Goal: Task Accomplishment & Management: Use online tool/utility

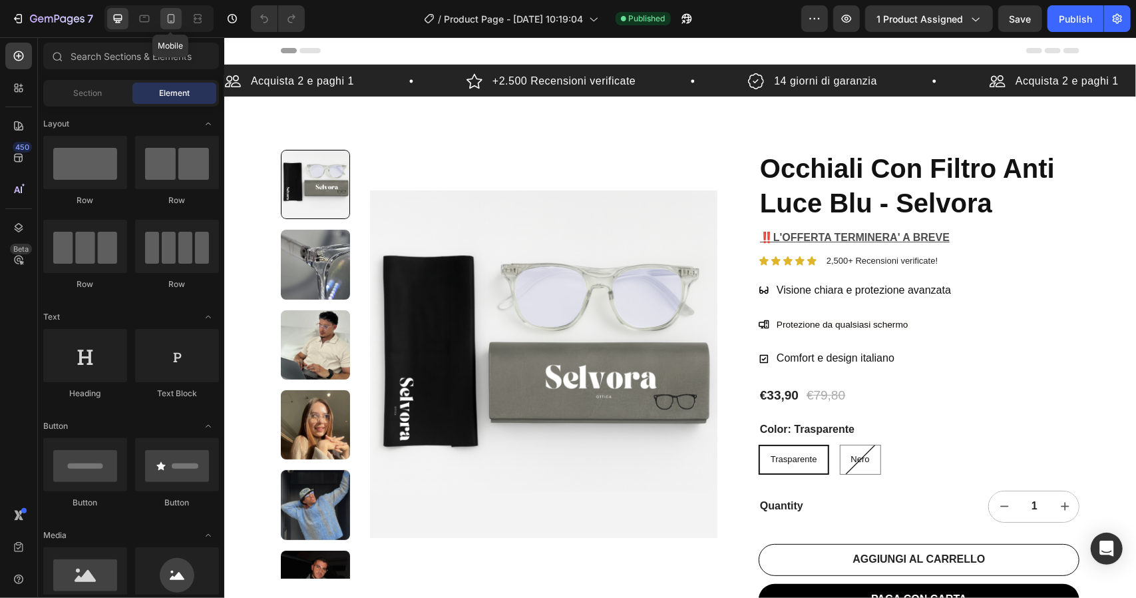
click at [172, 14] on icon at bounding box center [170, 18] width 13 height 13
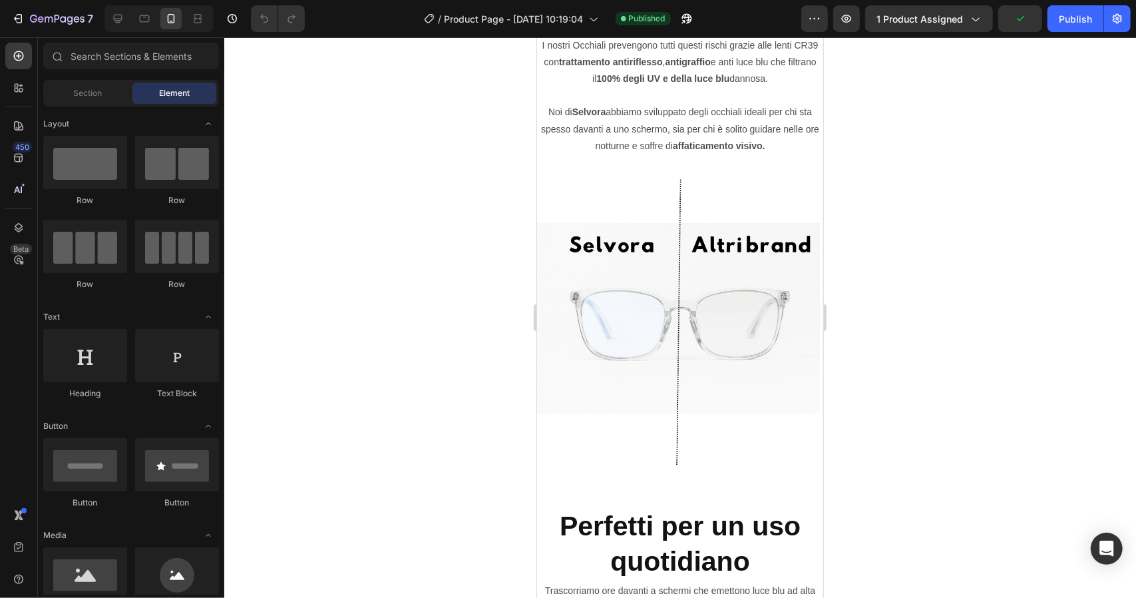
scroll to position [1907, 0]
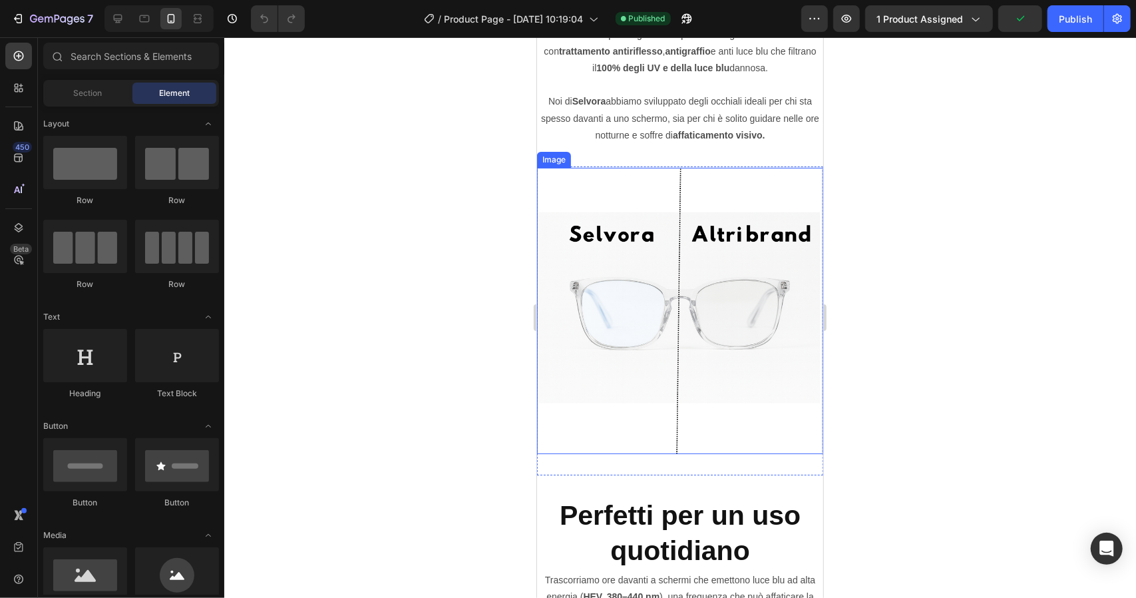
click at [606, 369] on img at bounding box center [680, 310] width 286 height 286
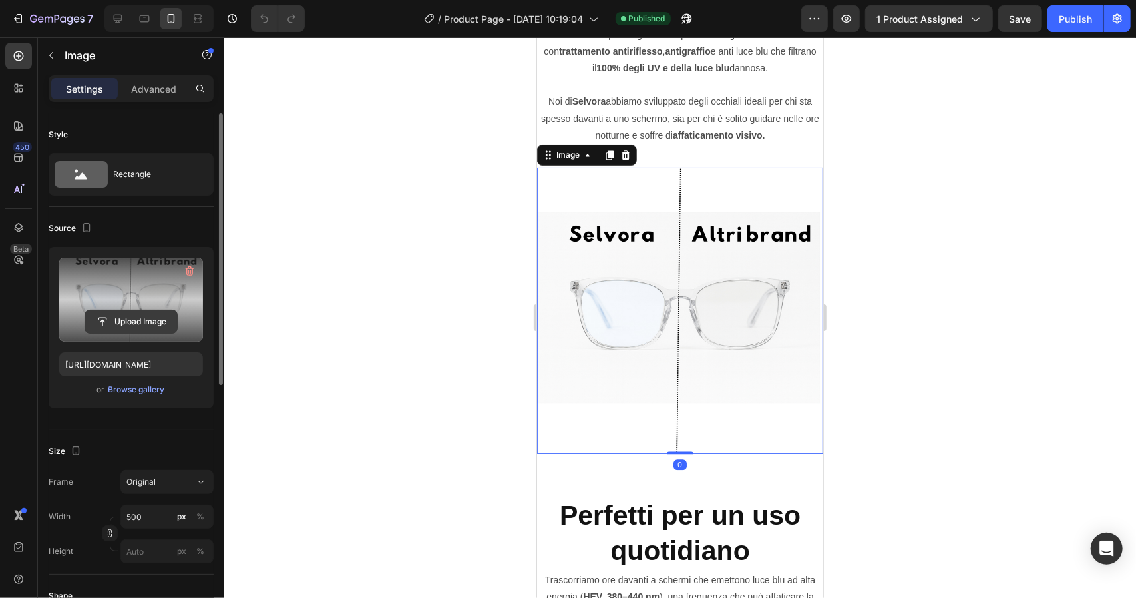
click at [151, 319] on input "file" at bounding box center [131, 321] width 92 height 23
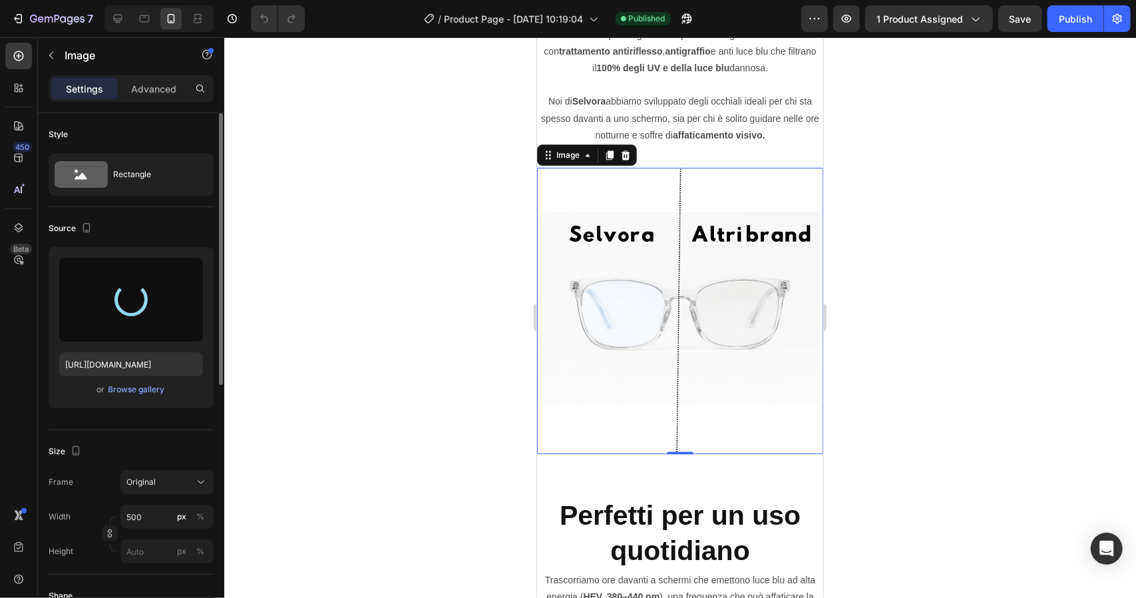
type input "[URL][DOMAIN_NAME]"
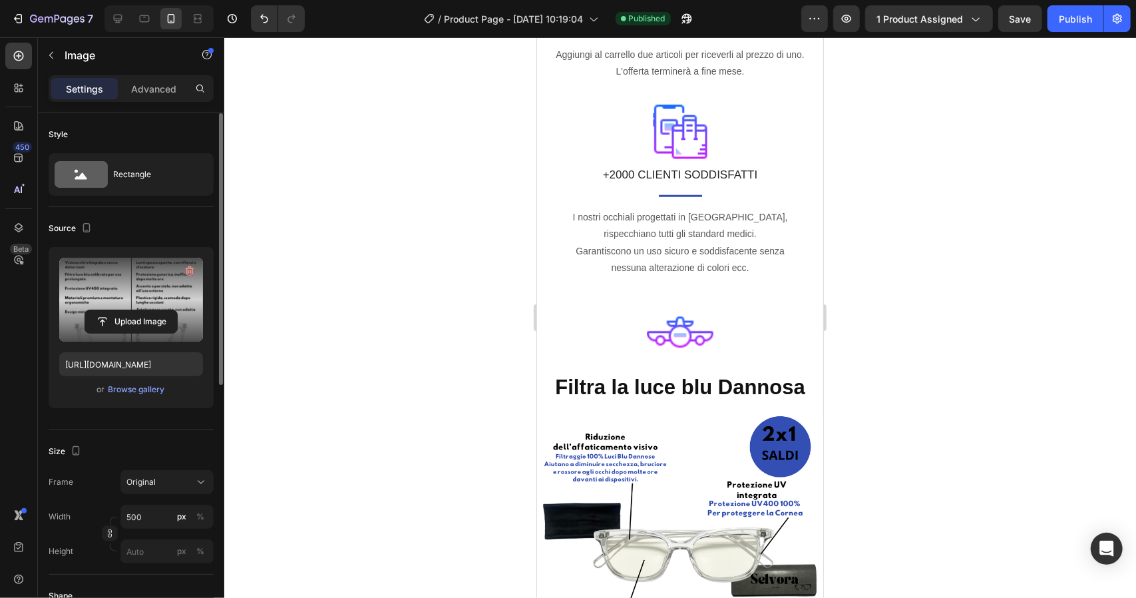
scroll to position [907, 0]
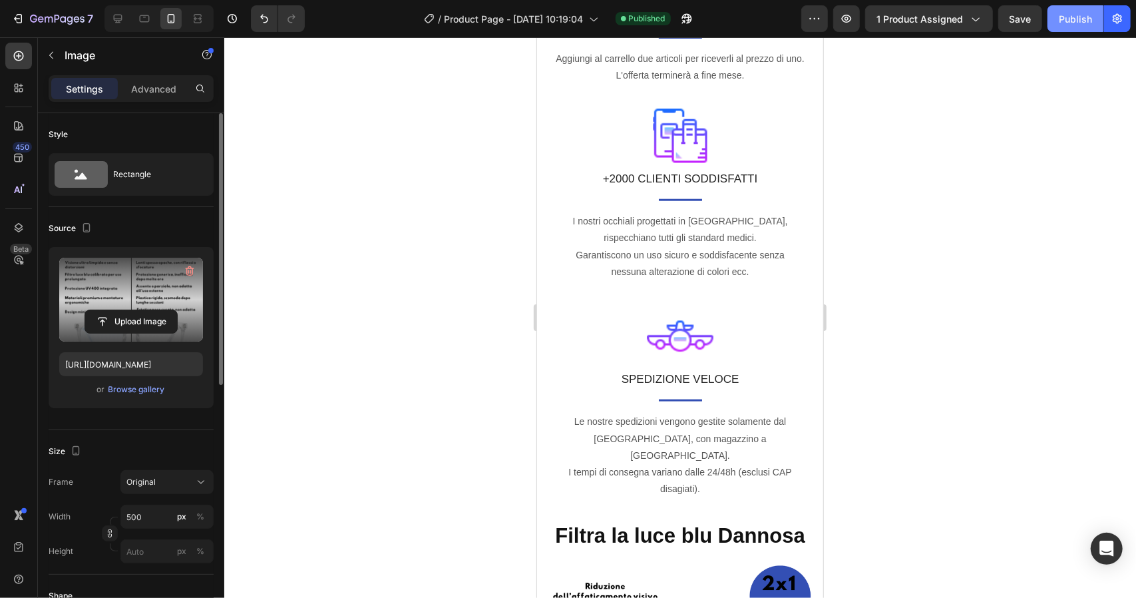
click at [1069, 26] on button "Publish" at bounding box center [1076, 18] width 56 height 27
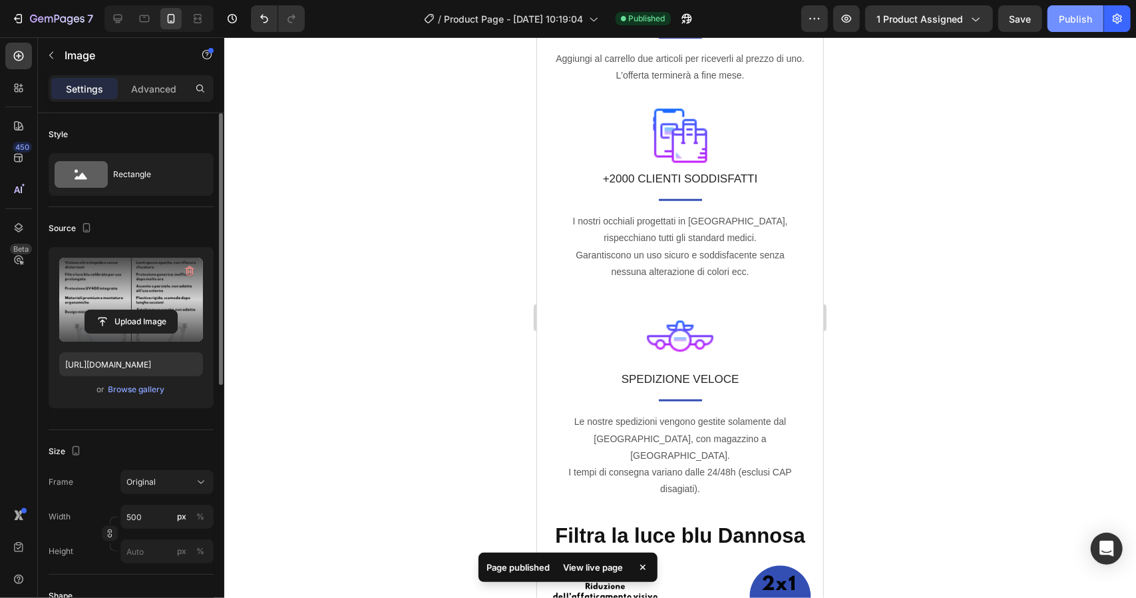
click at [1069, 26] on button "Publish" at bounding box center [1076, 18] width 56 height 27
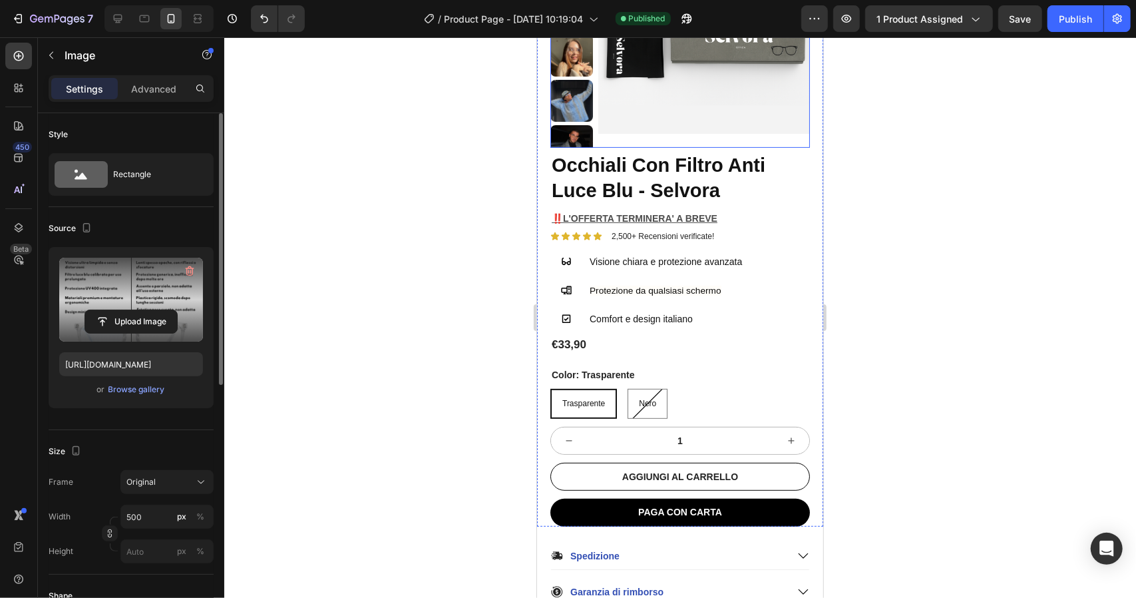
scroll to position [213, 0]
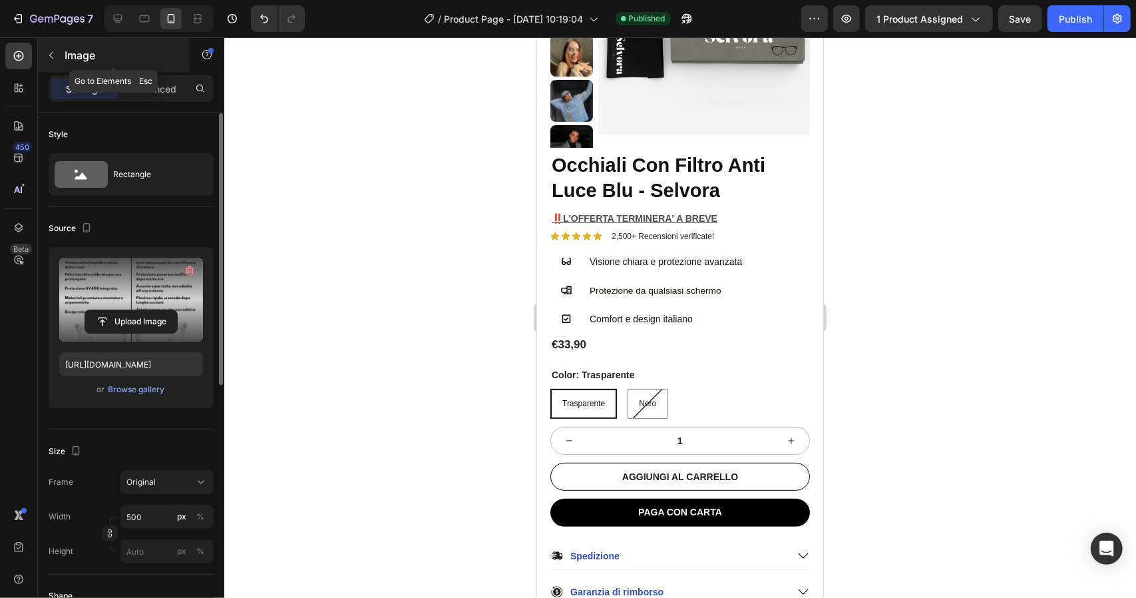
click at [54, 55] on icon "button" at bounding box center [51, 55] width 11 height 11
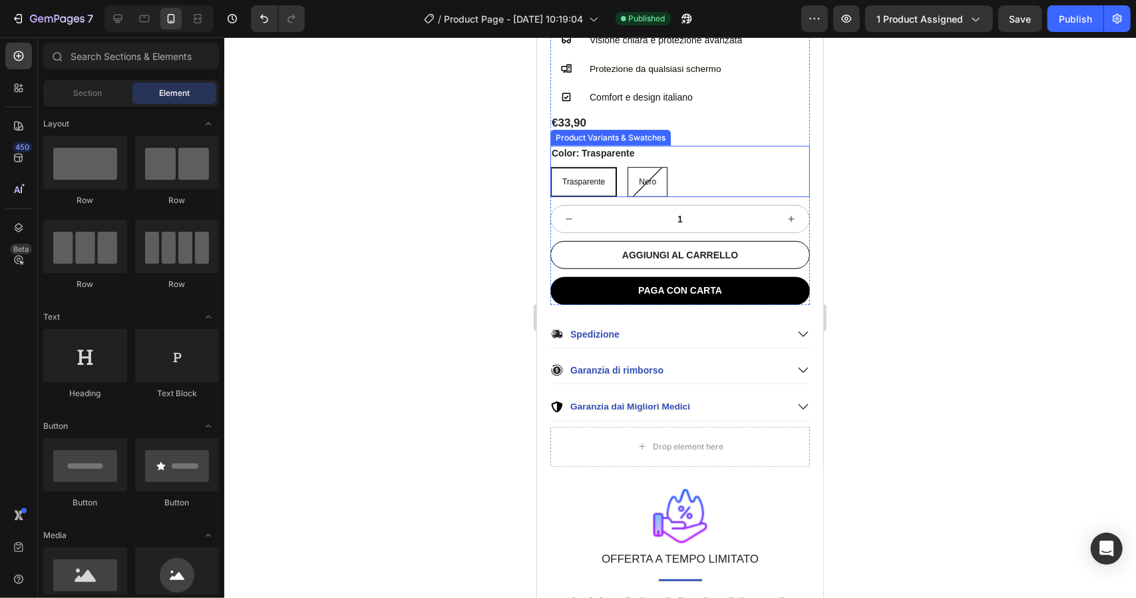
scroll to position [571, 0]
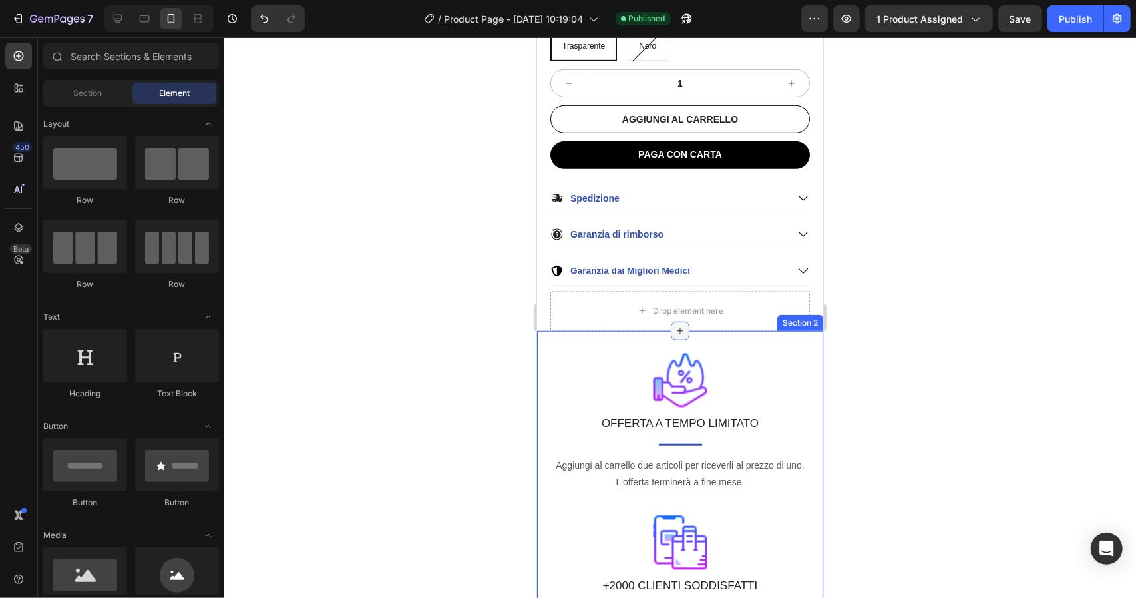
click at [674, 325] on icon at bounding box center [679, 330] width 11 height 11
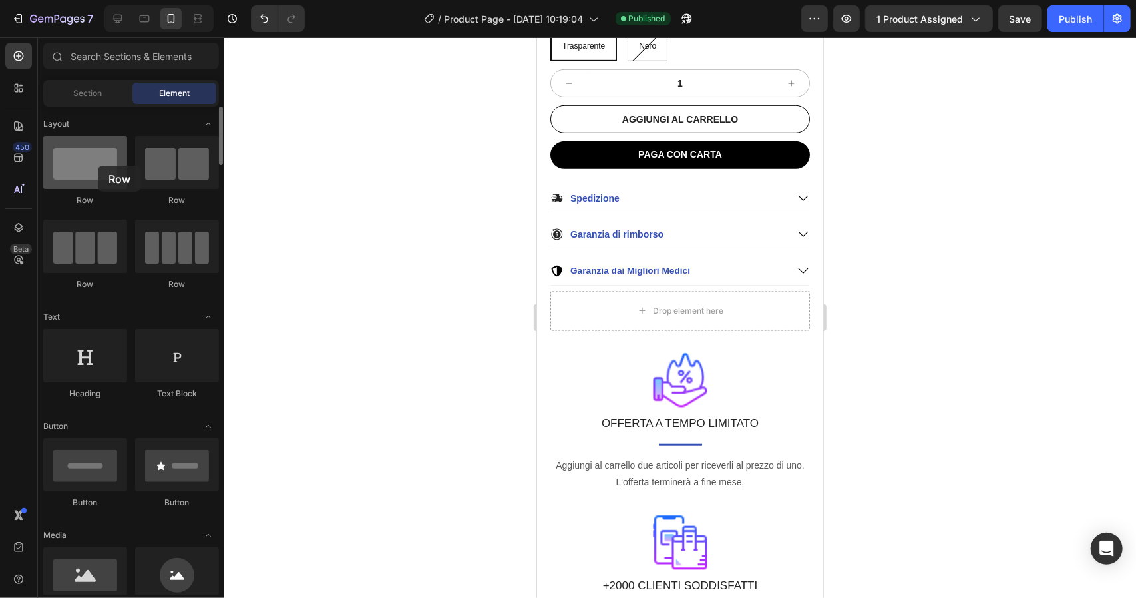
drag, startPoint x: 72, startPoint y: 163, endPoint x: 94, endPoint y: 171, distance: 23.4
click at [94, 171] on div at bounding box center [85, 162] width 84 height 53
click at [108, 57] on input "text" at bounding box center [131, 56] width 176 height 27
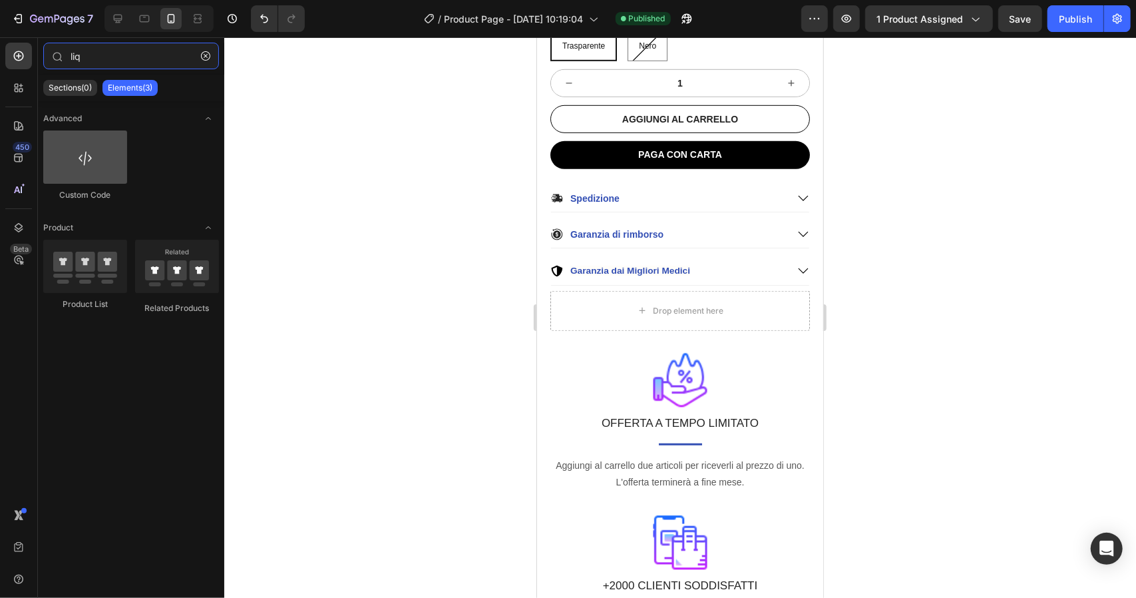
type input "liq"
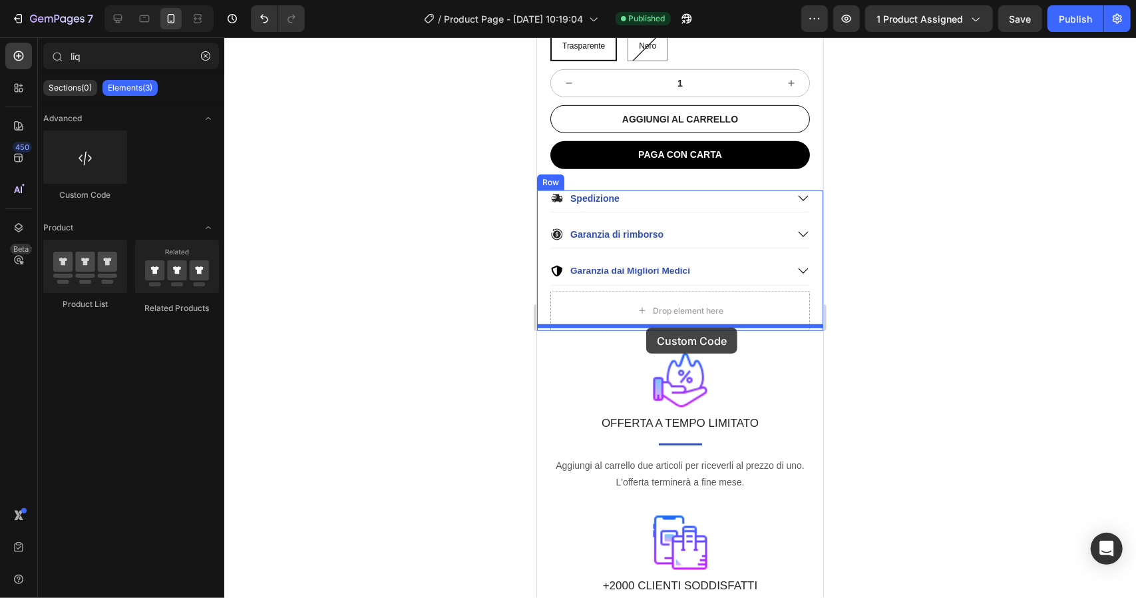
drag, startPoint x: 616, startPoint y: 198, endPoint x: 646, endPoint y: 327, distance: 132.6
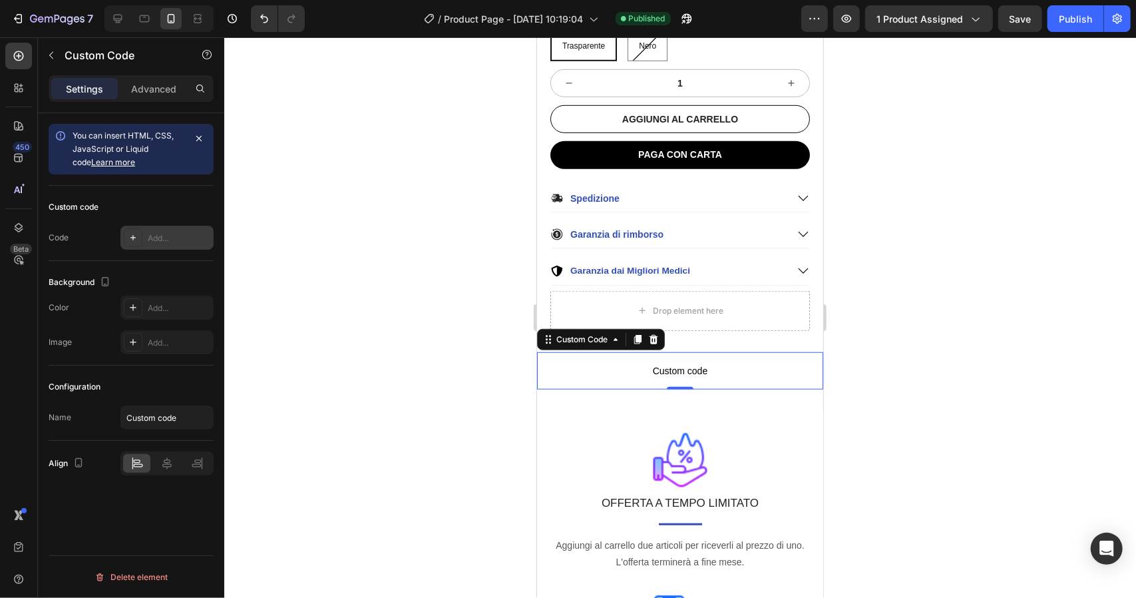
click at [145, 231] on div "Add..." at bounding box center [166, 238] width 93 height 24
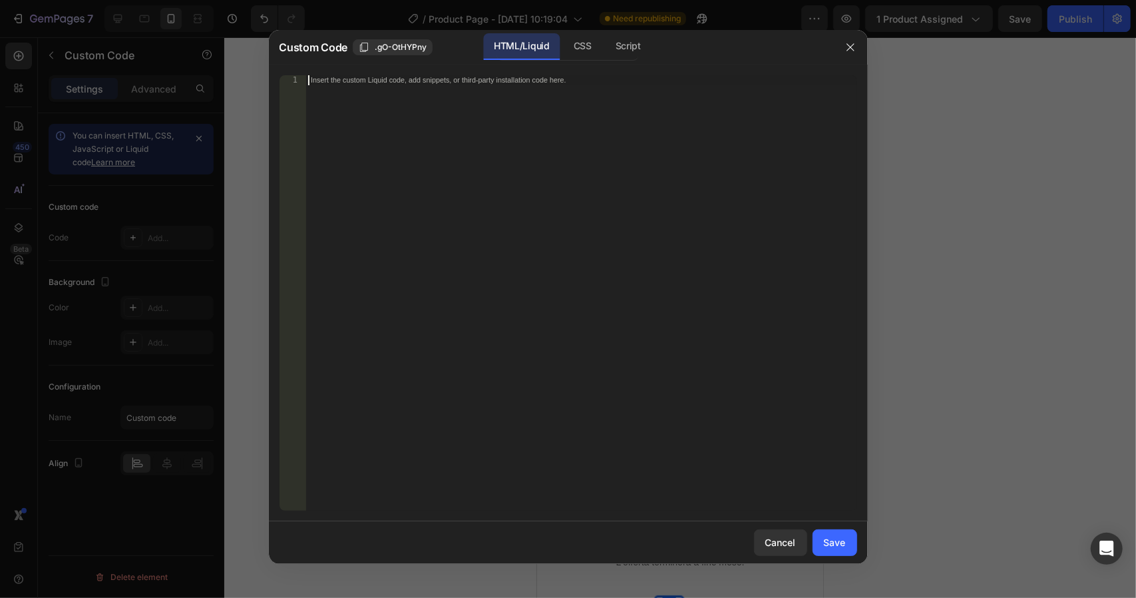
click at [469, 103] on div "Insert the custom Liquid code, add snippets, or third-party installation code h…" at bounding box center [581, 302] width 551 height 455
paste textarea "</div>"
type textarea "</div>"
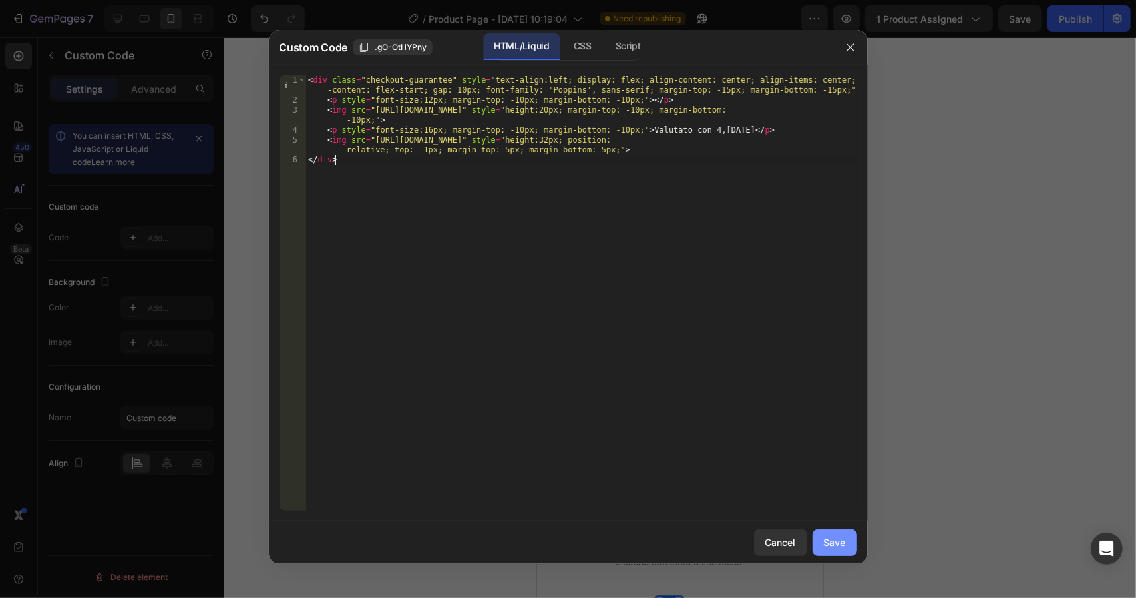
click at [825, 541] on div "Save" at bounding box center [835, 542] width 22 height 14
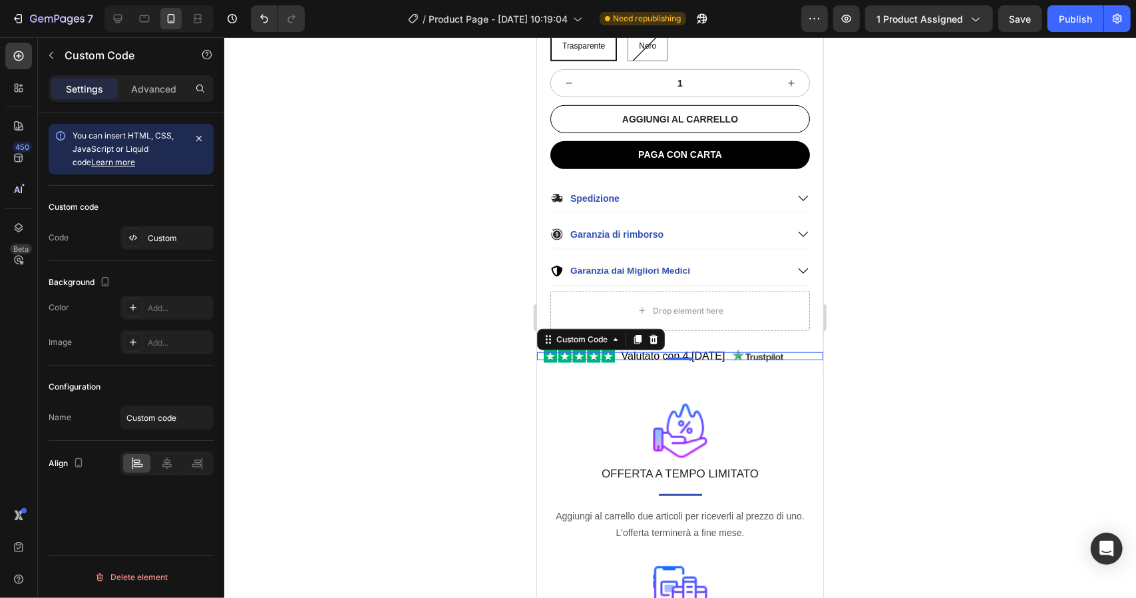
click at [843, 379] on div at bounding box center [680, 317] width 912 height 561
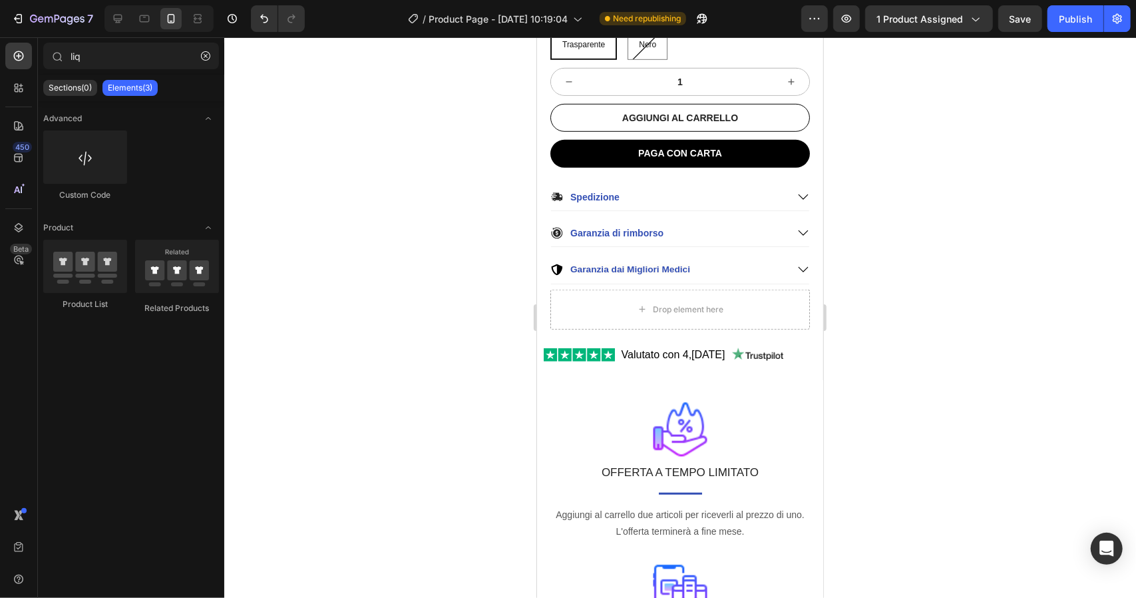
scroll to position [573, 0]
click at [1084, 17] on div "Publish" at bounding box center [1075, 19] width 33 height 14
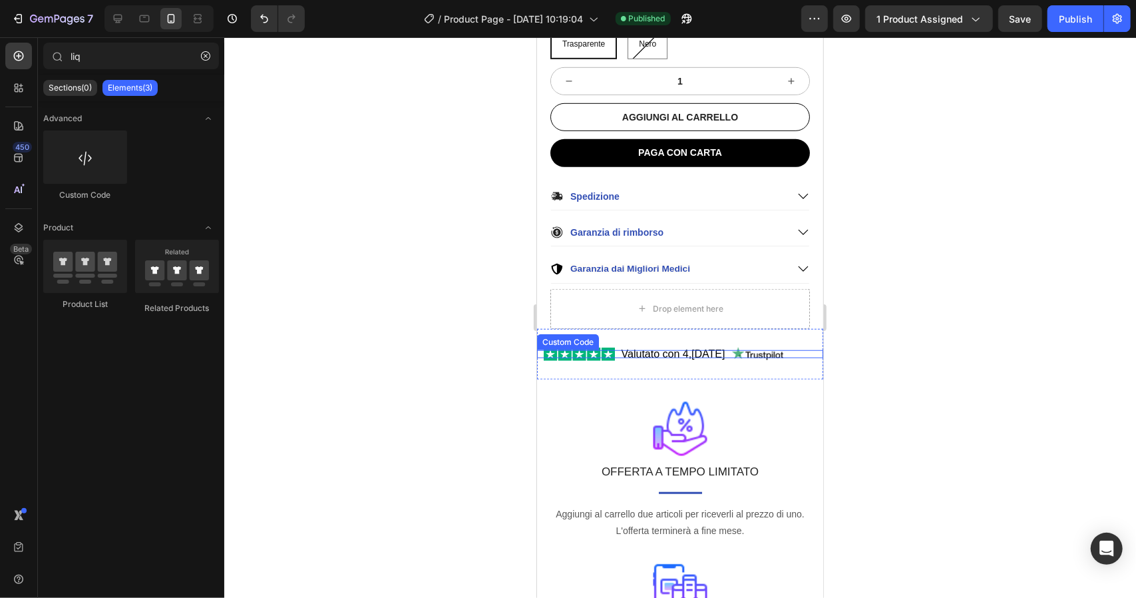
click at [755, 333] on div "Valutato con 4,[DATE] Custom Code Section 2" at bounding box center [680, 353] width 286 height 51
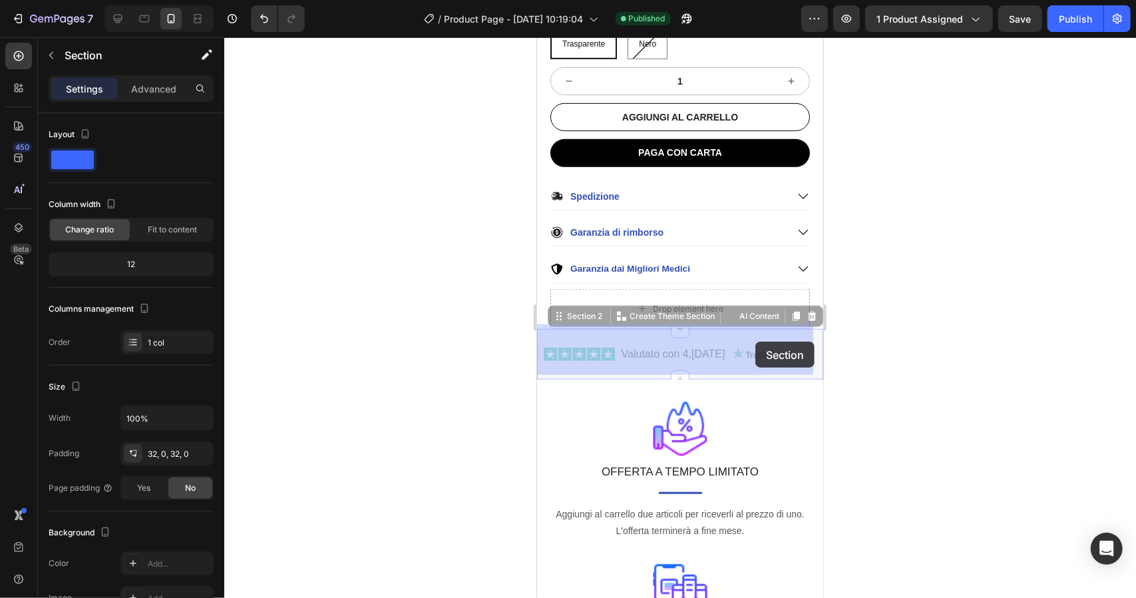
drag, startPoint x: 755, startPoint y: 333, endPoint x: 755, endPoint y: 341, distance: 8.0
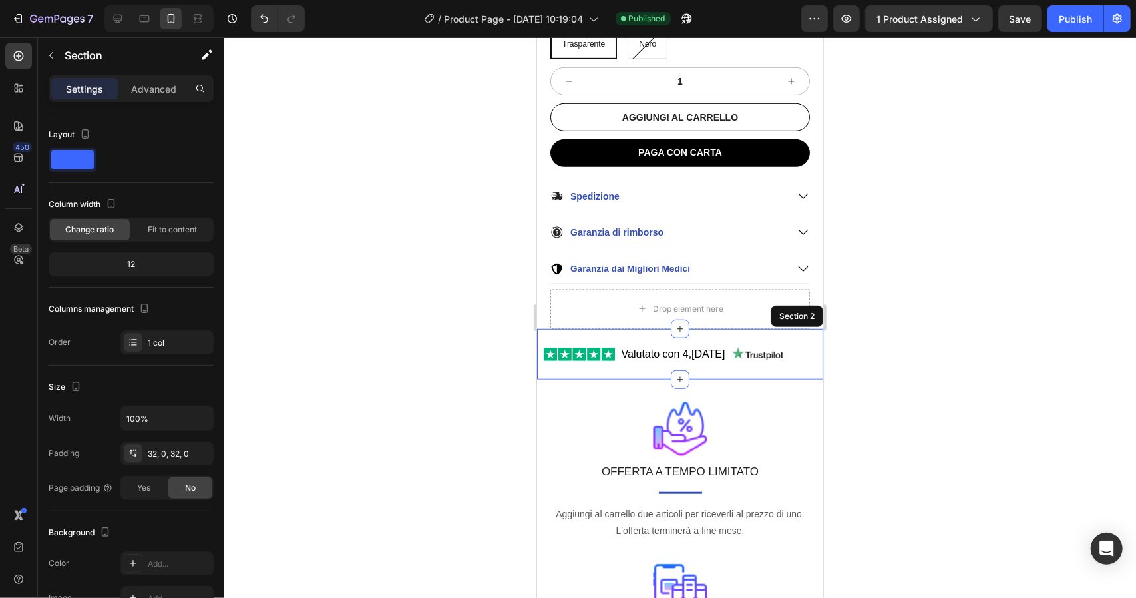
click at [896, 268] on div at bounding box center [680, 317] width 912 height 561
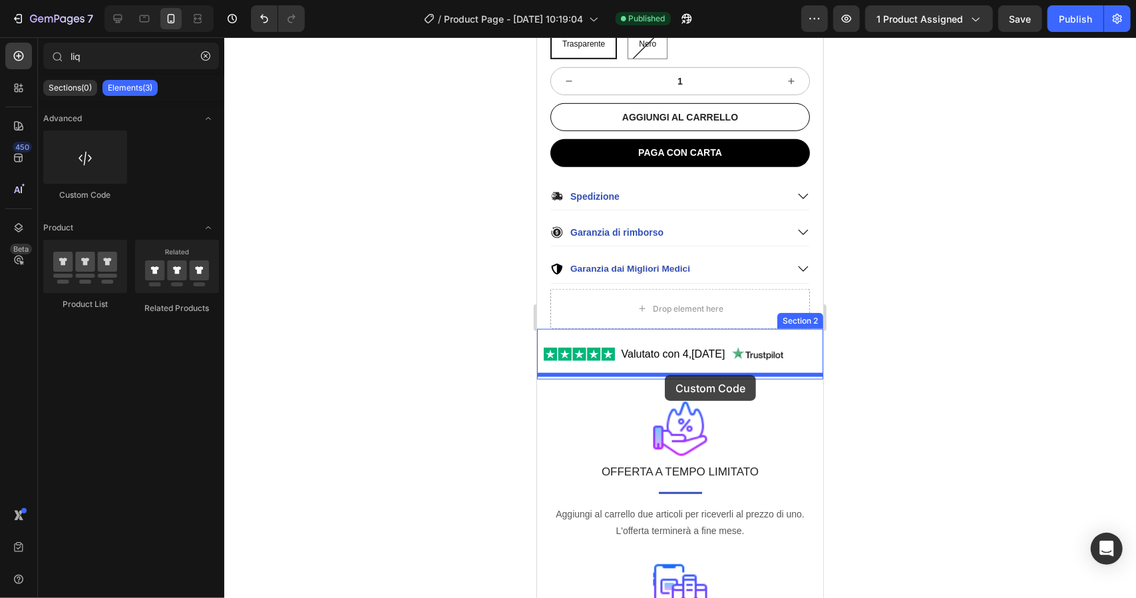
drag, startPoint x: 611, startPoint y: 194, endPoint x: 665, endPoint y: 374, distance: 188.3
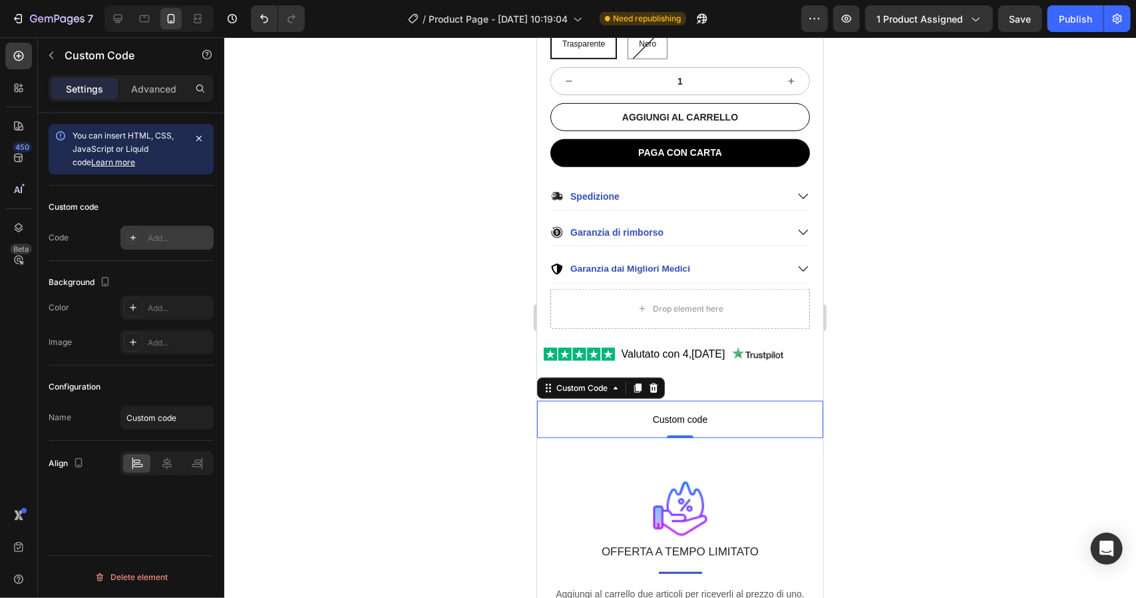
click at [184, 238] on div "Add..." at bounding box center [179, 238] width 63 height 12
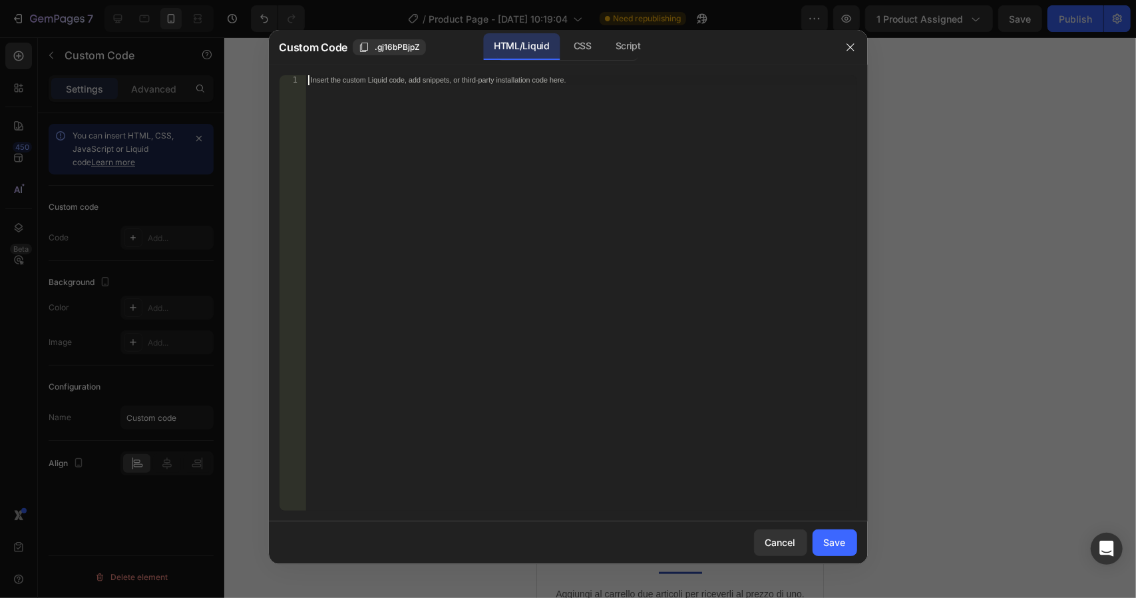
click at [504, 143] on div "Insert the custom Liquid code, add snippets, or third-party installation code h…" at bounding box center [581, 302] width 551 height 455
click at [482, 167] on div "Insert the custom Liquid code, add snippets, or third-party installation code h…" at bounding box center [581, 302] width 551 height 455
paste textarea "</script>"
type textarea "</script>"
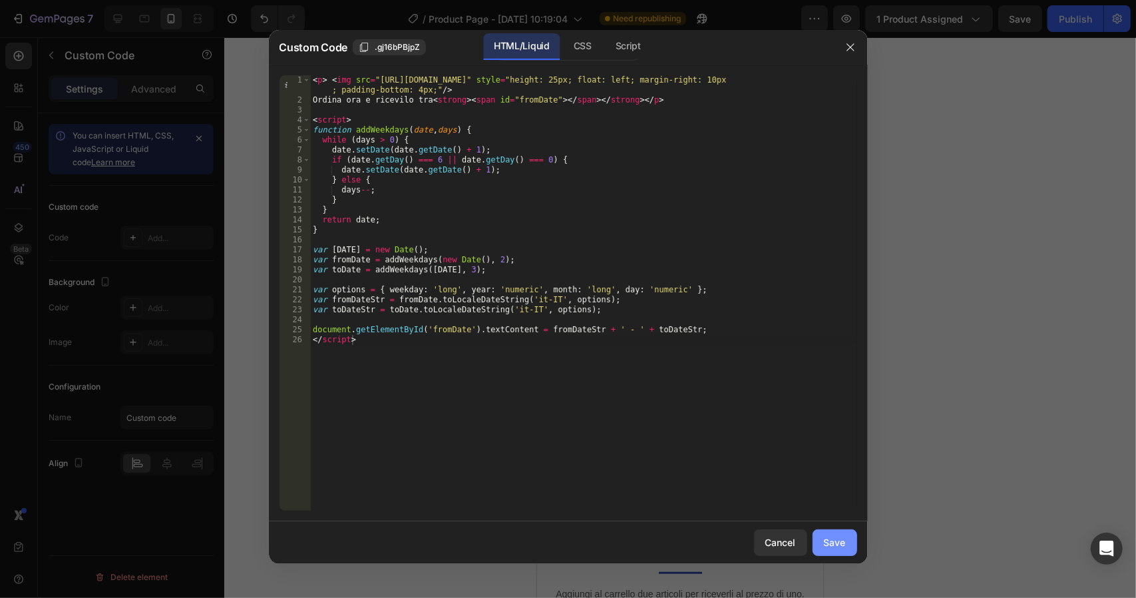
click at [845, 537] on div "Save" at bounding box center [835, 542] width 22 height 14
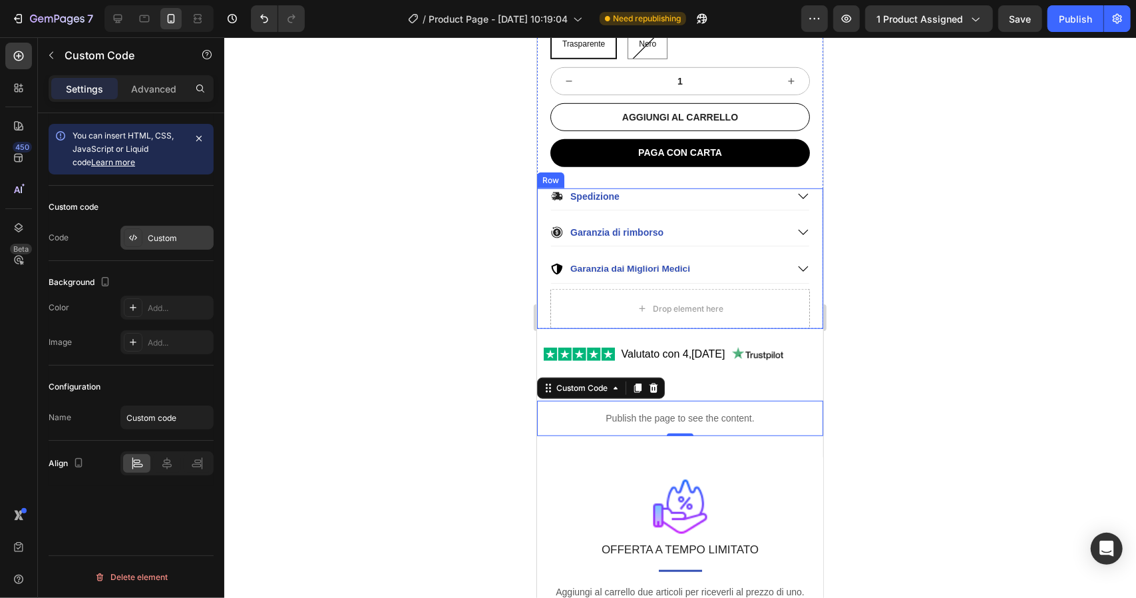
click at [186, 238] on div "Custom" at bounding box center [179, 238] width 63 height 12
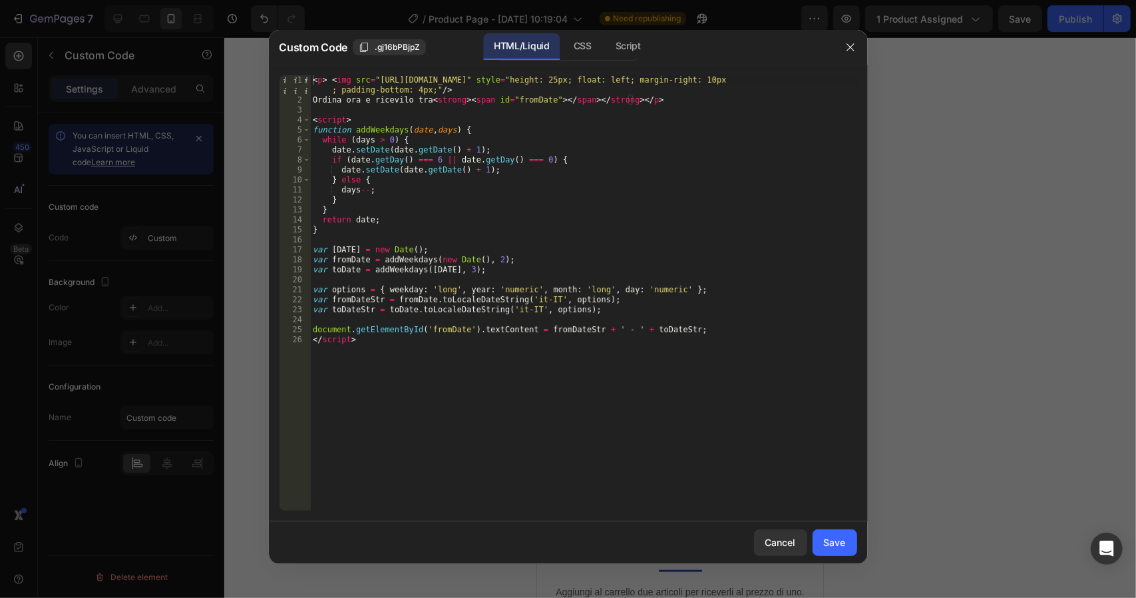
type textarea "Ordina ora e ricevilo tra <strong><span id="fromDate"></span></strong></p>"
click at [450, 95] on div "< p > < img src = "[URL][DOMAIN_NAME]" style = "height: 25px; float: left; marg…" at bounding box center [583, 307] width 547 height 465
click at [851, 37] on button "button" at bounding box center [850, 47] width 21 height 21
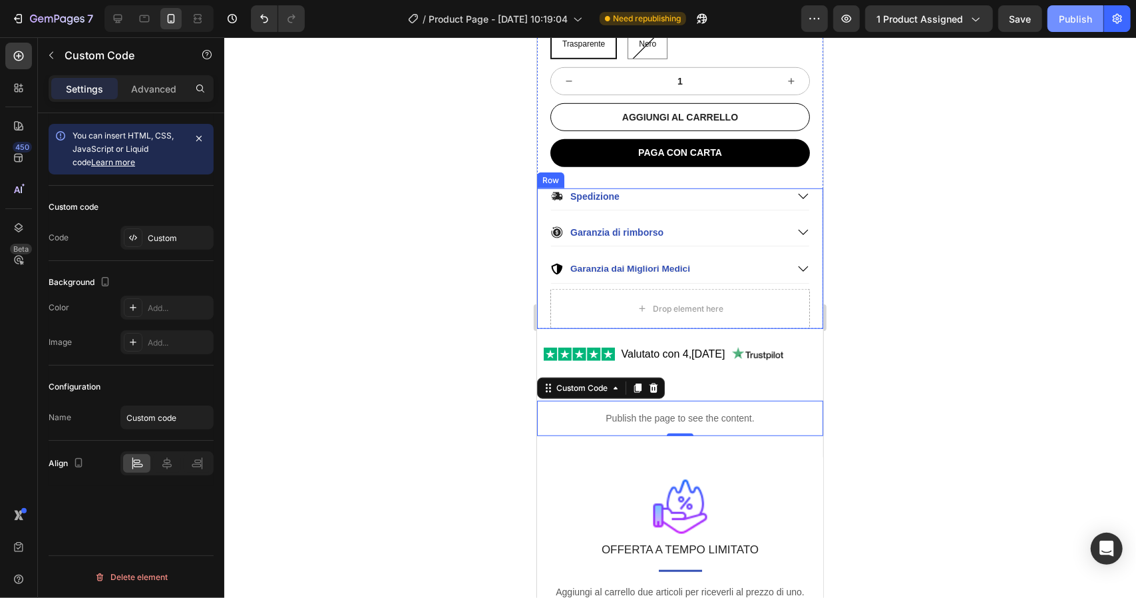
click at [1085, 17] on div "Publish" at bounding box center [1075, 19] width 33 height 14
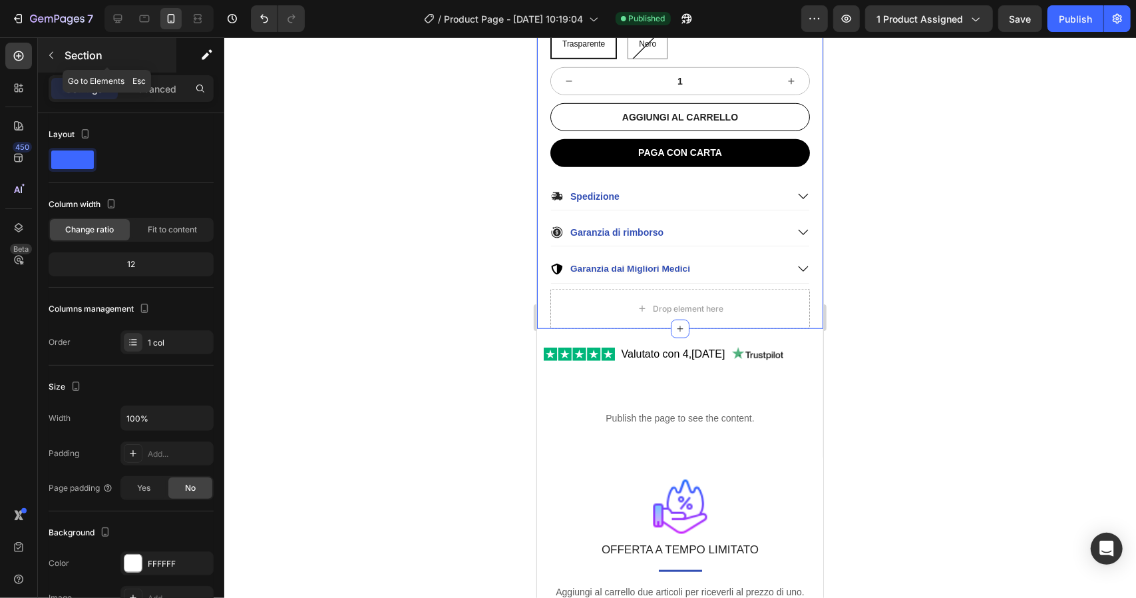
click at [63, 51] on div "Section" at bounding box center [107, 55] width 138 height 35
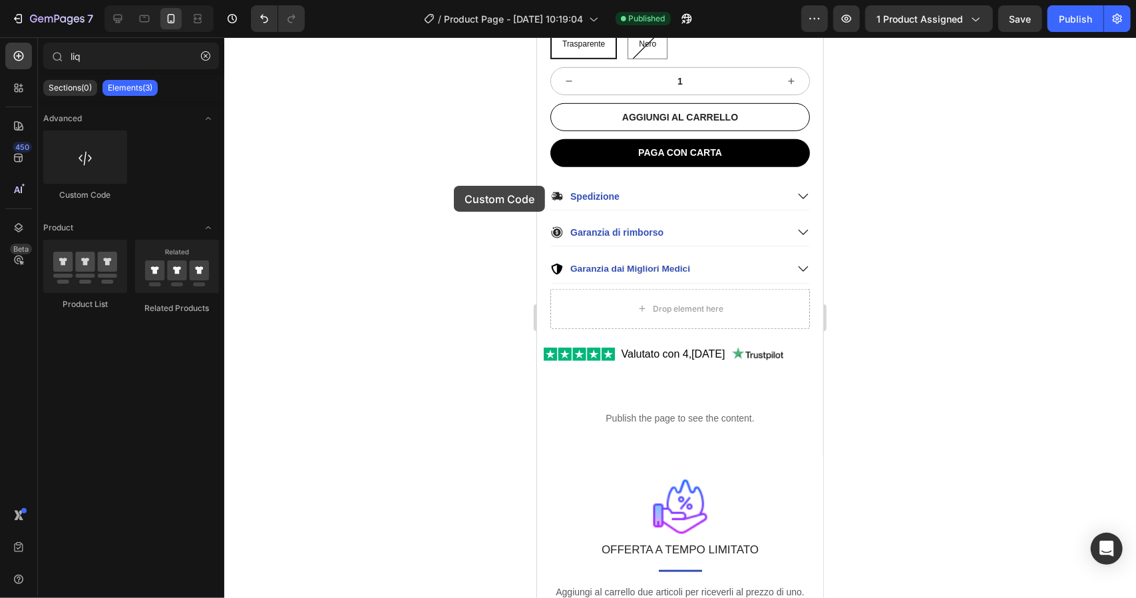
drag, startPoint x: 89, startPoint y: 166, endPoint x: 367, endPoint y: 196, distance: 279.2
click at [367, 0] on div "7 / Product Page - [DATE] 10:19:04 Published Preview 1 product assigned Save Pu…" at bounding box center [568, 0] width 1136 height 0
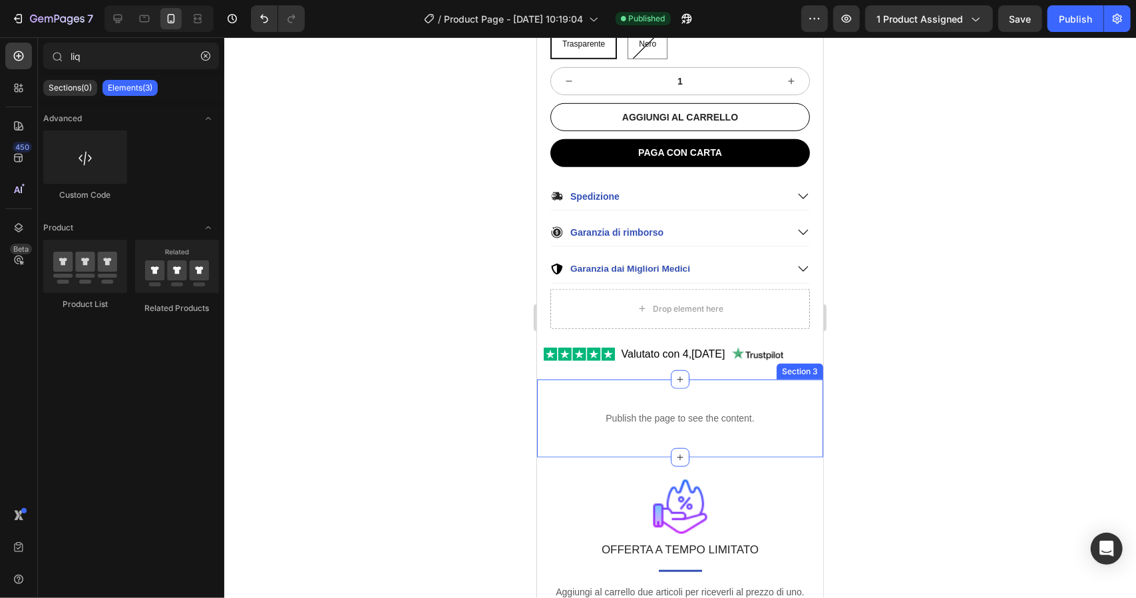
click at [719, 383] on div "Publish the page to see the content. Custom Code Section 3" at bounding box center [680, 418] width 286 height 78
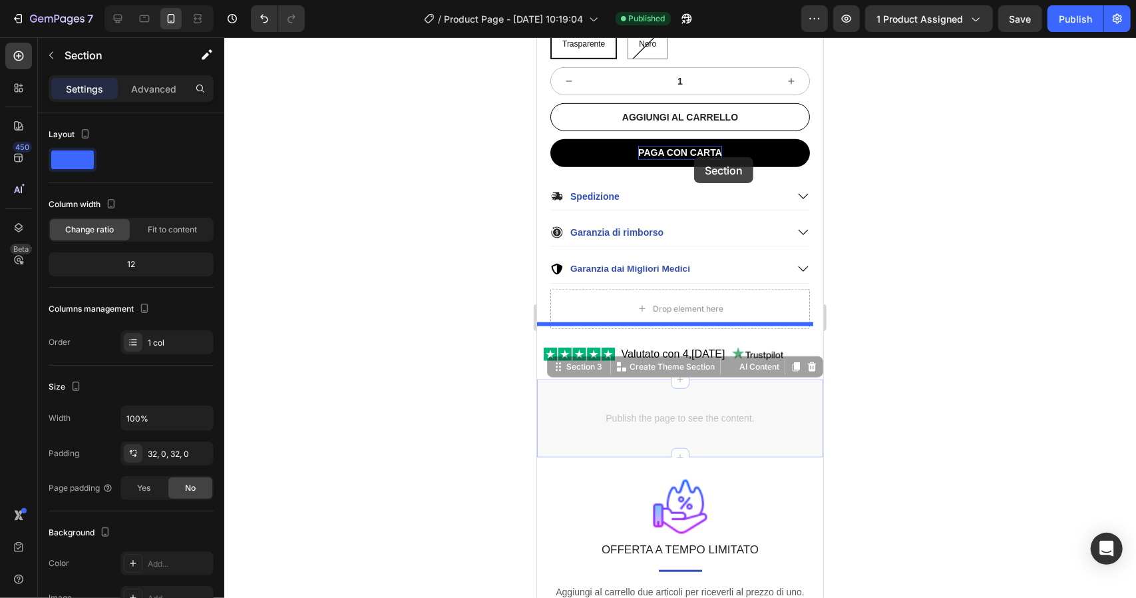
drag, startPoint x: 719, startPoint y: 383, endPoint x: 694, endPoint y: 157, distance: 227.0
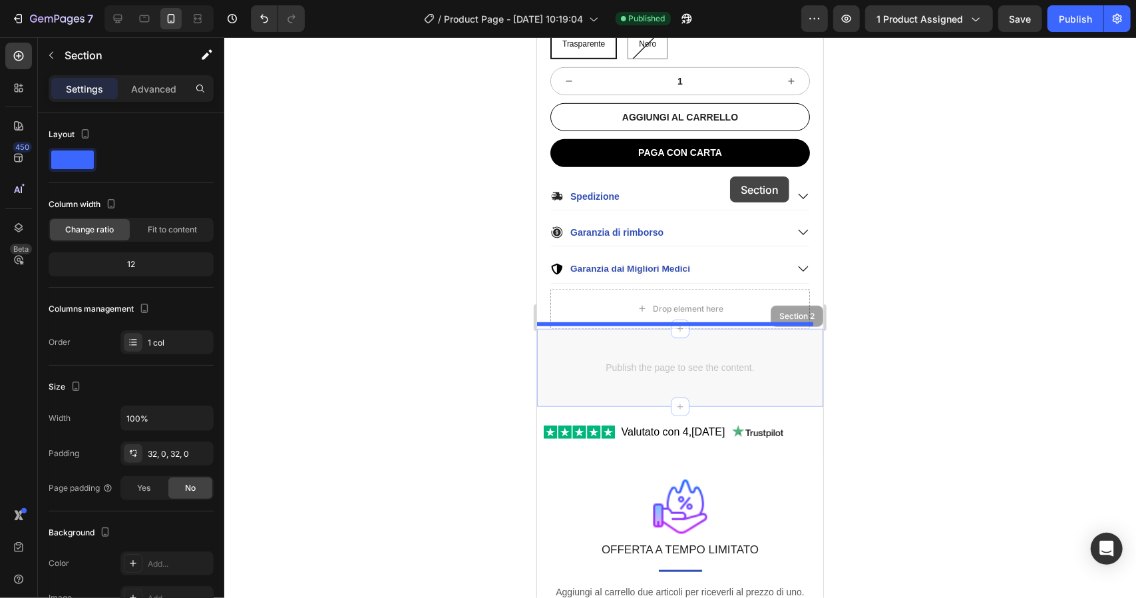
drag, startPoint x: 775, startPoint y: 332, endPoint x: 730, endPoint y: 178, distance: 160.1
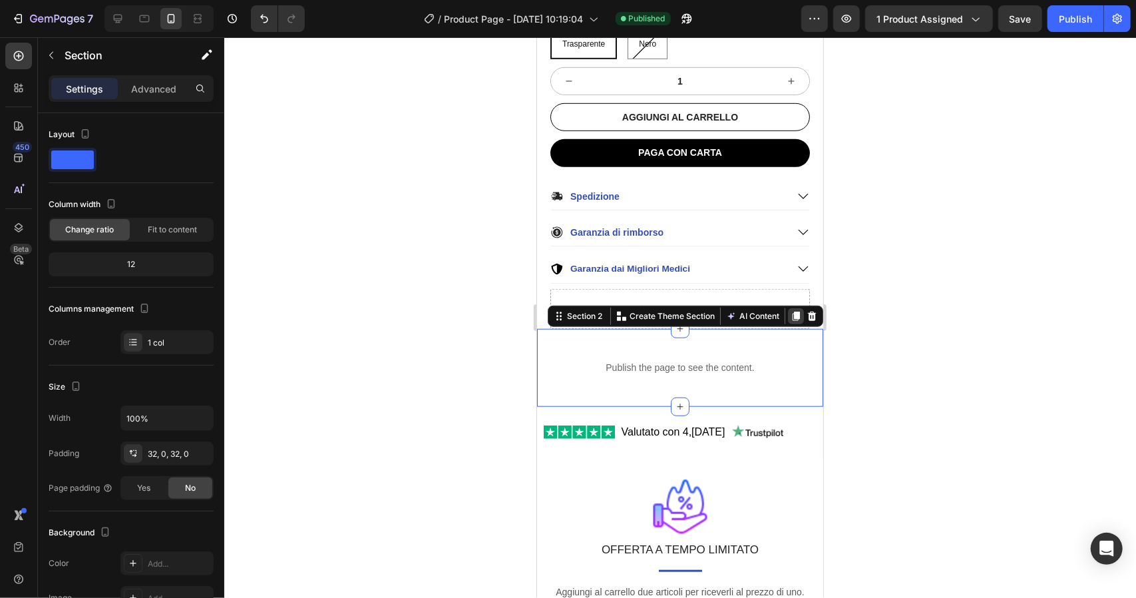
click at [792, 311] on icon at bounding box center [795, 315] width 7 height 9
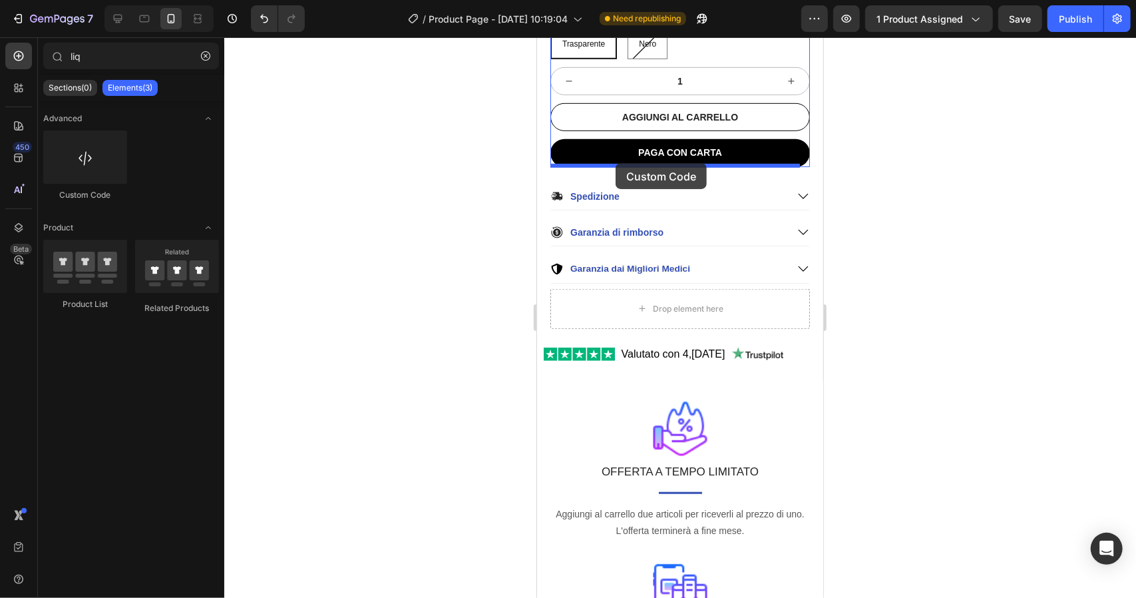
drag, startPoint x: 623, startPoint y: 199, endPoint x: 615, endPoint y: 162, distance: 37.5
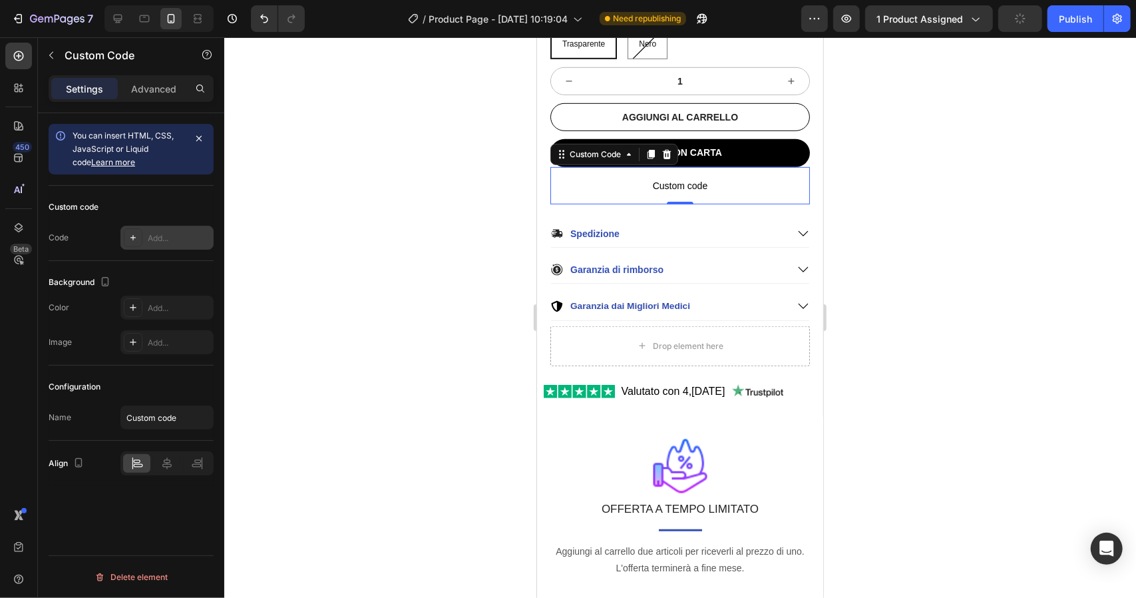
click at [182, 236] on div "Add..." at bounding box center [179, 238] width 63 height 12
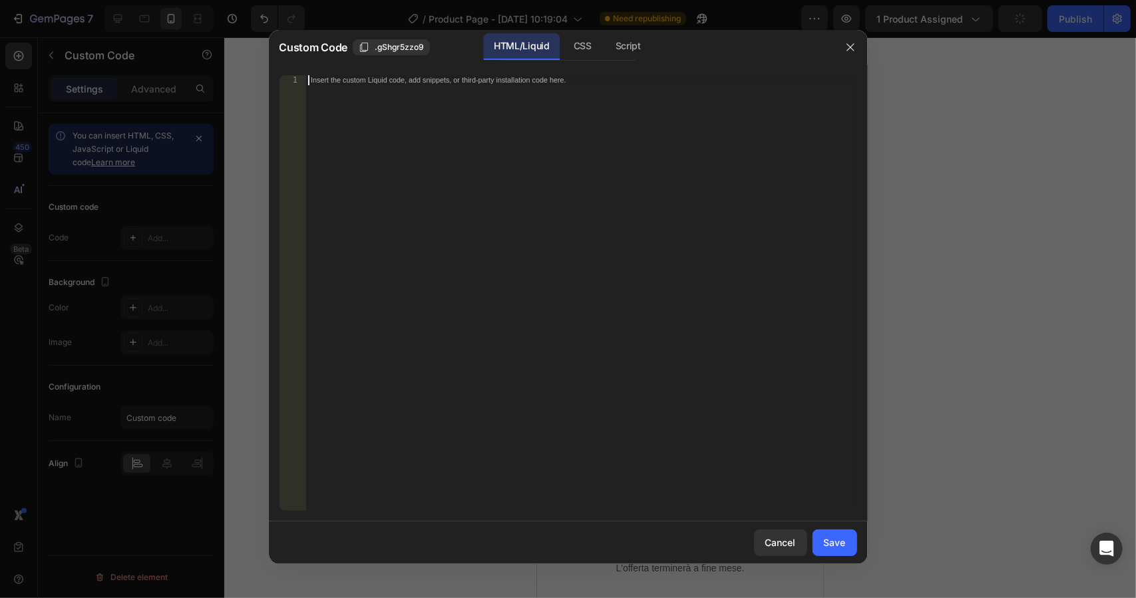
click at [557, 119] on div "Insert the custom Liquid code, add snippets, or third-party installation code h…" at bounding box center [581, 302] width 551 height 455
paste textarea "</script>"
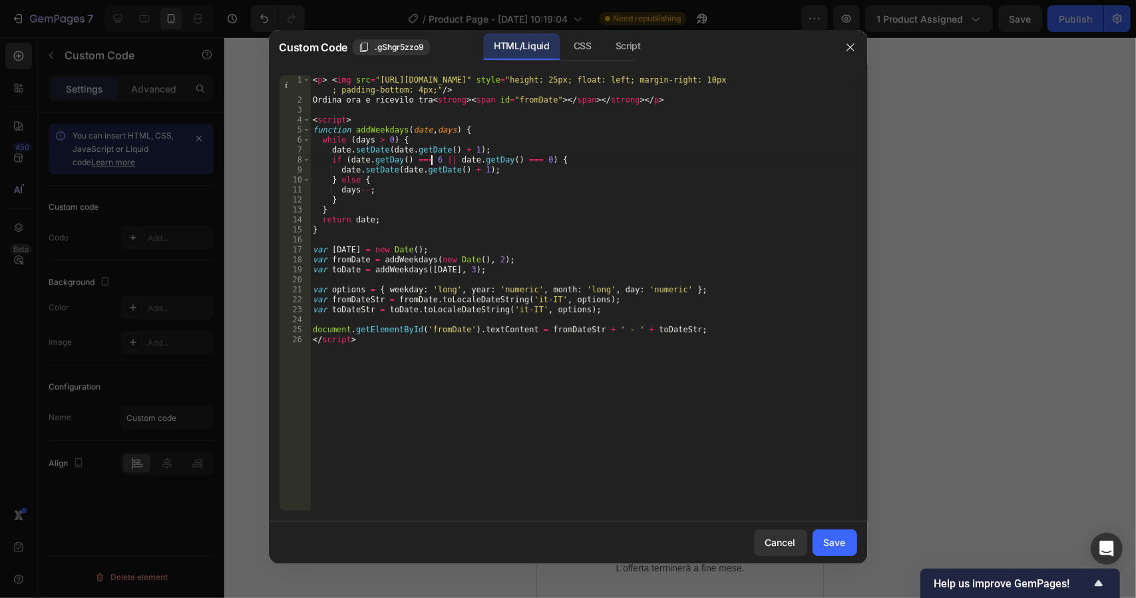
click at [433, 159] on div "< p > < img src = "[URL][DOMAIN_NAME]" style = "height: 25px; float: left; marg…" at bounding box center [583, 307] width 547 height 465
click at [509, 147] on div "< p > < img src = "[URL][DOMAIN_NAME]" style = "height: 25px; float: left; marg…" at bounding box center [583, 307] width 547 height 465
type textarea "date.setDate(date.getDate() + 1);"
click at [839, 546] on div "Save" at bounding box center [835, 542] width 22 height 14
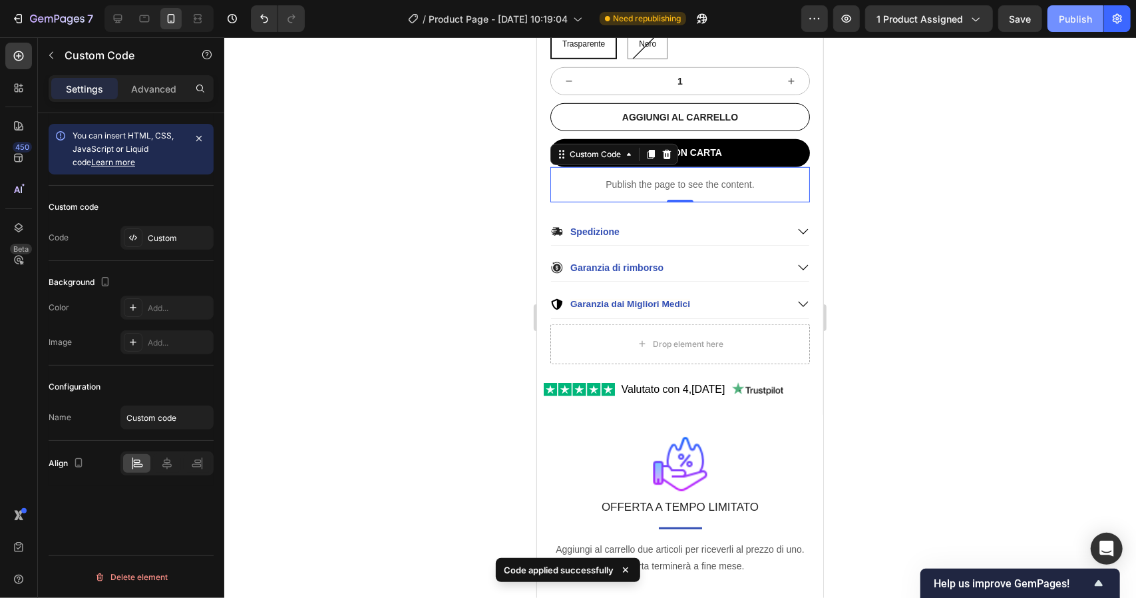
click at [1078, 22] on div "Publish" at bounding box center [1075, 19] width 33 height 14
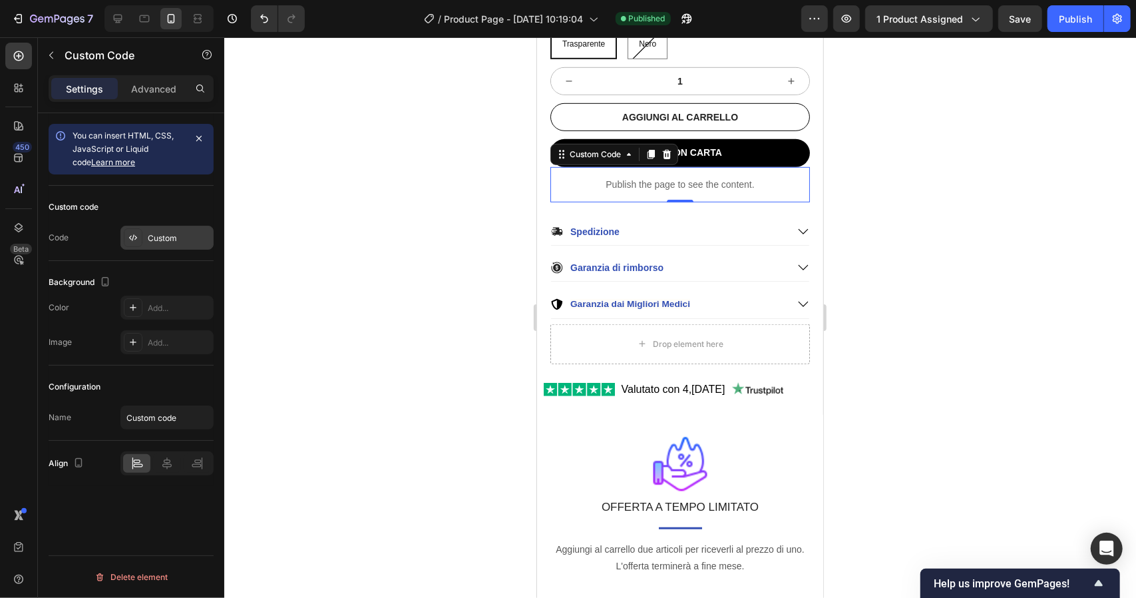
click at [189, 228] on div "Custom" at bounding box center [166, 238] width 93 height 24
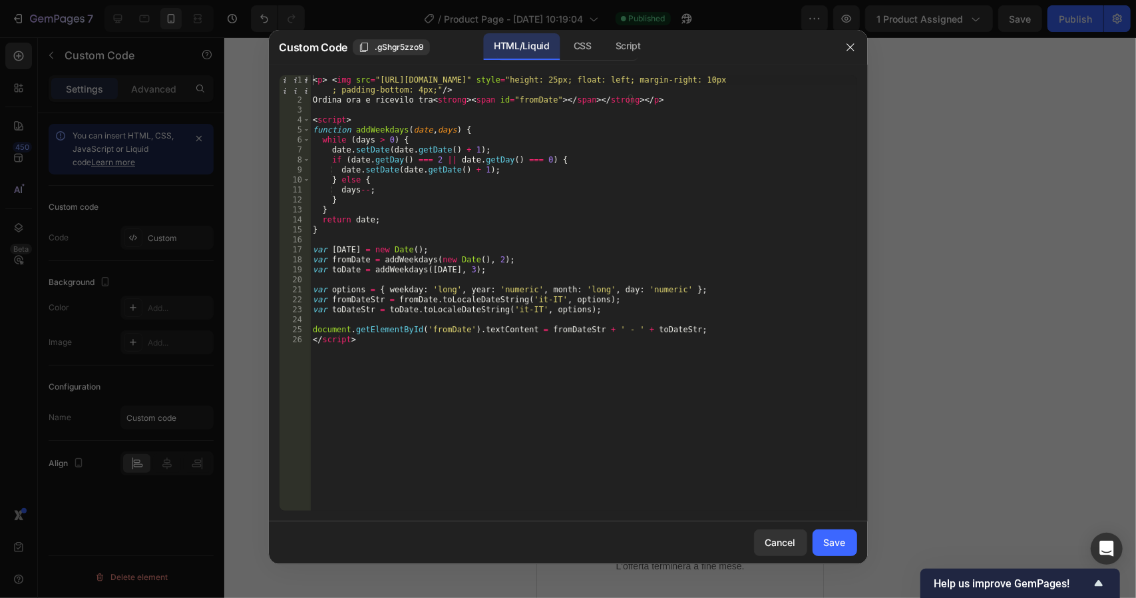
click at [430, 159] on div "< p > < img src = "[URL][DOMAIN_NAME]" style = "height: 25px; float: left; marg…" at bounding box center [583, 307] width 547 height 465
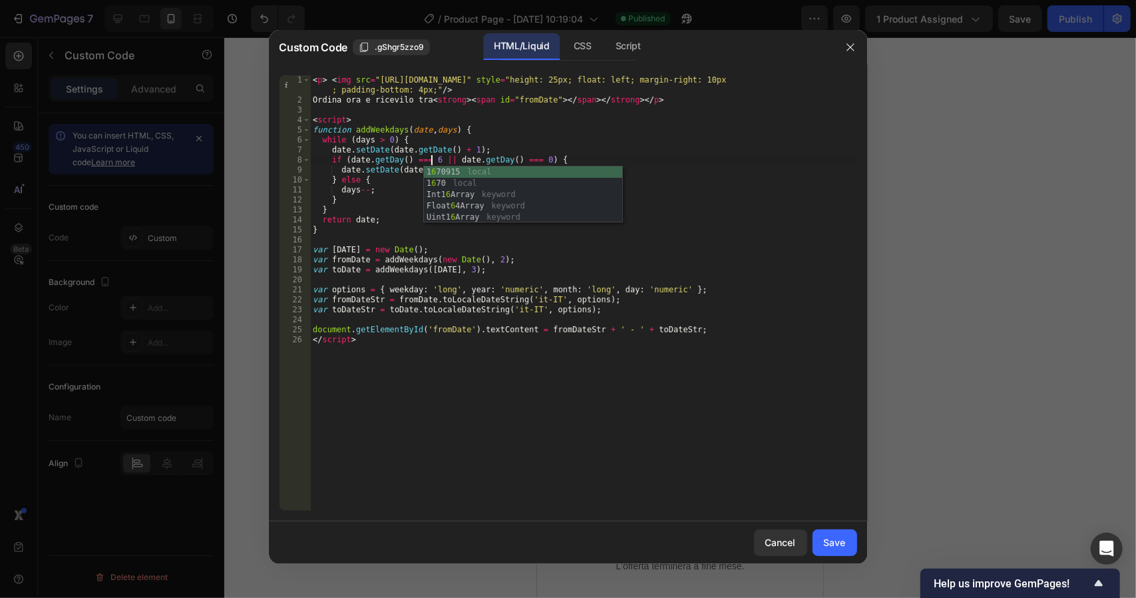
click at [457, 270] on div "< p > < img src = "[URL][DOMAIN_NAME]" style = "height: 25px; float: left; marg…" at bounding box center [583, 307] width 547 height 465
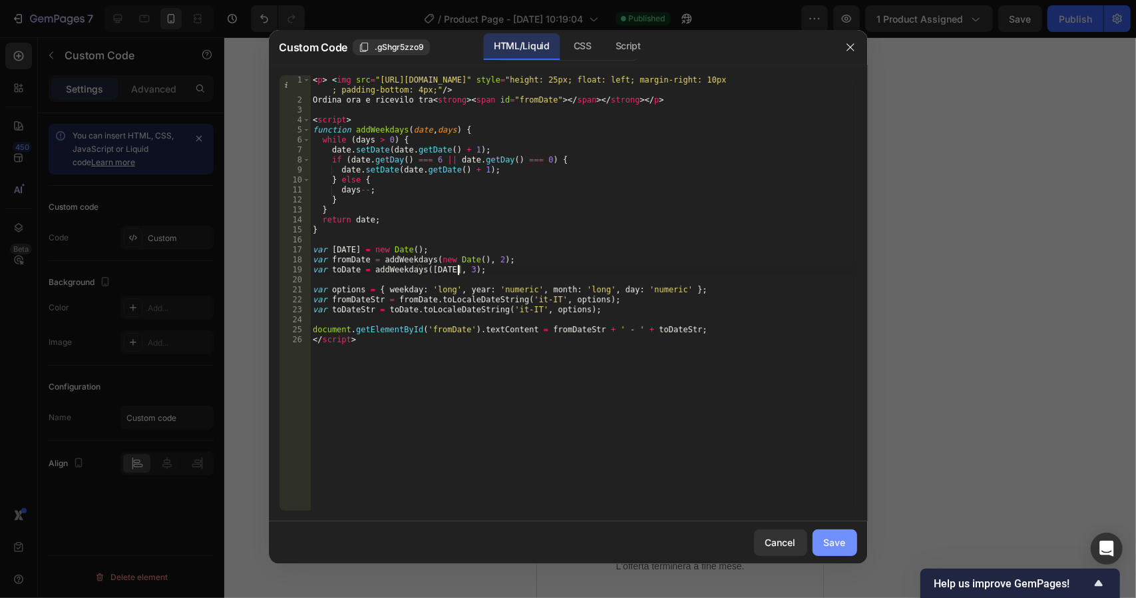
type textarea "var toDate = addWeekdays([DATE], 3);"
click at [833, 549] on div "Save" at bounding box center [835, 542] width 22 height 14
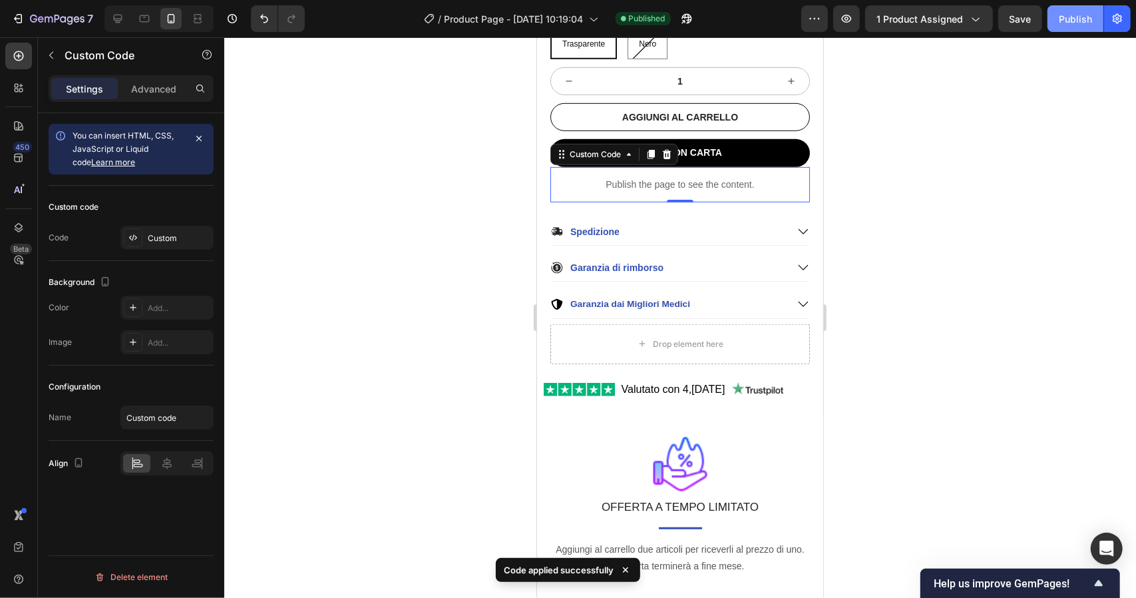
click at [1066, 25] on div "Publish" at bounding box center [1075, 19] width 33 height 14
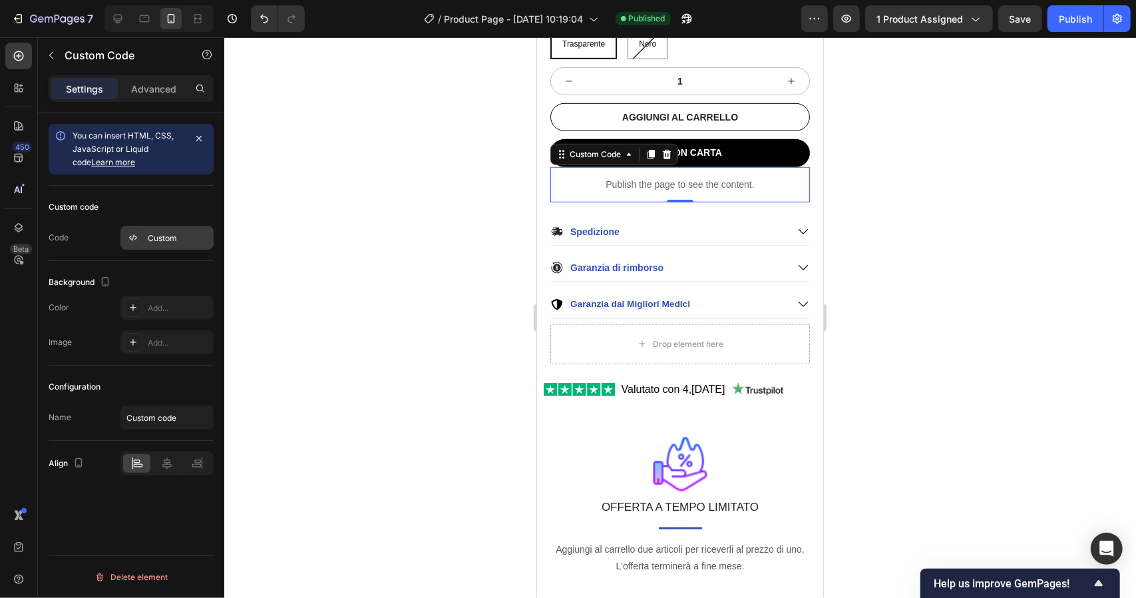
click at [176, 239] on div "Custom" at bounding box center [179, 238] width 63 height 12
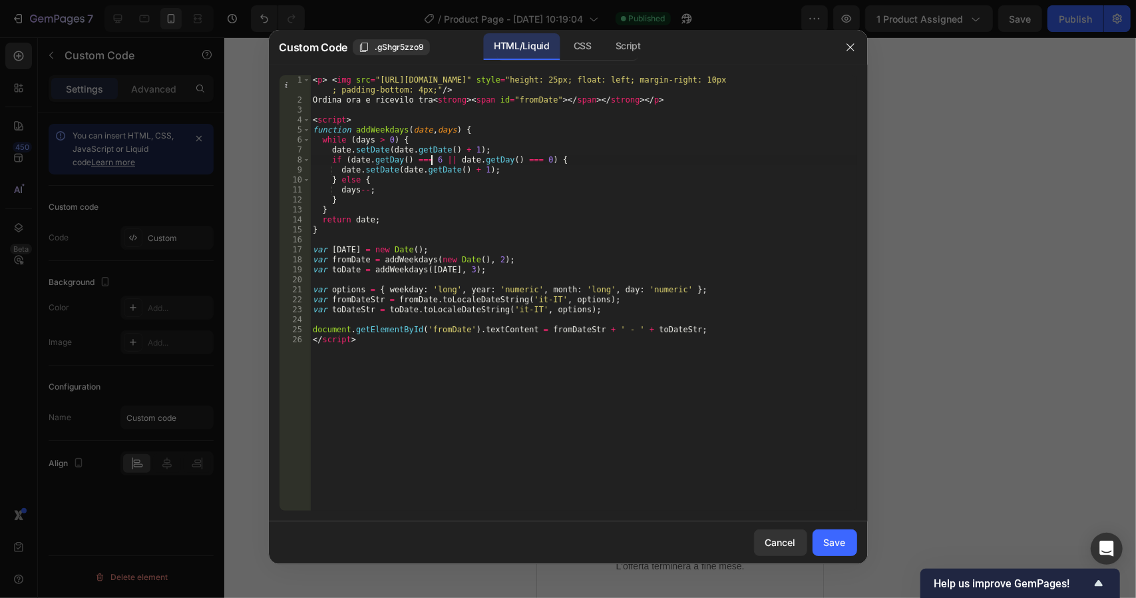
click at [430, 160] on div "< p > < img src = "[URL][DOMAIN_NAME]" style = "height: 25px; float: left; marg…" at bounding box center [583, 307] width 547 height 465
type textarea "if (date.getDay() === 7 || date.getDay() === 0) {"
click at [835, 547] on div "Save" at bounding box center [835, 542] width 22 height 14
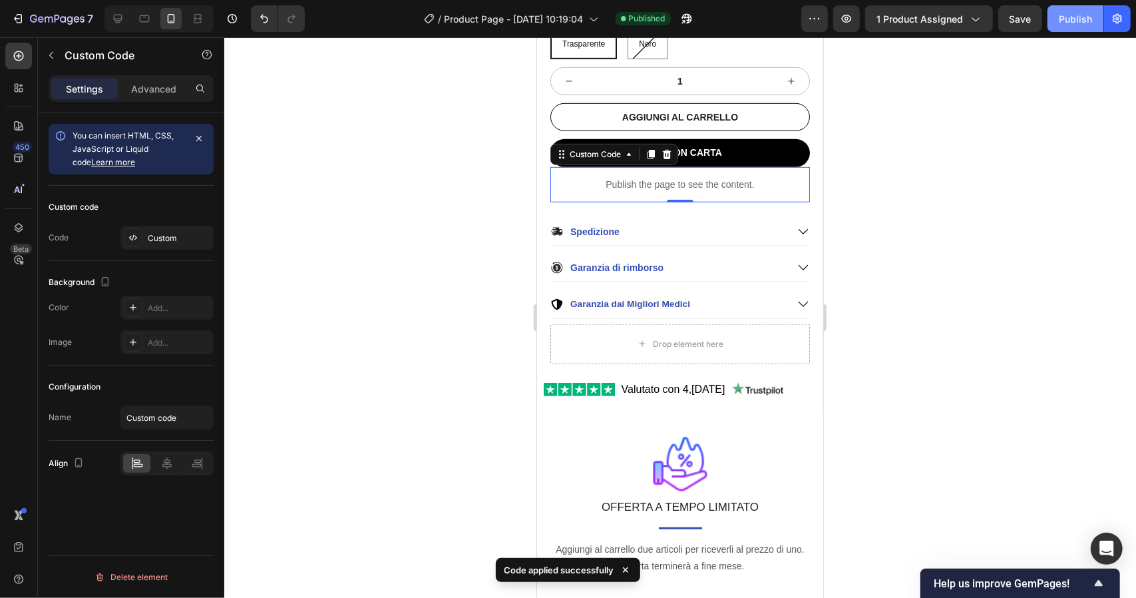
click at [1080, 27] on button "Publish" at bounding box center [1076, 18] width 56 height 27
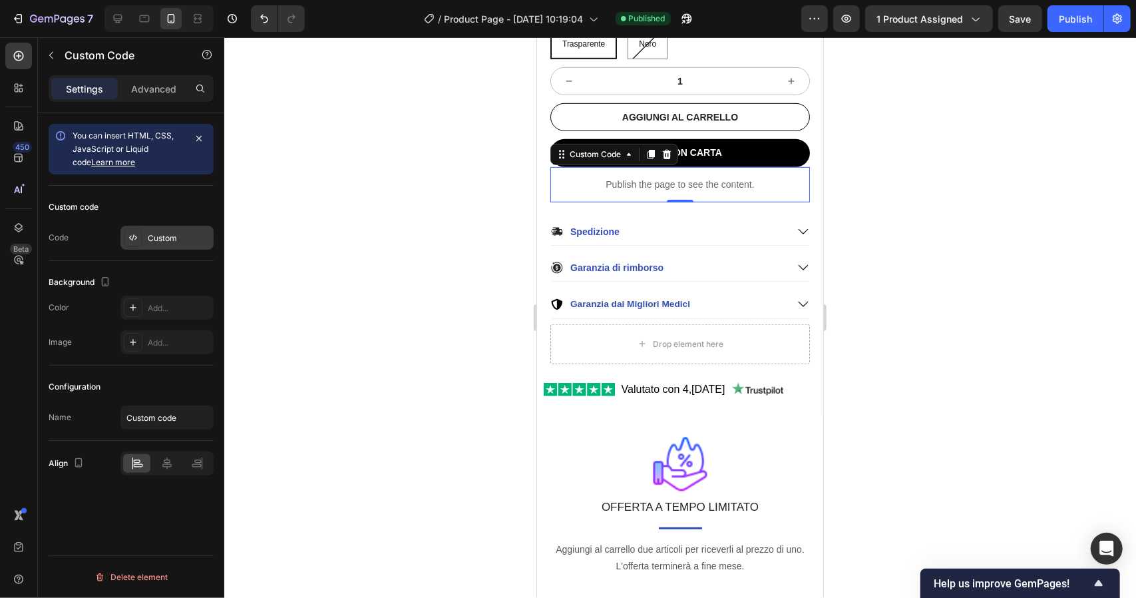
click at [166, 232] on div "Custom" at bounding box center [179, 238] width 63 height 12
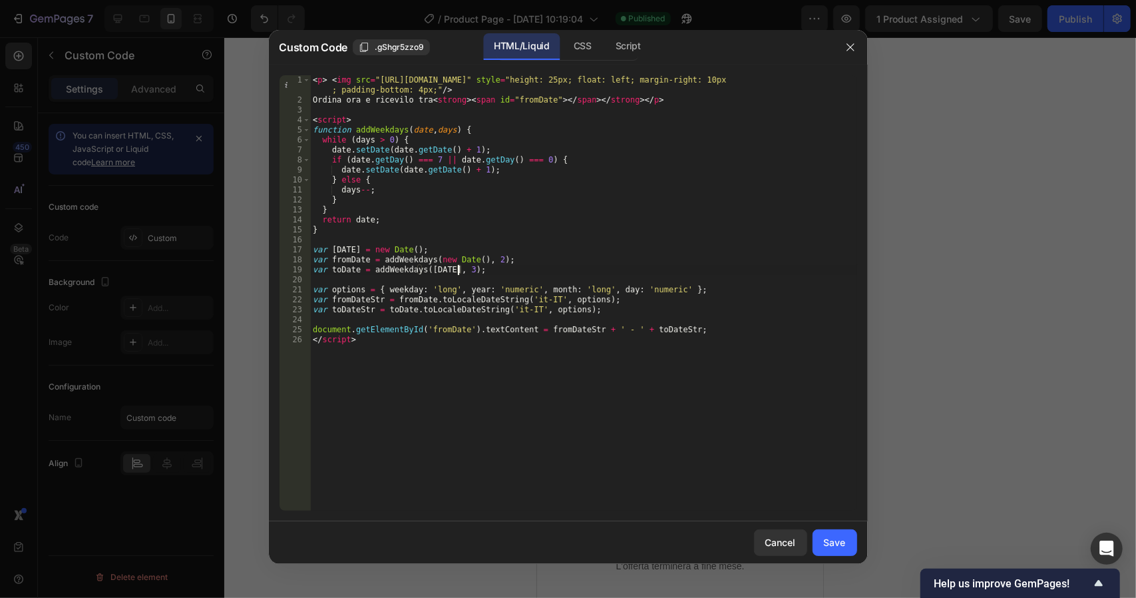
click at [458, 269] on div "< p > < img src = "[URL][DOMAIN_NAME]" style = "height: 25px; float: left; marg…" at bounding box center [583, 307] width 547 height 465
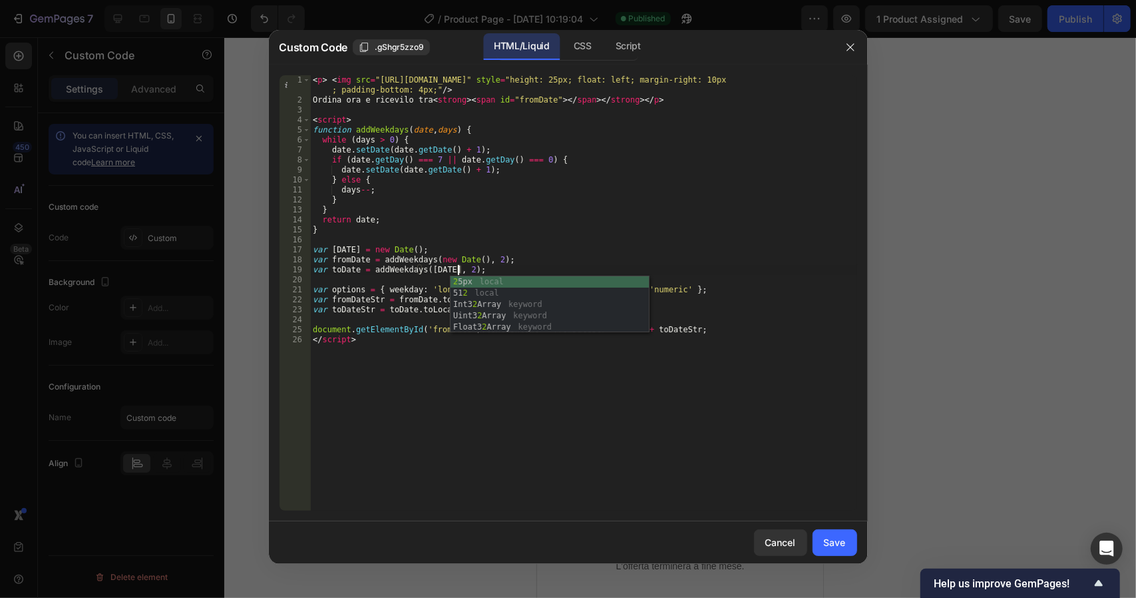
scroll to position [0, 12]
type textarea "var toDate = addWeekdays([DATE], 2);"
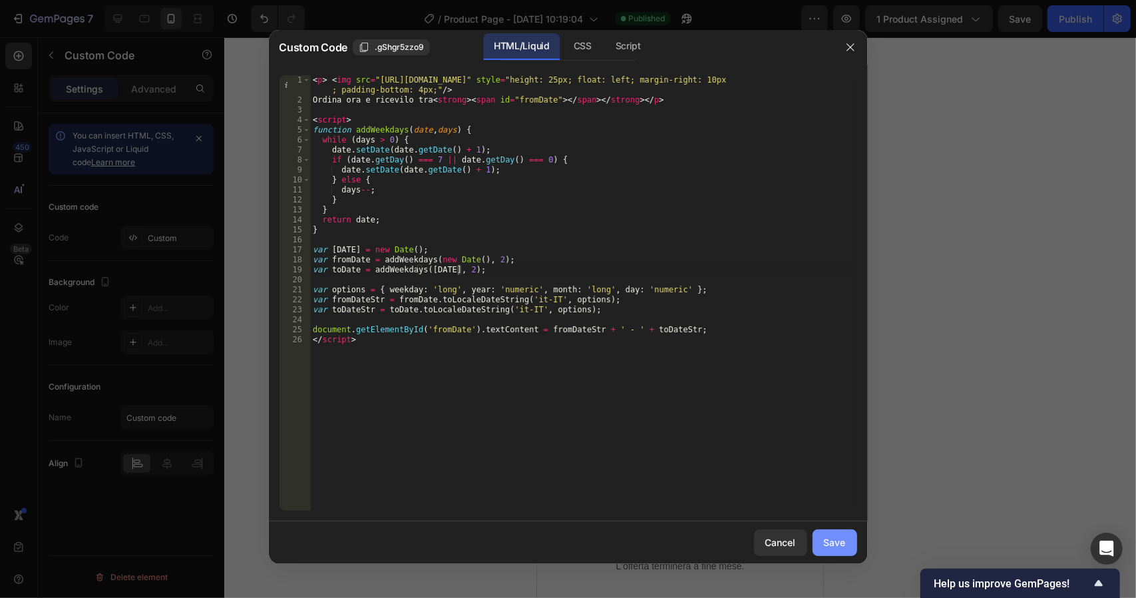
click at [841, 531] on button "Save" at bounding box center [835, 542] width 45 height 27
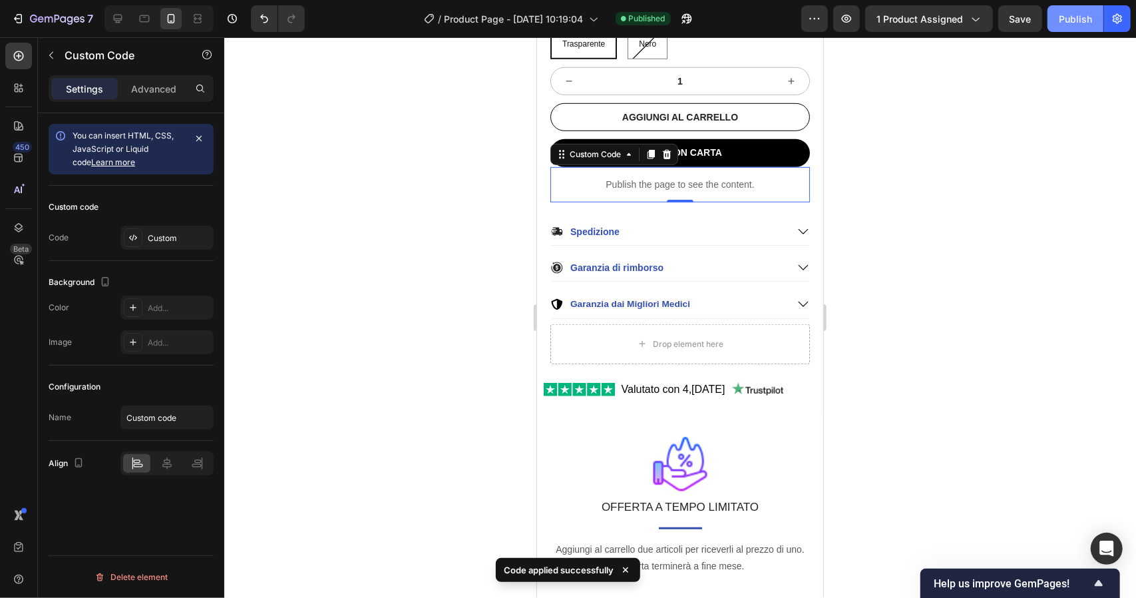
click at [1070, 21] on div "Publish" at bounding box center [1075, 19] width 33 height 14
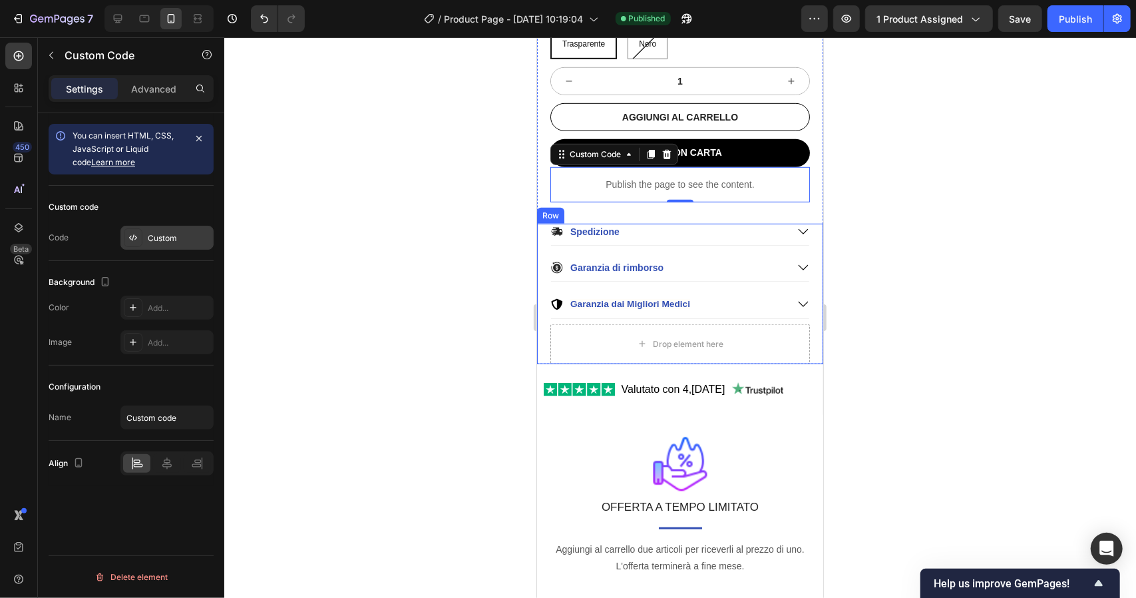
click at [184, 240] on div "Custom" at bounding box center [179, 238] width 63 height 12
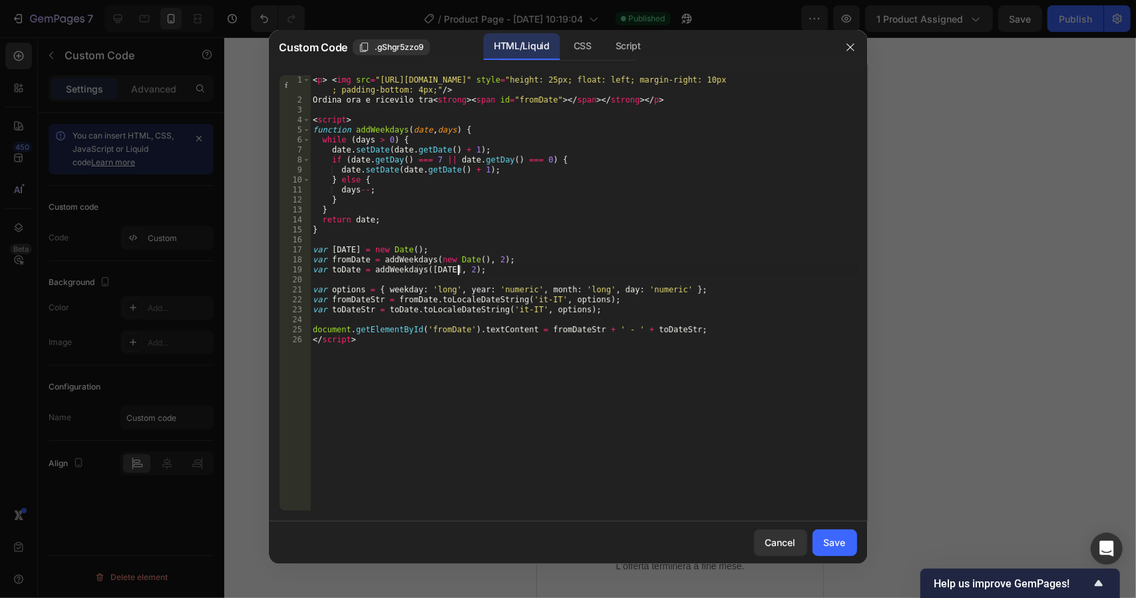
click at [459, 270] on div "< p > < img src = "[URL][DOMAIN_NAME]" style = "height: 25px; float: left; marg…" at bounding box center [583, 307] width 547 height 465
click at [489, 260] on div "< p > < img src = "[URL][DOMAIN_NAME]" style = "height: 25px; float: left; marg…" at bounding box center [583, 307] width 547 height 465
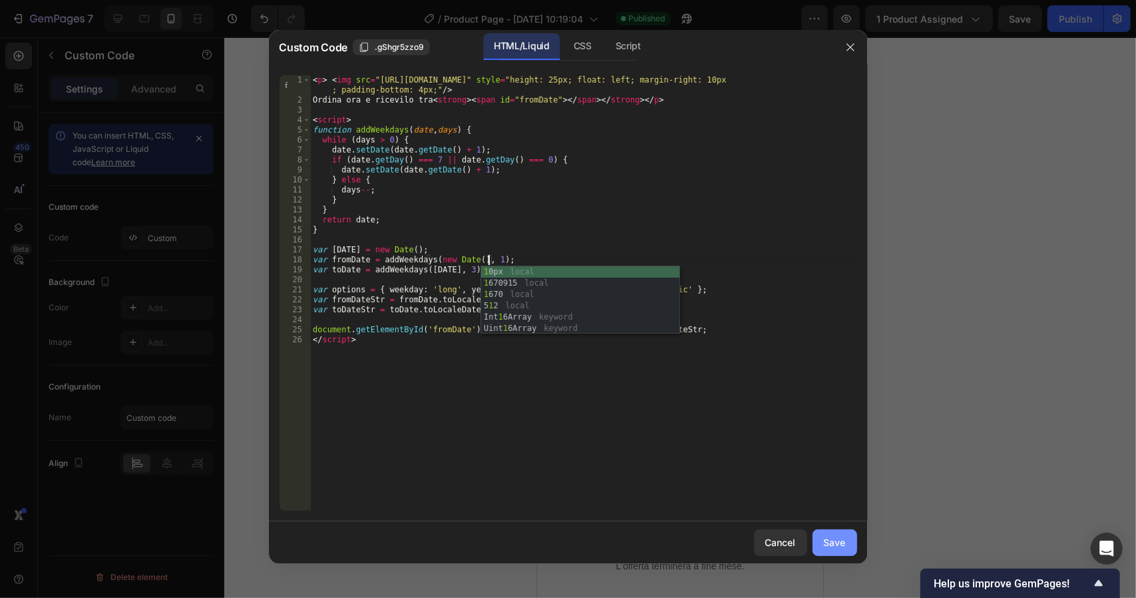
type textarea "var fromDate = addWeekdays(new Date(), 1);"
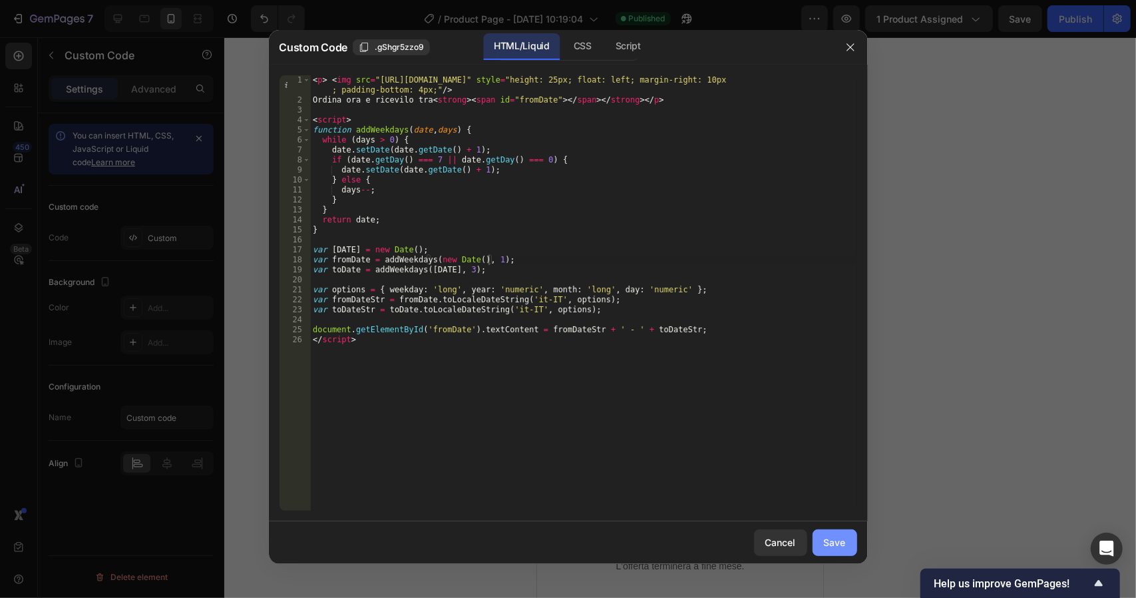
click at [828, 536] on div "Save" at bounding box center [835, 542] width 22 height 14
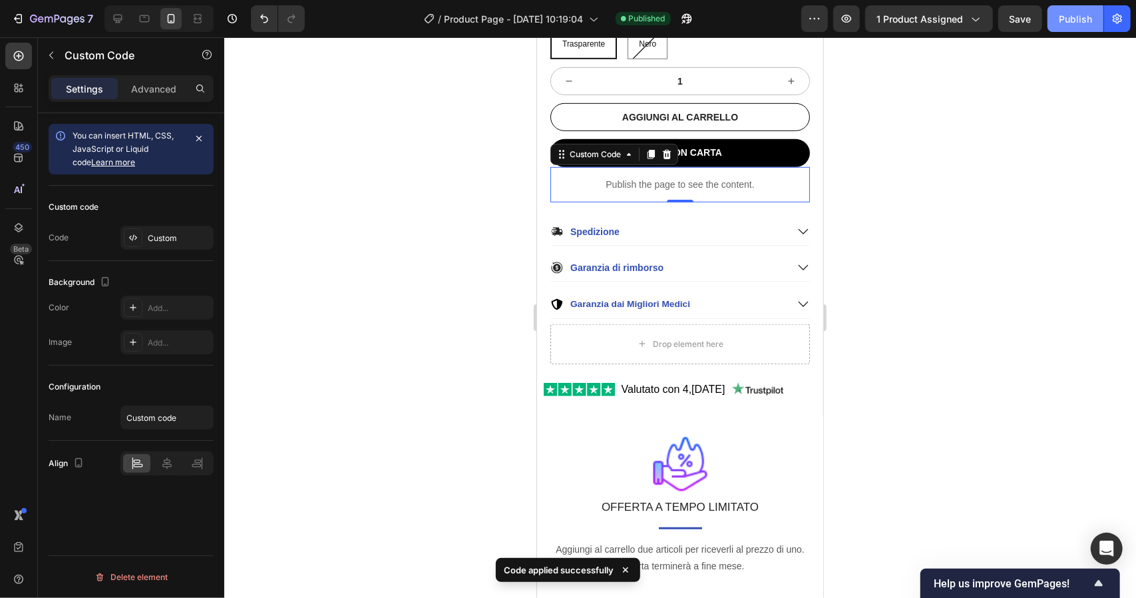
click at [1067, 23] on div "Publish" at bounding box center [1075, 19] width 33 height 14
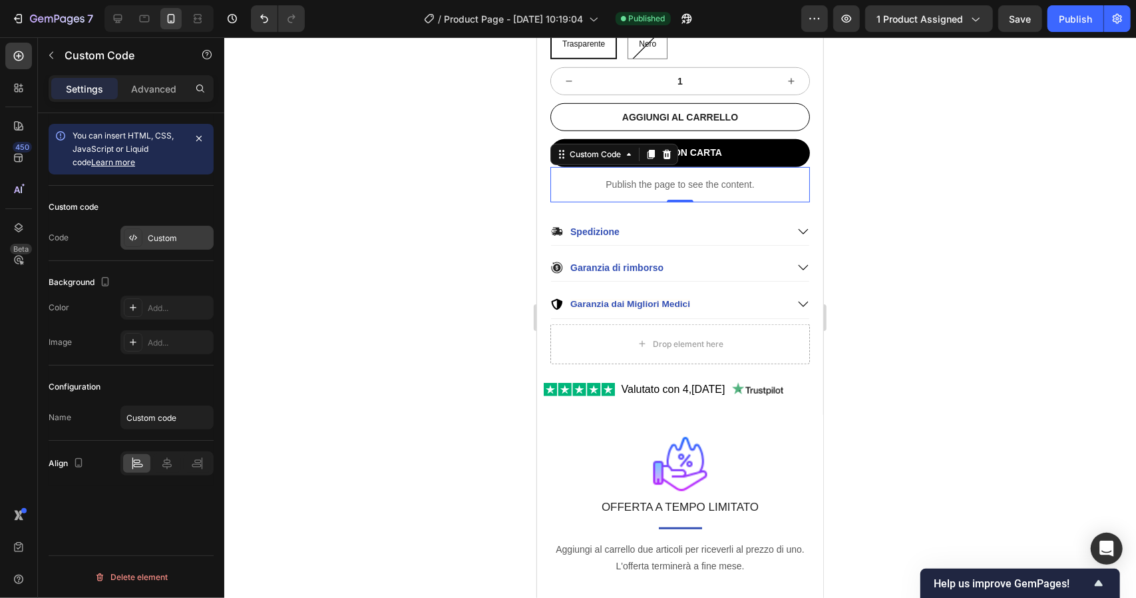
click at [186, 236] on div "Custom" at bounding box center [179, 238] width 63 height 12
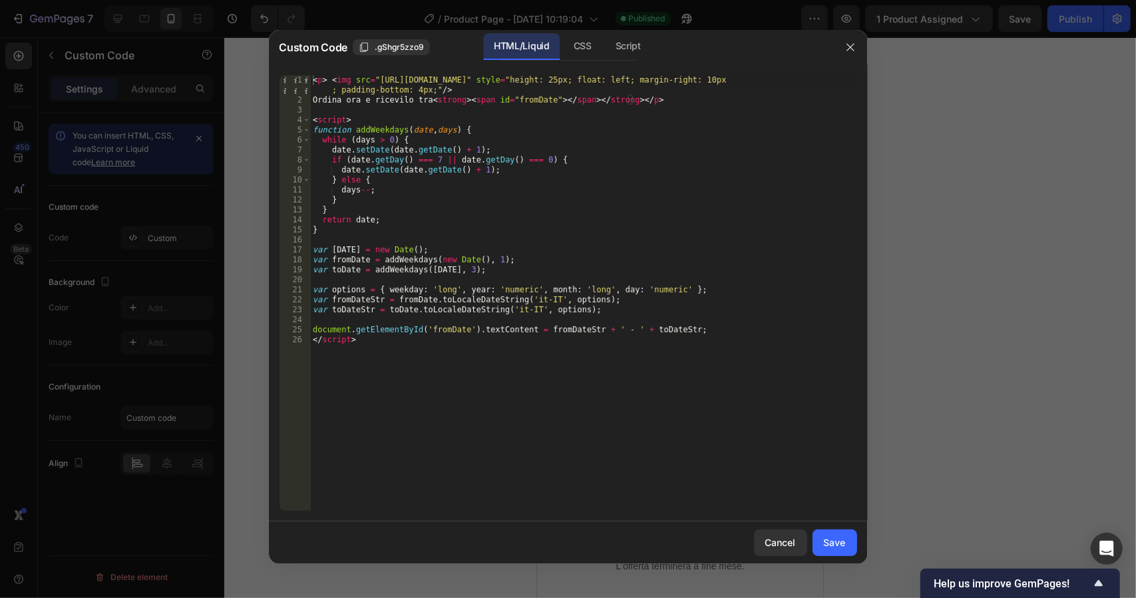
click at [457, 270] on div "< p > < img src = "[URL][DOMAIN_NAME]" style = "height: 25px; float: left; marg…" at bounding box center [583, 307] width 547 height 465
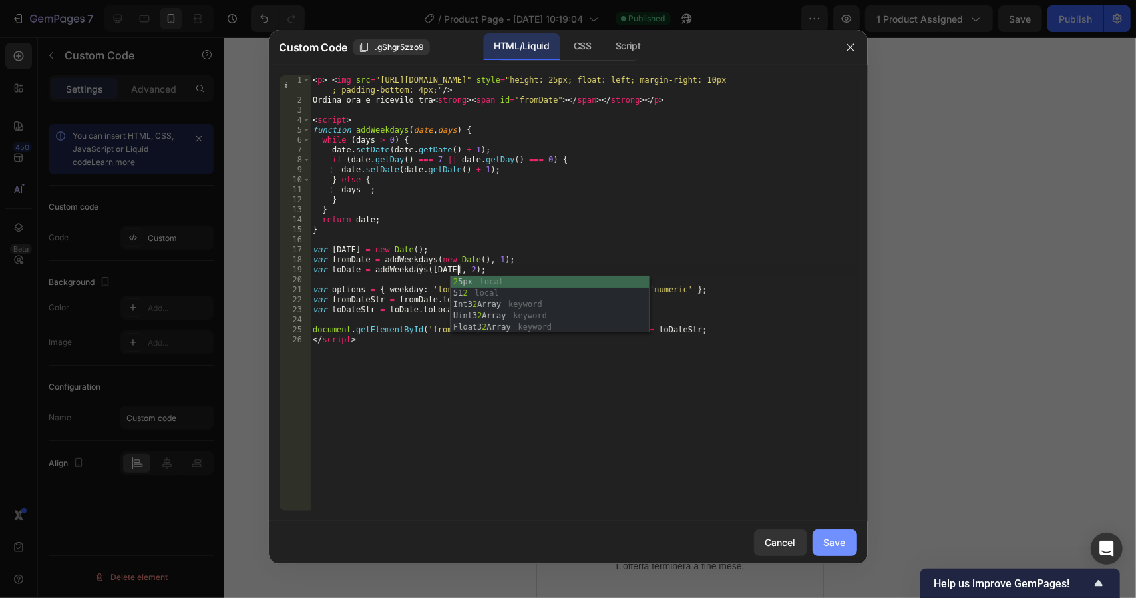
type textarea "var toDate = addWeekdays([DATE], 2);"
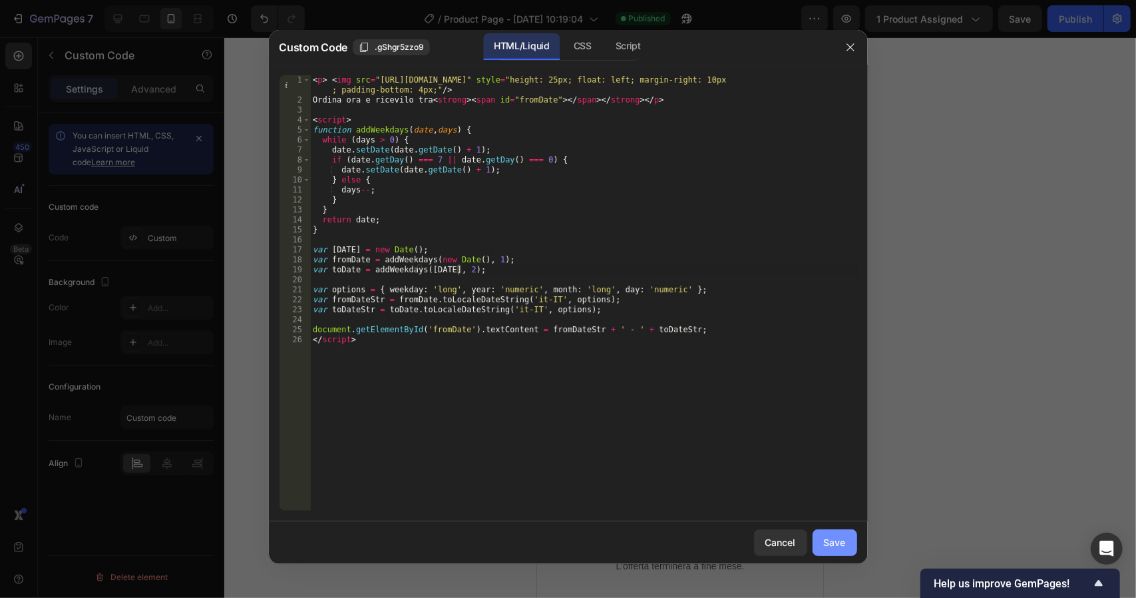
click at [819, 542] on button "Save" at bounding box center [835, 542] width 45 height 27
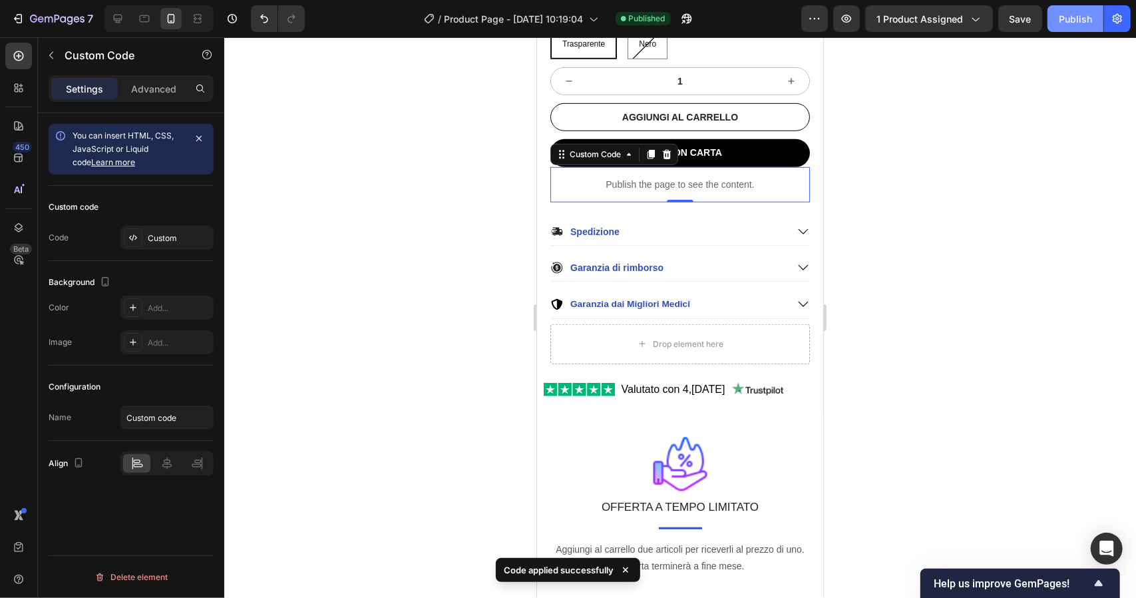
click at [1071, 12] on div "Publish" at bounding box center [1075, 19] width 33 height 14
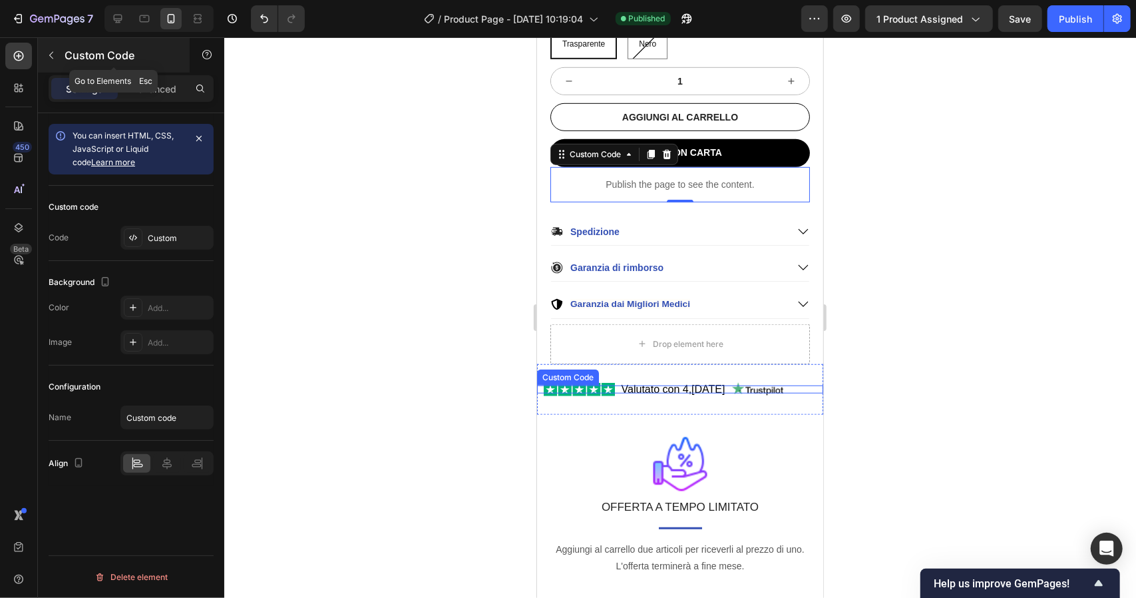
click at [79, 43] on div "Custom Code" at bounding box center [114, 55] width 152 height 35
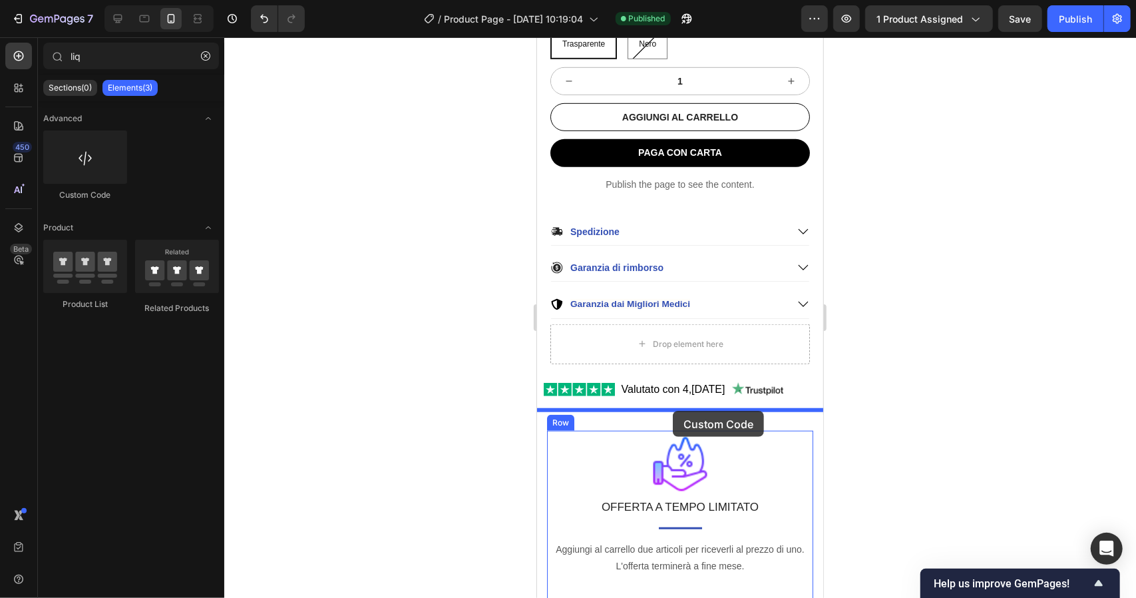
drag, startPoint x: 640, startPoint y: 201, endPoint x: 672, endPoint y: 410, distance: 211.5
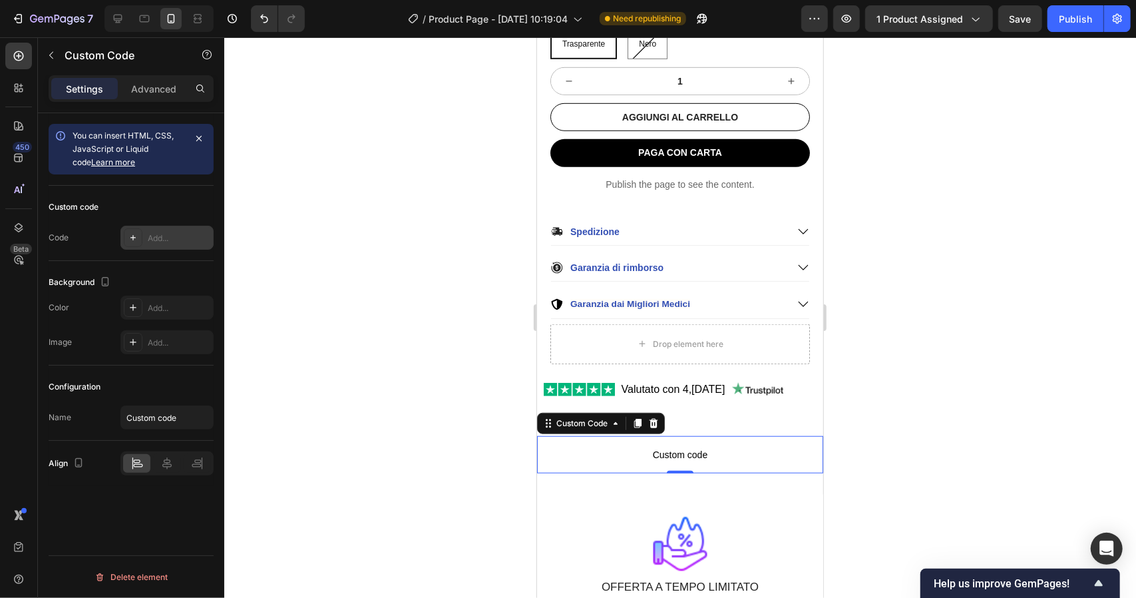
click at [186, 233] on div "Add..." at bounding box center [179, 238] width 63 height 12
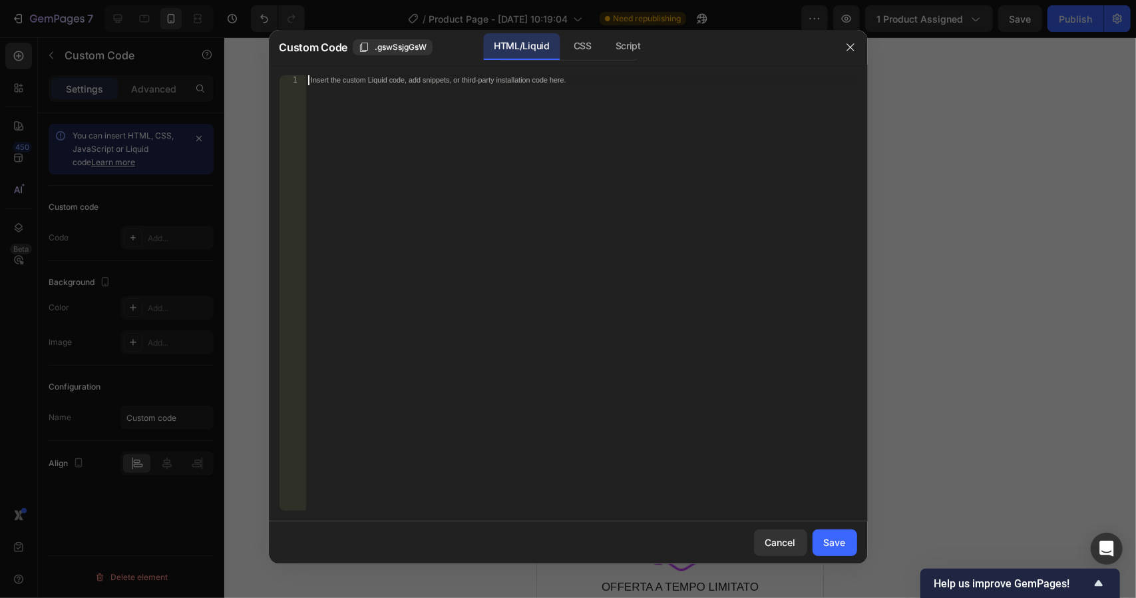
click at [461, 152] on div "Insert the custom Liquid code, add snippets, or third-party installation code h…" at bounding box center [581, 302] width 551 height 455
paste textarea "</div>"
type textarea "</div>"
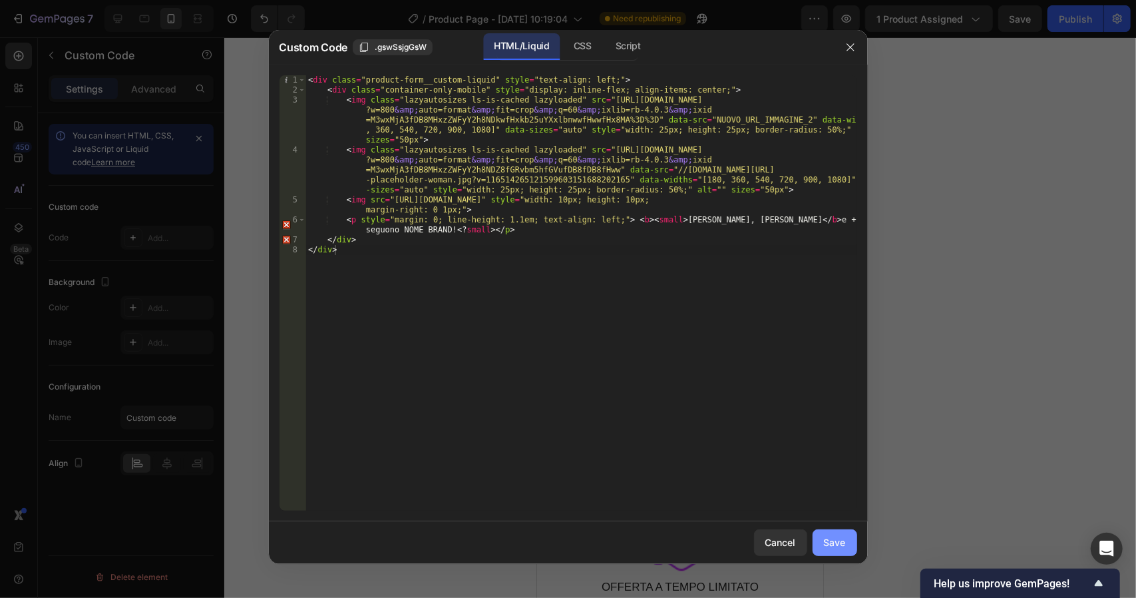
click at [833, 541] on div "Save" at bounding box center [835, 542] width 22 height 14
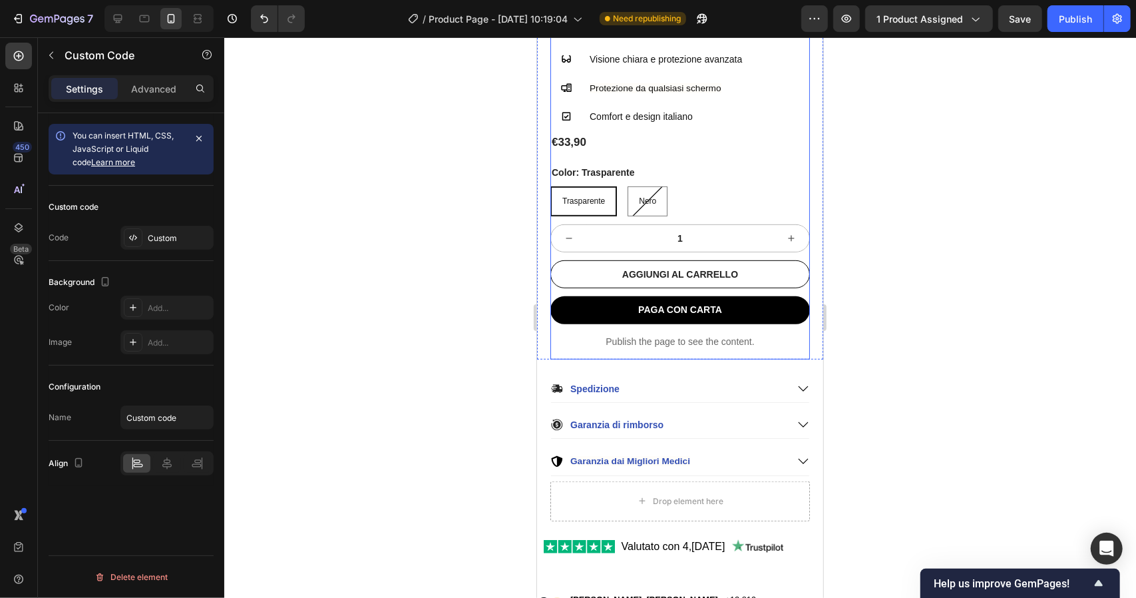
scroll to position [631, 0]
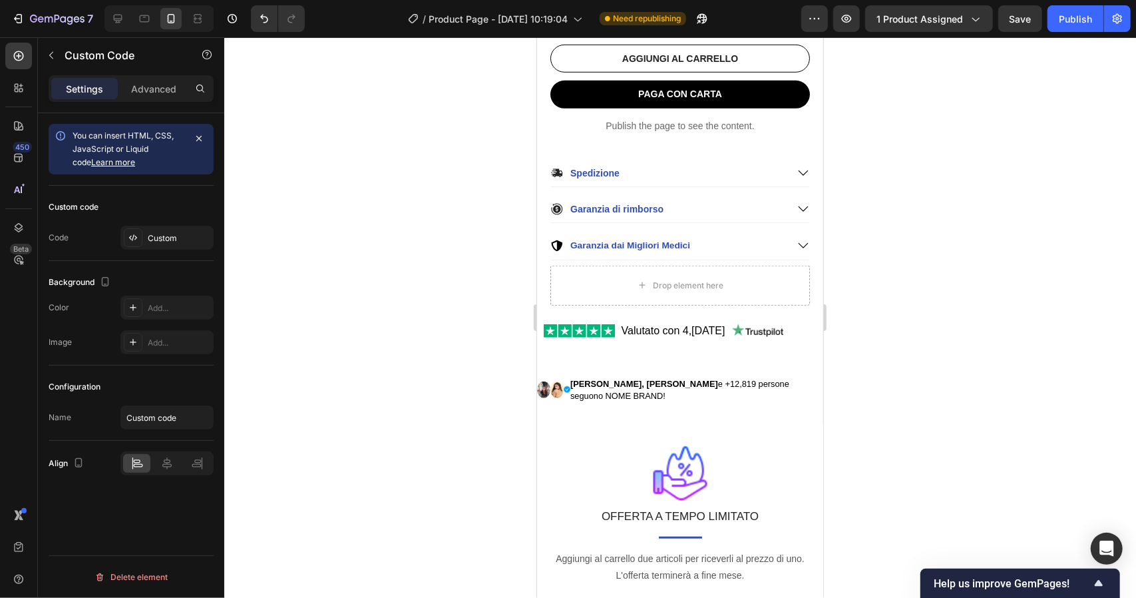
click at [762, 379] on small "e +12,819 persone seguono NOME BRAND!" at bounding box center [679, 389] width 219 height 23
click at [784, 356] on div "[PERSON_NAME], [PERSON_NAME] e +12,819 persone seguono NOME BRAND! Custom Code …" at bounding box center [680, 390] width 286 height 68
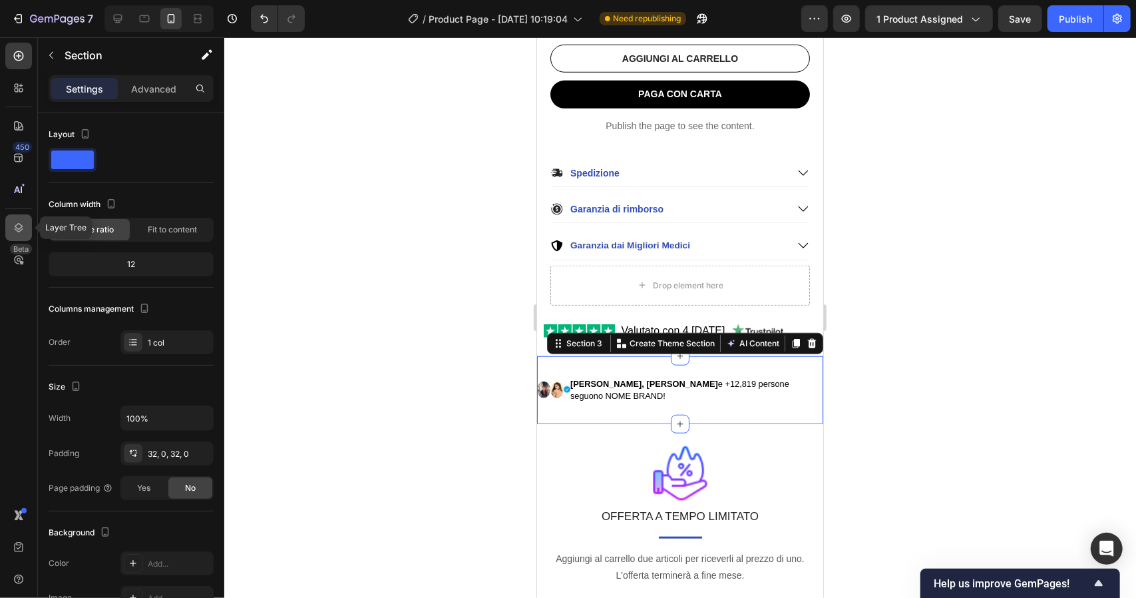
click at [21, 231] on icon at bounding box center [18, 227] width 13 height 13
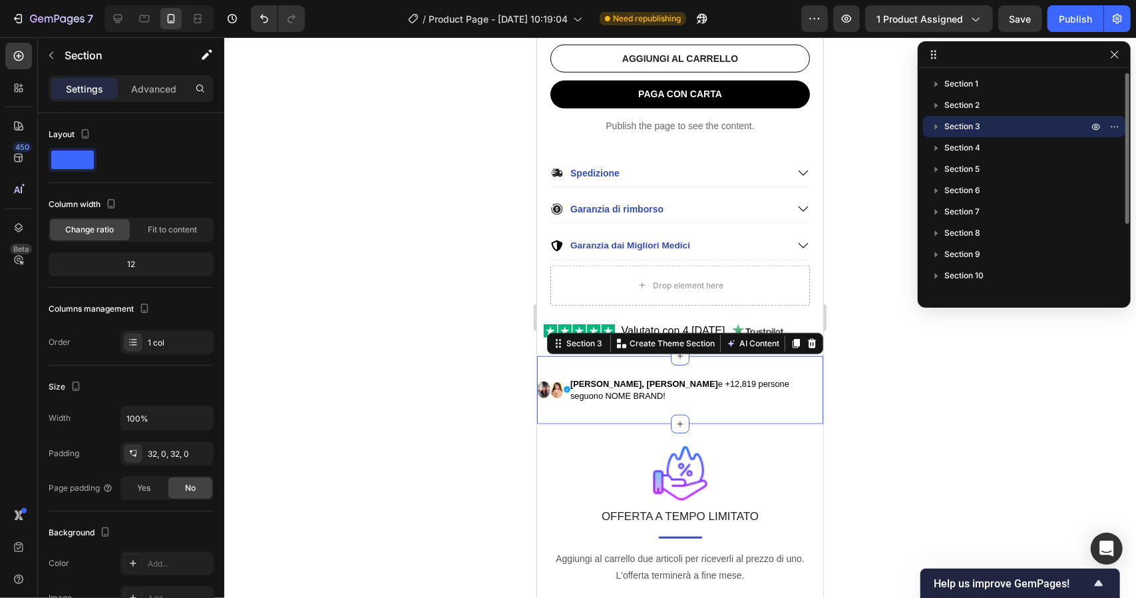
drag, startPoint x: 949, startPoint y: 123, endPoint x: 975, endPoint y: 127, distance: 26.3
click at [975, 127] on span "Section 3" at bounding box center [963, 126] width 36 height 13
click at [1121, 128] on button "button" at bounding box center [1115, 127] width 16 height 16
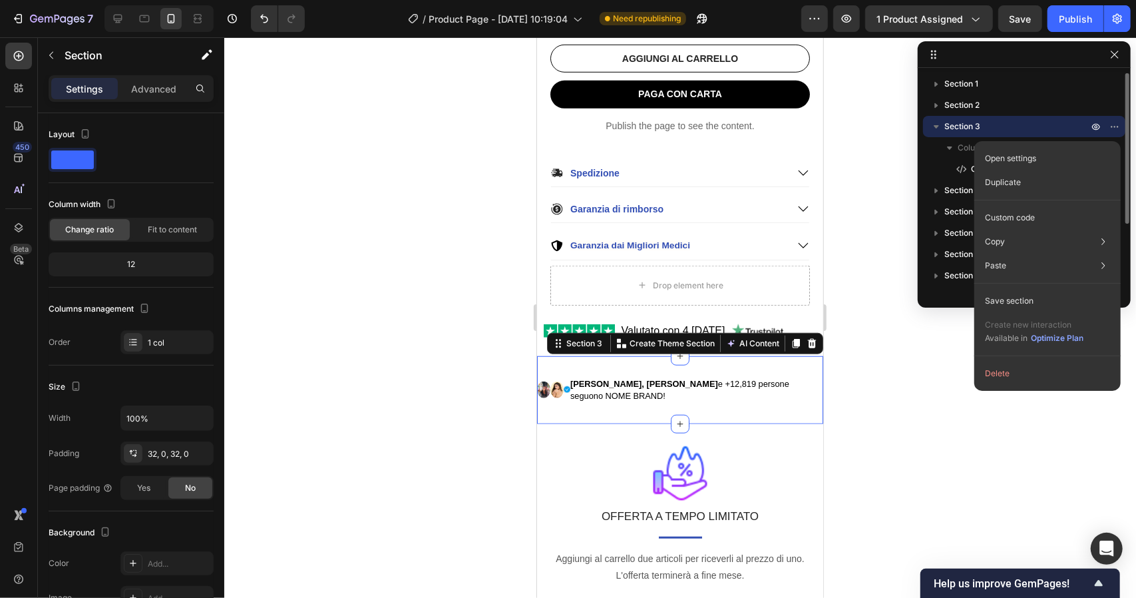
click at [935, 128] on icon "button" at bounding box center [936, 126] width 13 height 13
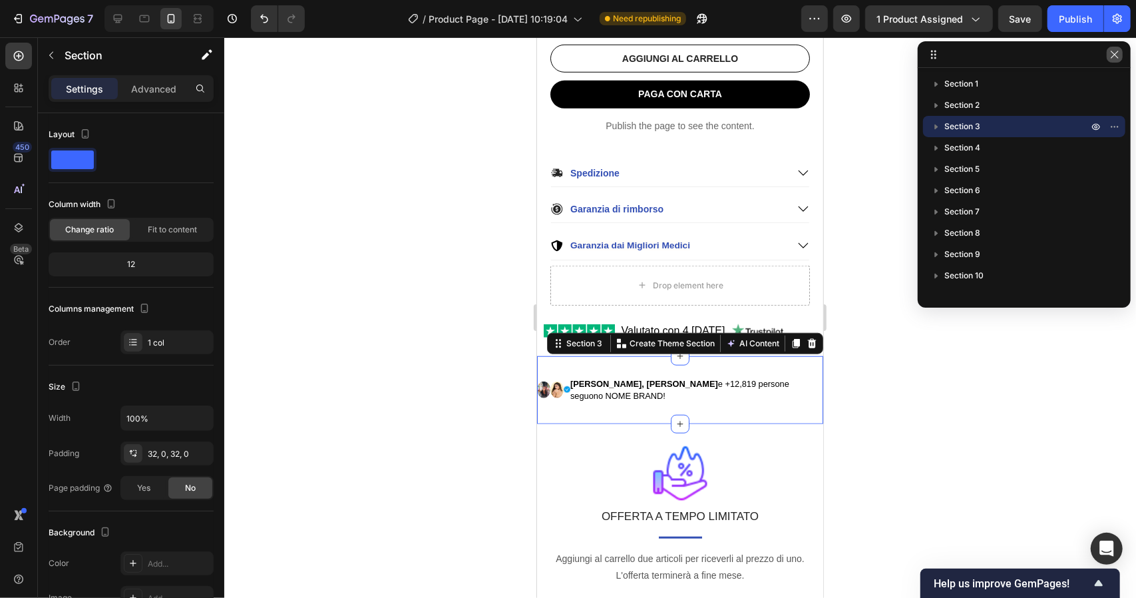
click at [1115, 51] on icon "button" at bounding box center [1115, 54] width 11 height 11
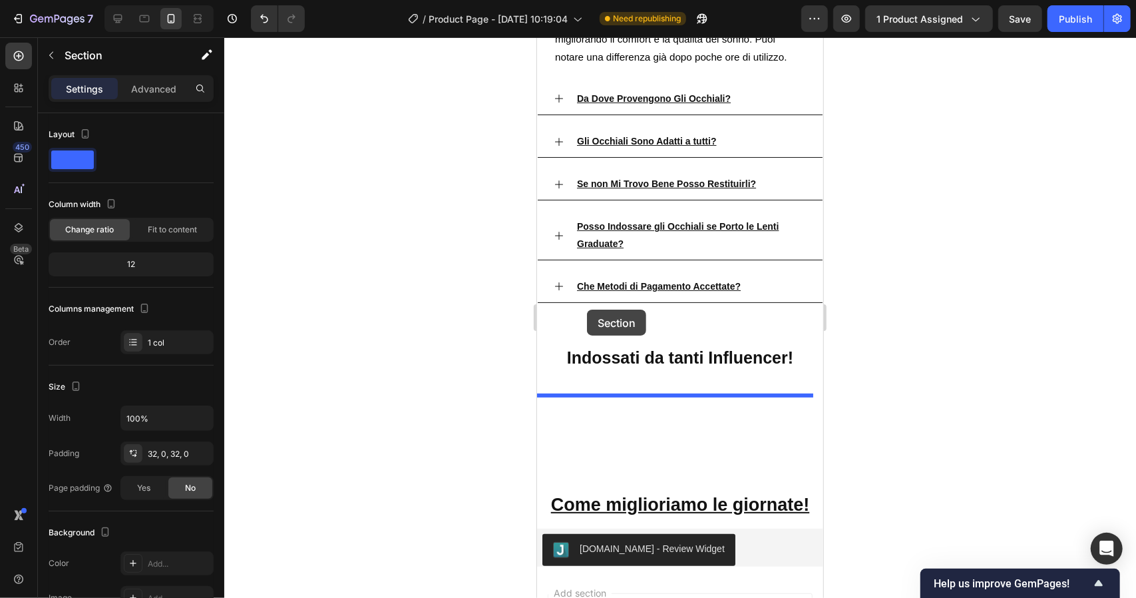
scroll to position [3537, 0]
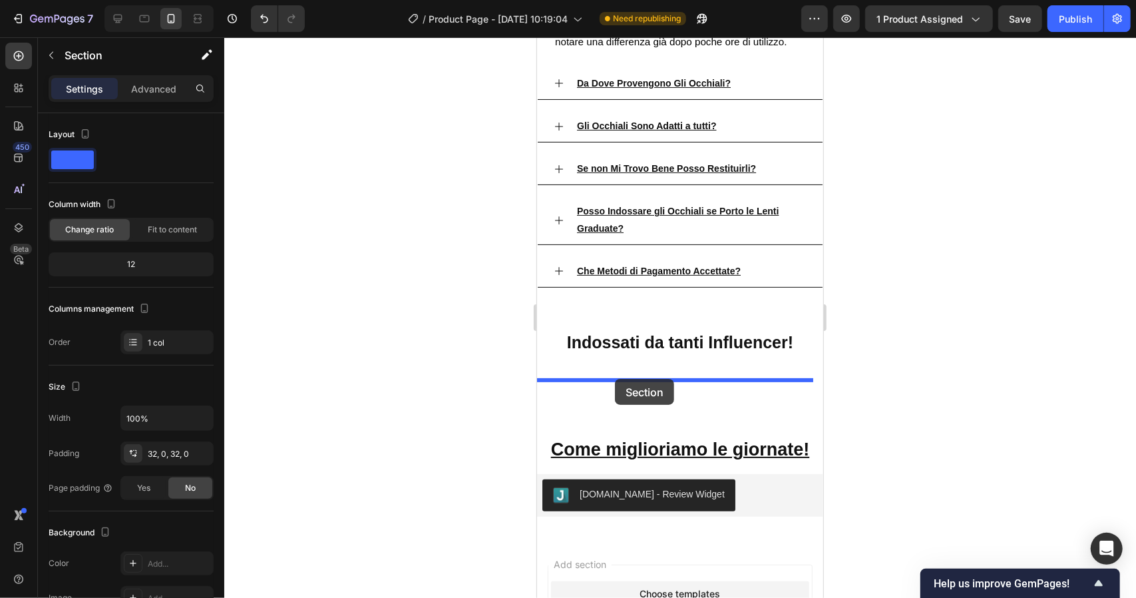
drag, startPoint x: 551, startPoint y: 192, endPoint x: 614, endPoint y: 379, distance: 197.5
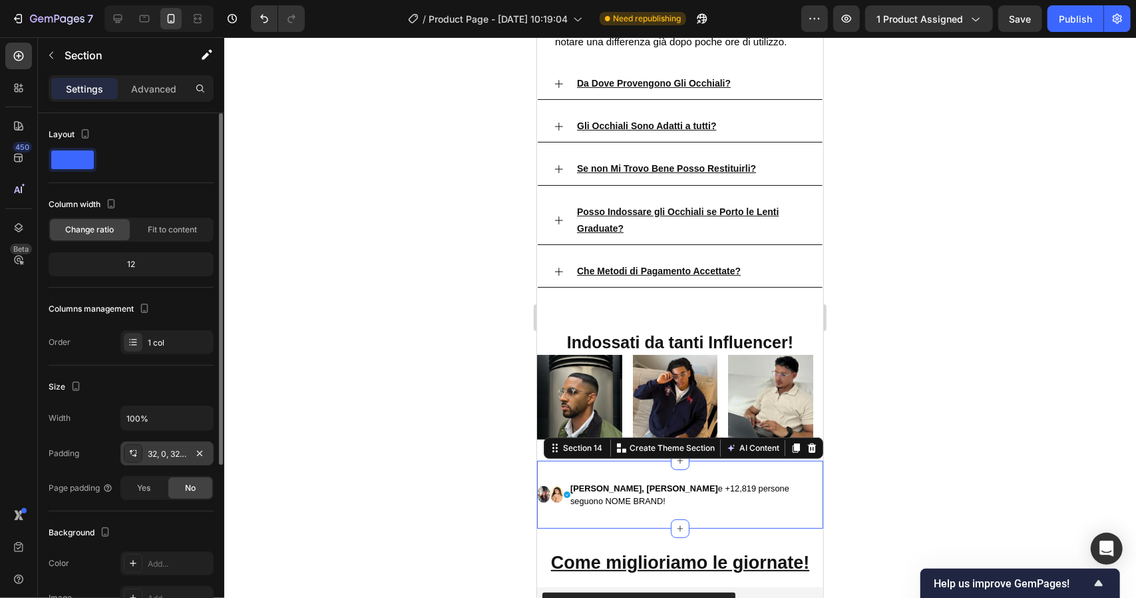
click at [177, 452] on div "32, 0, 32, 0" at bounding box center [167, 454] width 39 height 12
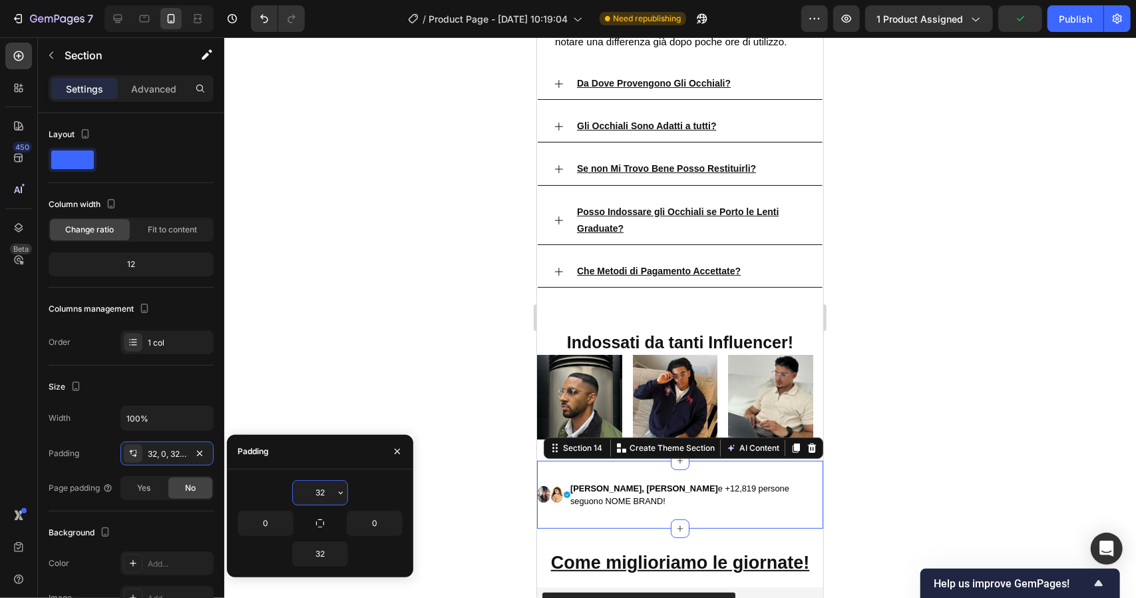
click at [330, 489] on input "32" at bounding box center [320, 493] width 55 height 24
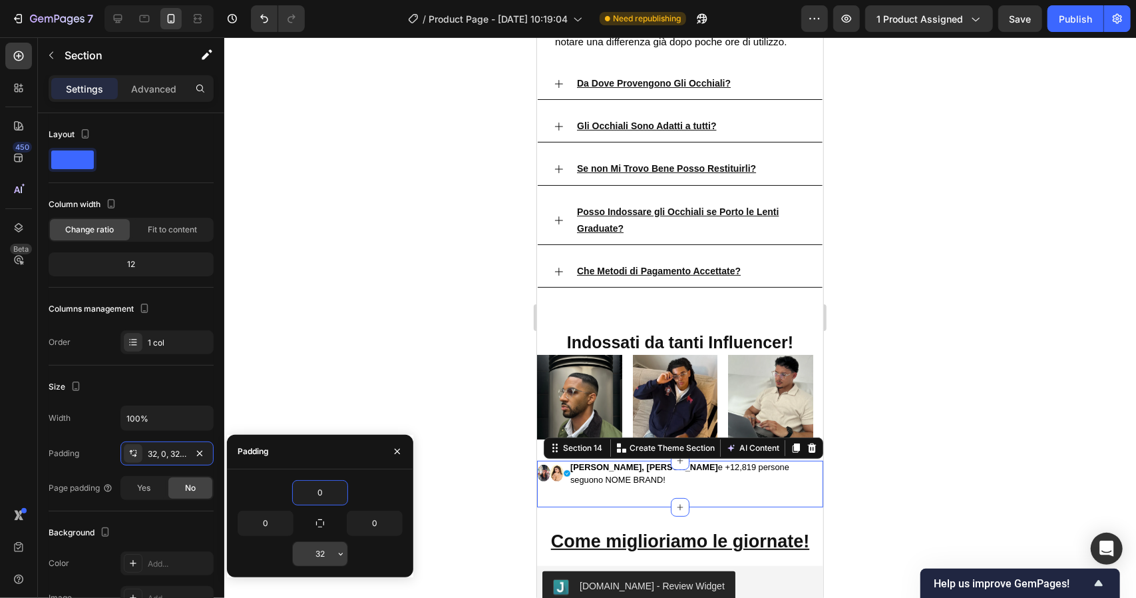
type input "0"
click at [324, 552] on input "32" at bounding box center [320, 554] width 55 height 24
type input "0"
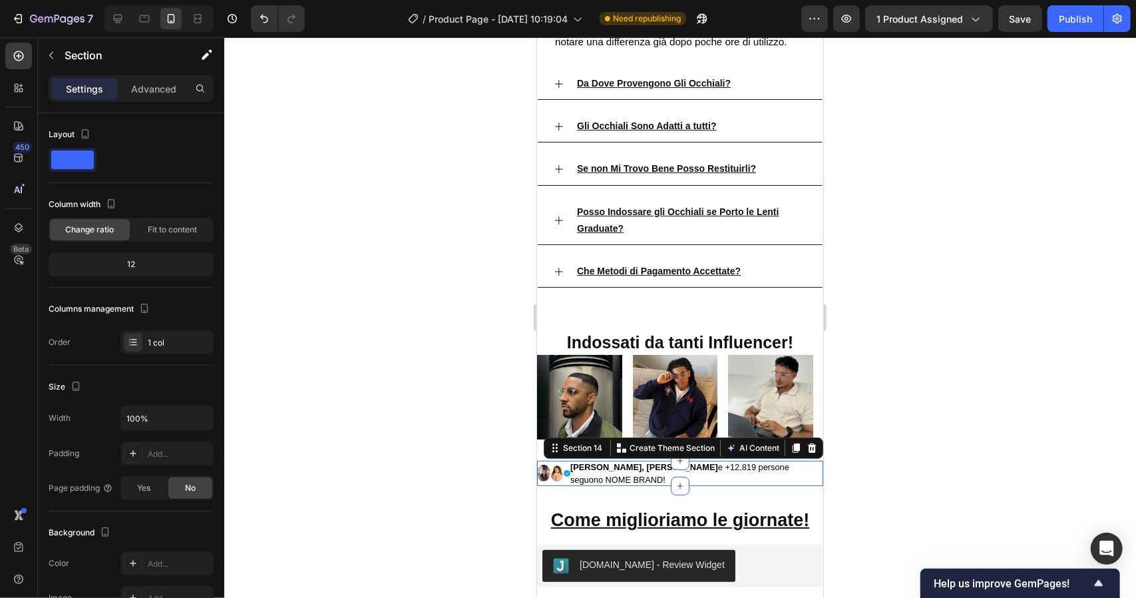
click at [467, 489] on div at bounding box center [680, 317] width 912 height 561
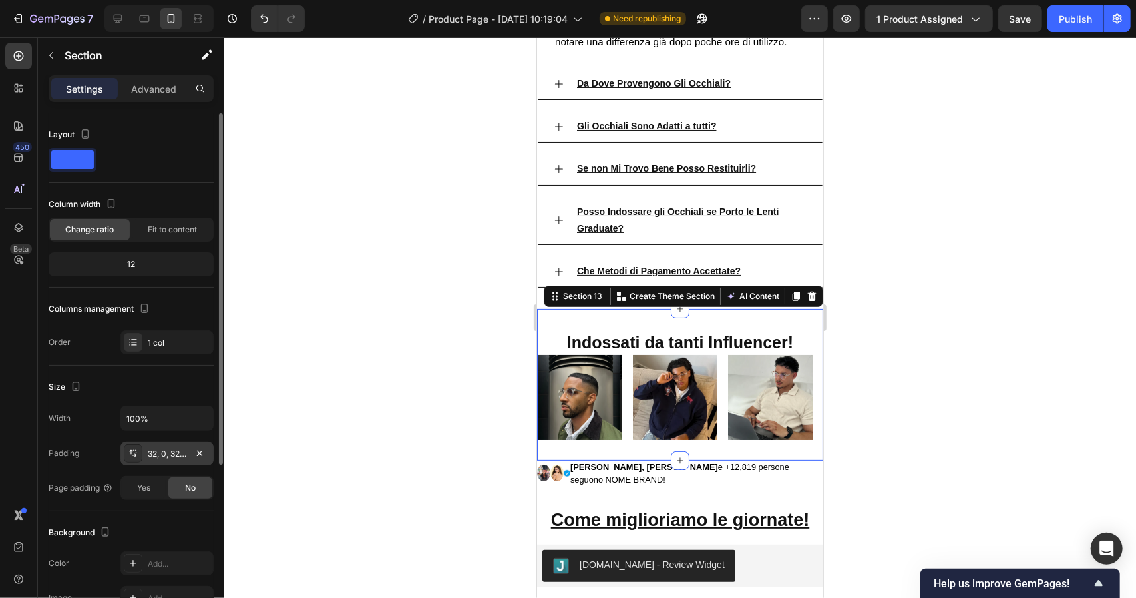
click at [169, 448] on div "32, 0, 32, 0" at bounding box center [167, 454] width 39 height 12
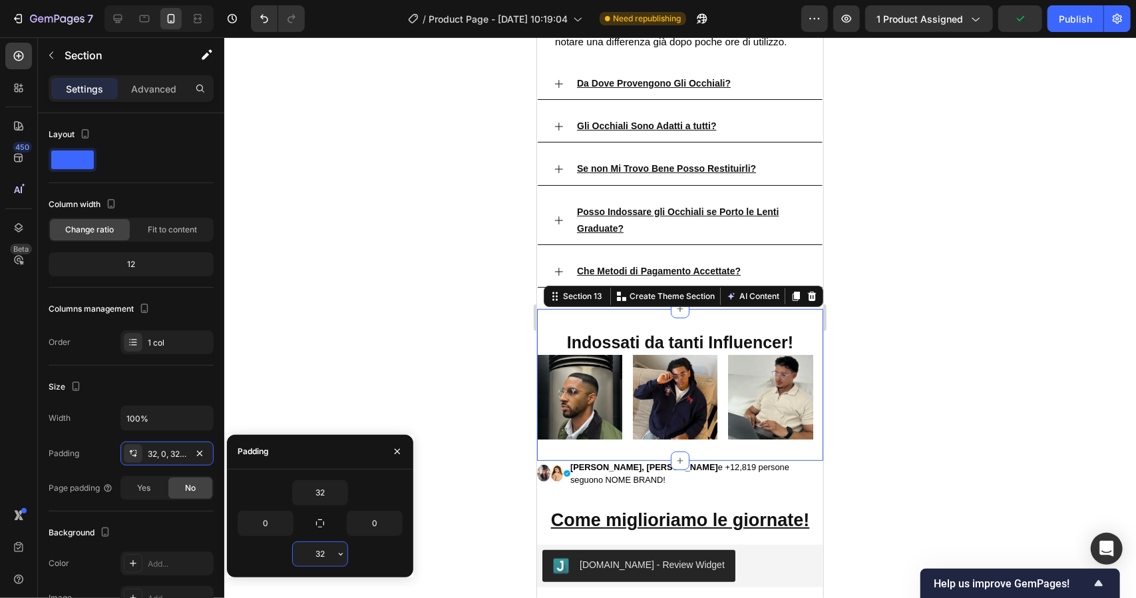
click at [323, 552] on input "32" at bounding box center [320, 554] width 55 height 24
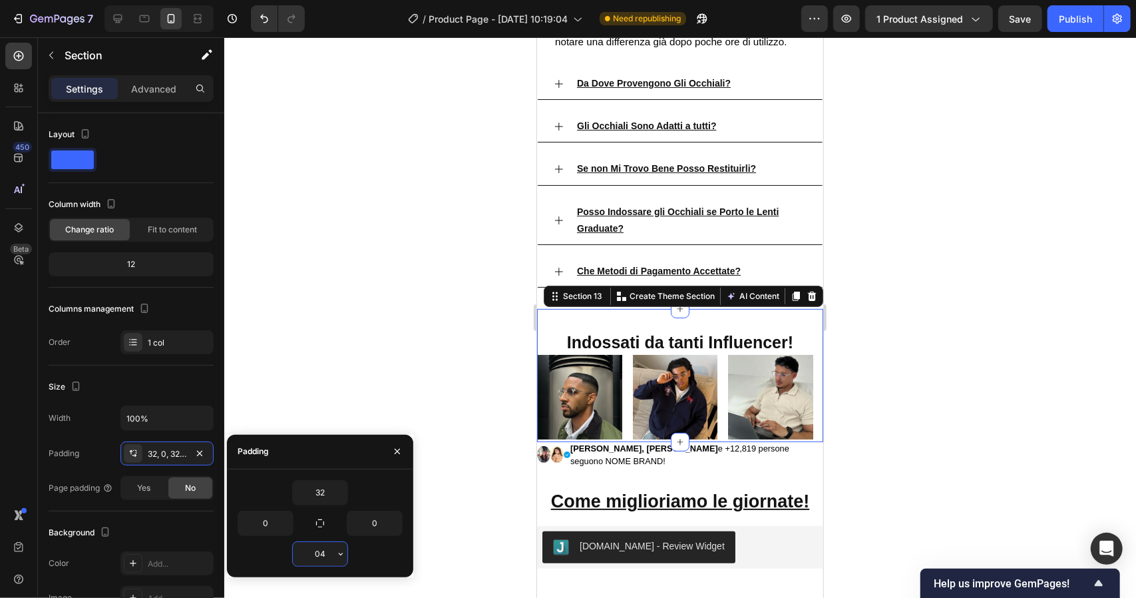
type input "0"
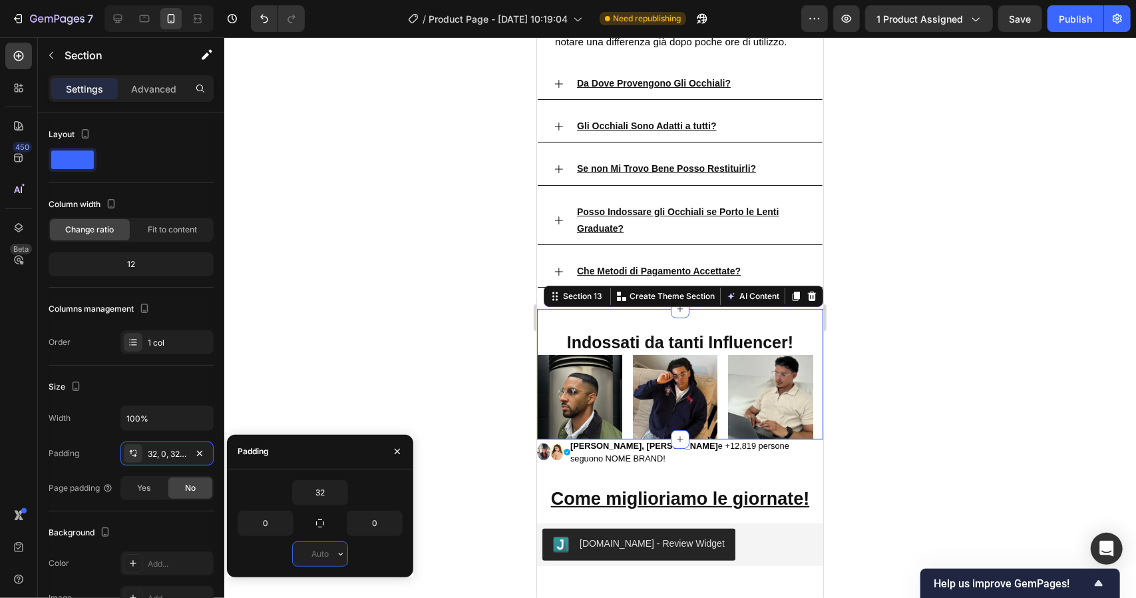
type input "4"
type input "10"
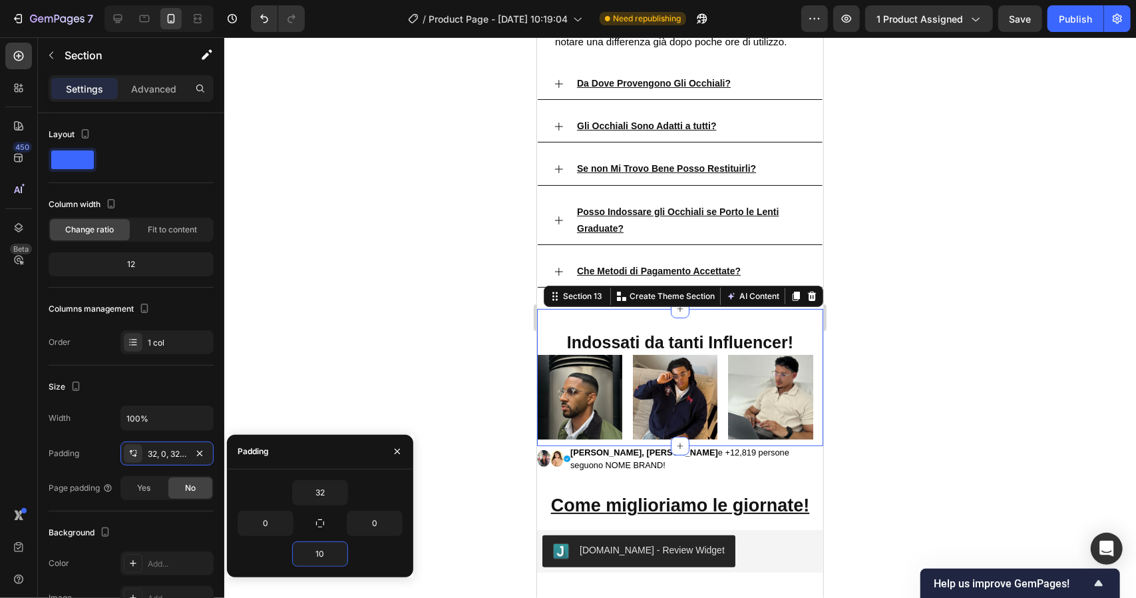
click at [868, 481] on div at bounding box center [680, 317] width 912 height 561
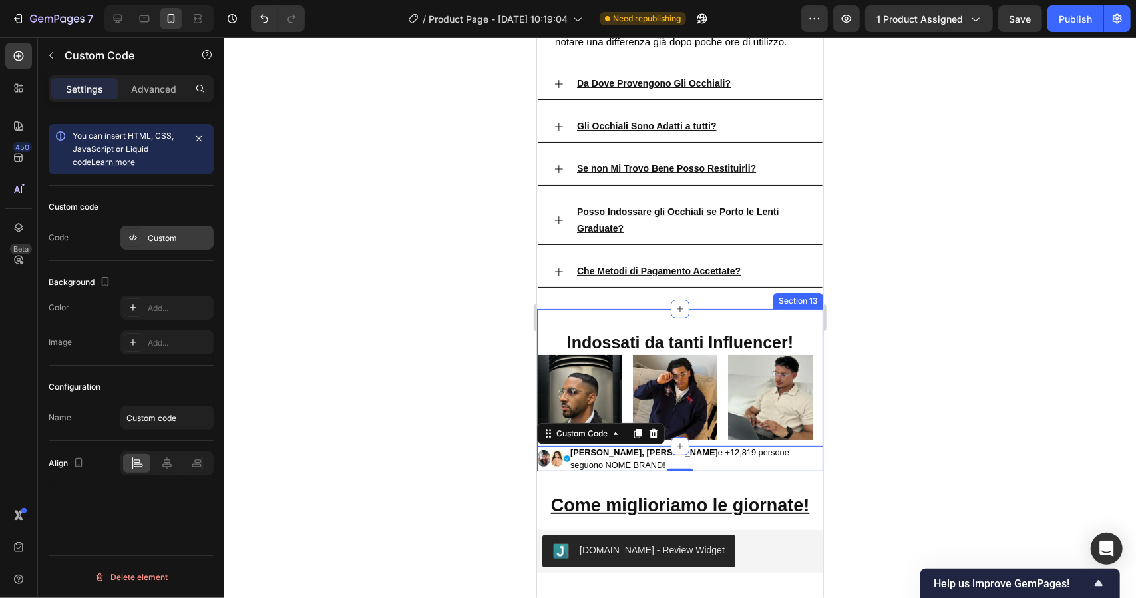
click at [164, 230] on div "Custom" at bounding box center [166, 238] width 93 height 24
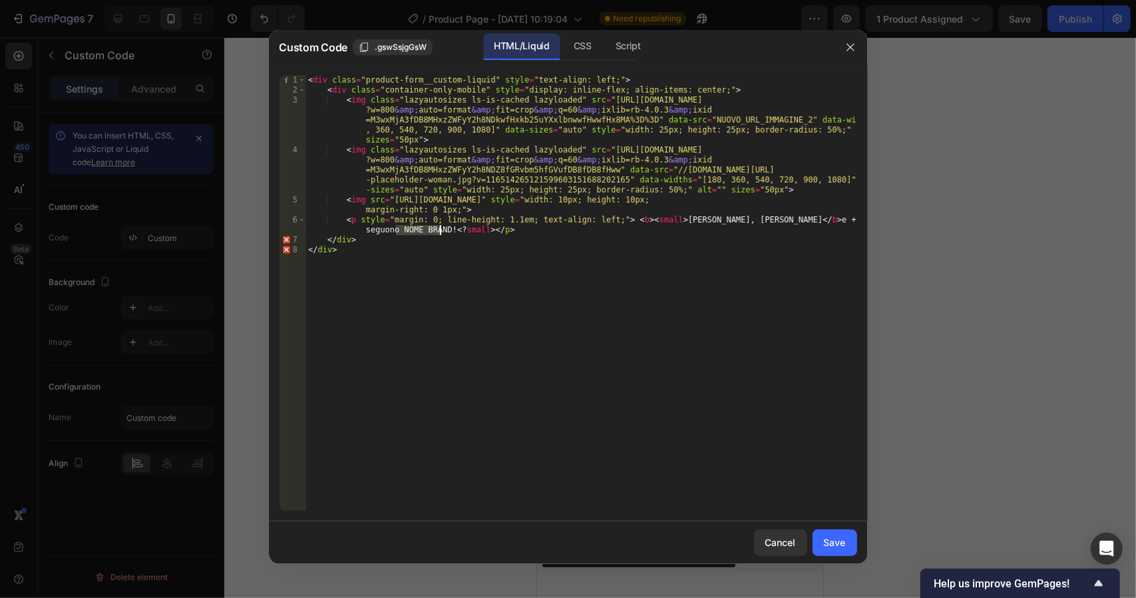
drag, startPoint x: 394, startPoint y: 228, endPoint x: 439, endPoint y: 226, distance: 45.3
click at [439, 226] on div "< div class = "product-form__custom-liquid" style = "text-align: left;" > < div…" at bounding box center [581, 302] width 551 height 455
type textarea "<p style="margin: 0; line-height: 1.1em; text-align: left;"> <b><small>Fedez, D…"
click at [841, 547] on div "Save" at bounding box center [835, 542] width 22 height 14
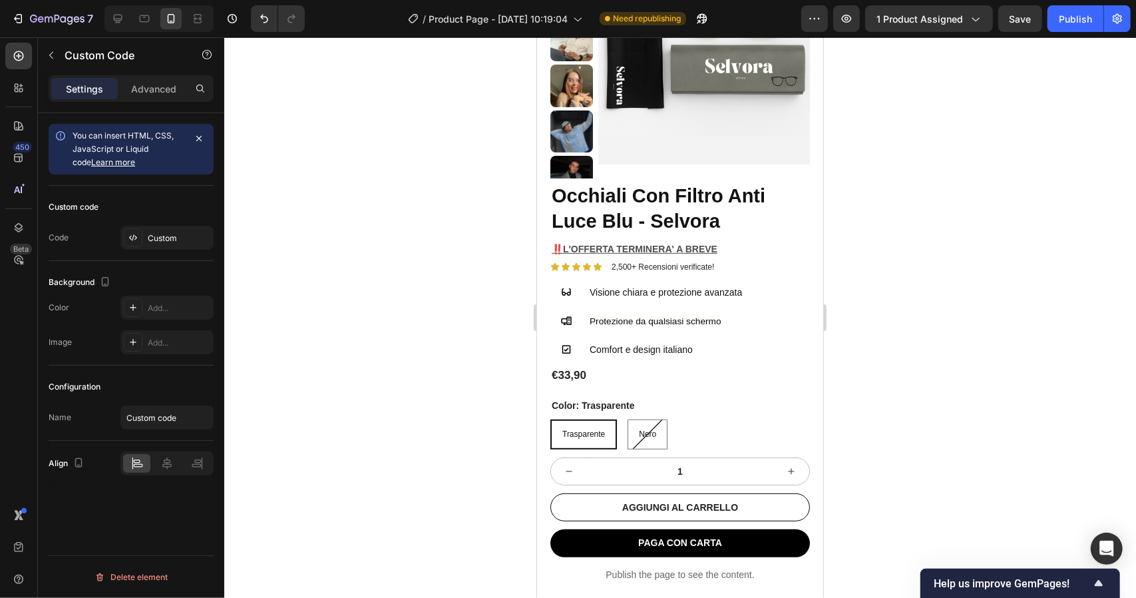
scroll to position [0, 0]
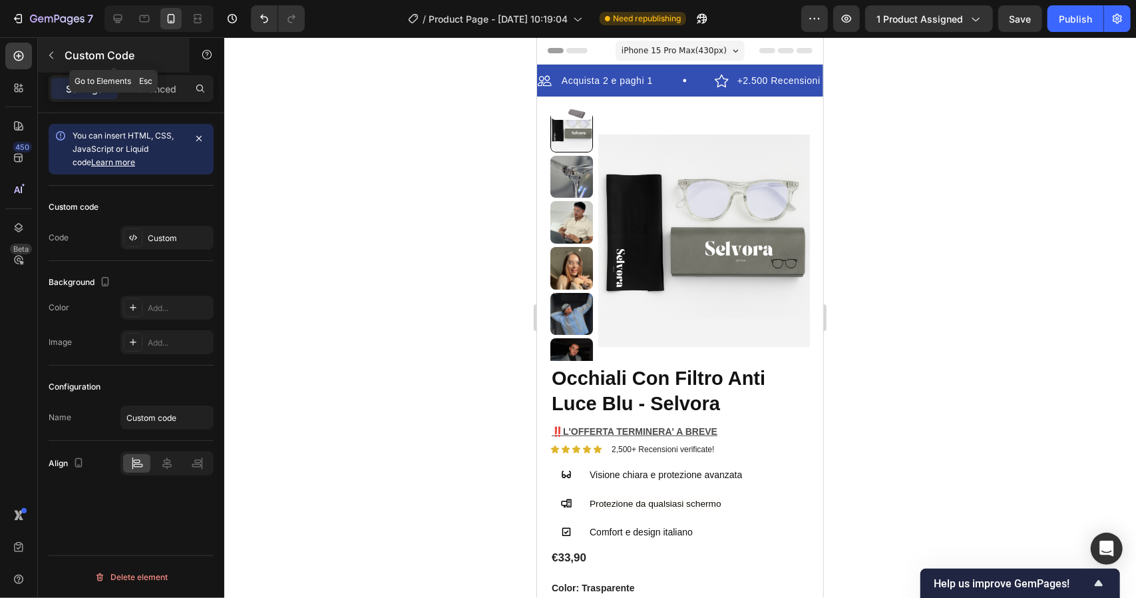
click at [49, 63] on button "button" at bounding box center [51, 55] width 21 height 21
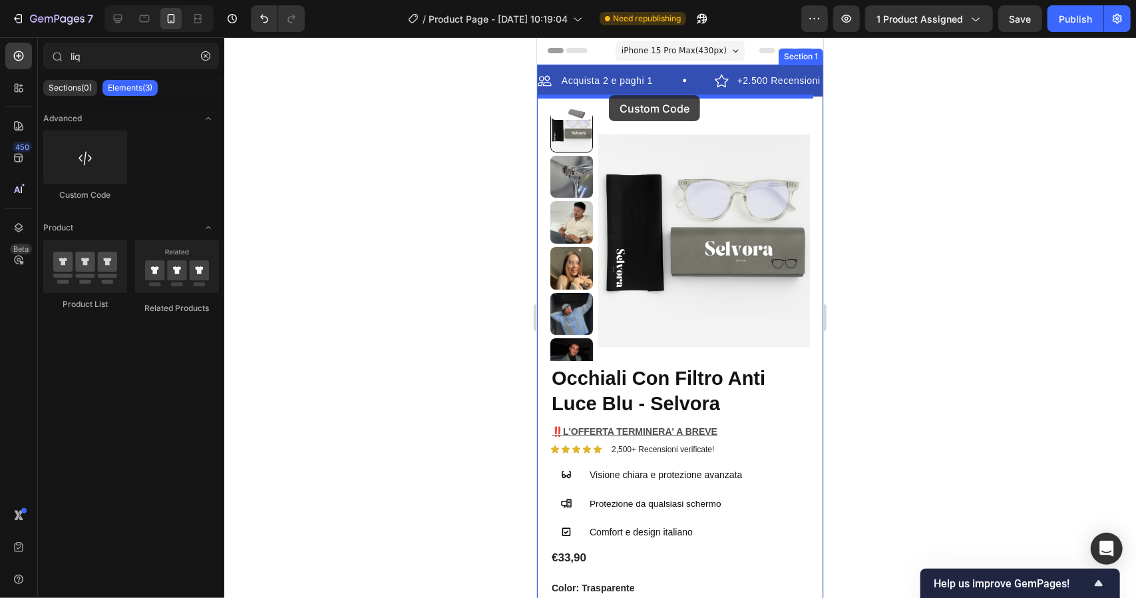
drag, startPoint x: 624, startPoint y: 190, endPoint x: 608, endPoint y: 95, distance: 96.5
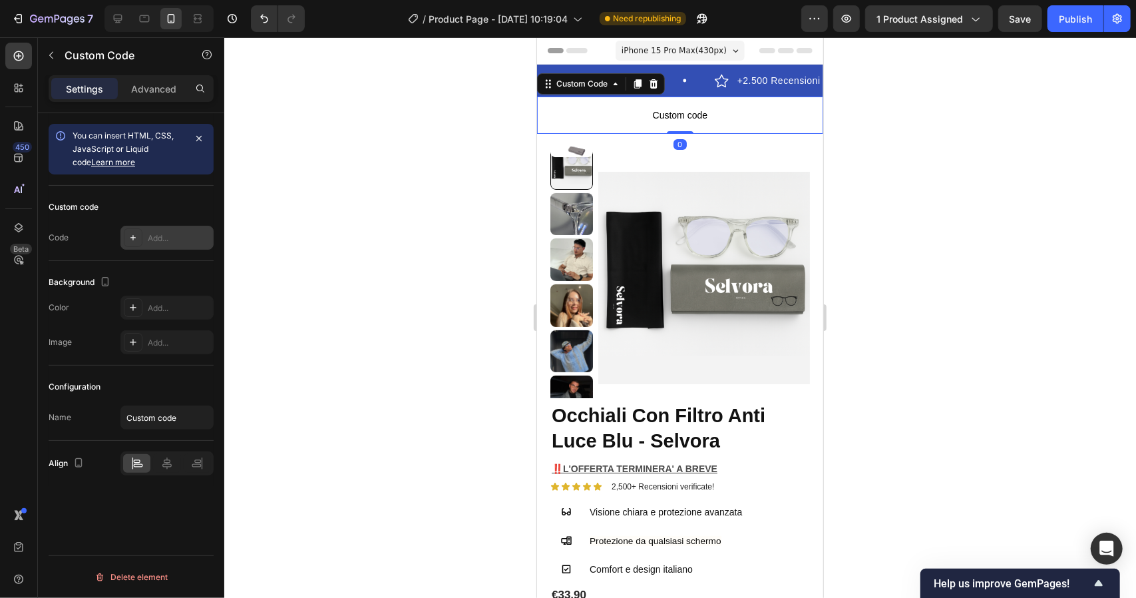
click at [163, 239] on div "Add..." at bounding box center [179, 238] width 63 height 12
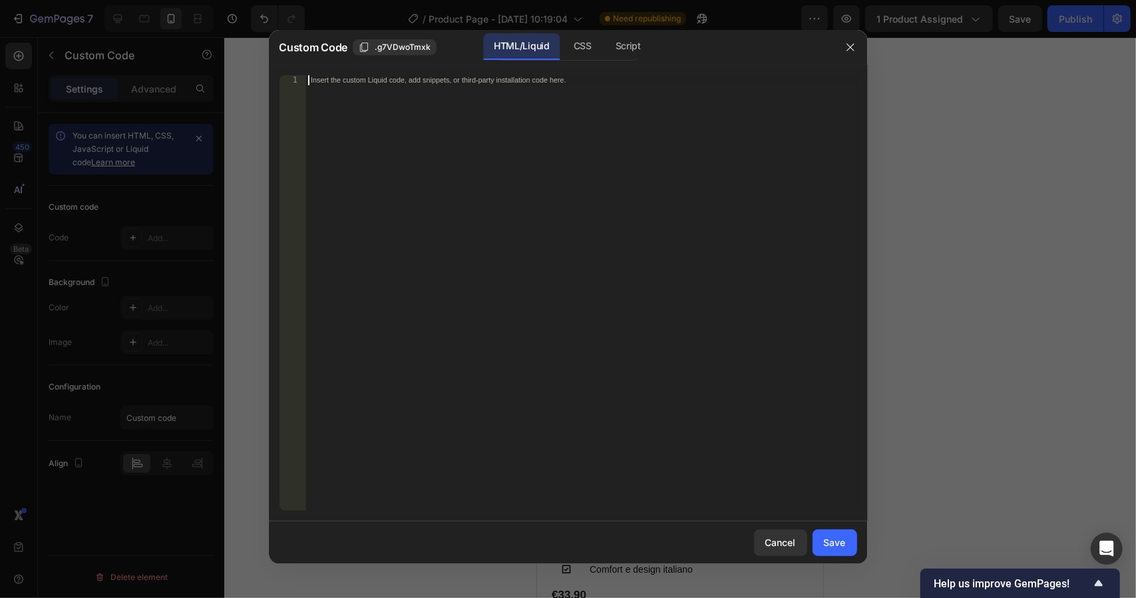
click at [488, 198] on div "Insert the custom Liquid code, add snippets, or third-party installation code h…" at bounding box center [581, 302] width 551 height 455
paste textarea "</html>"
type textarea "</html>"
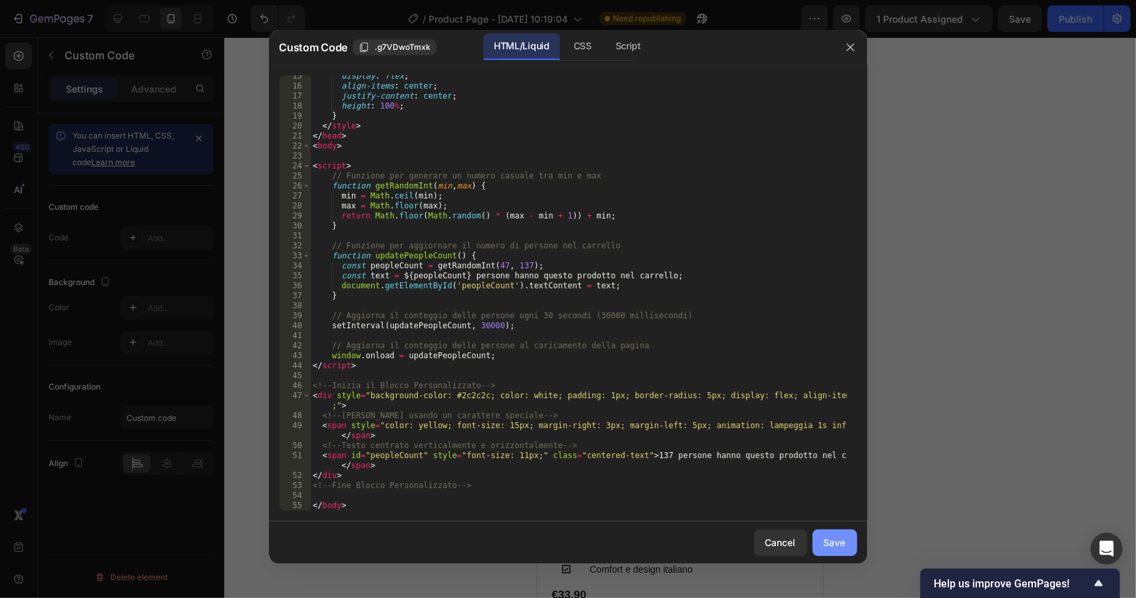
click at [834, 535] on button "Save" at bounding box center [835, 542] width 45 height 27
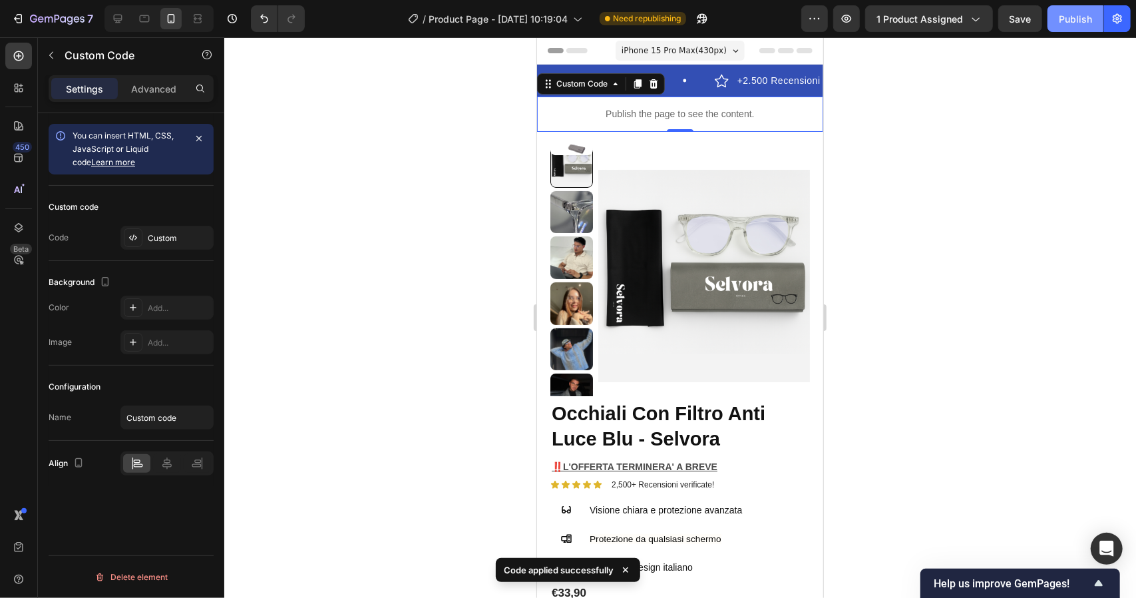
click at [1081, 17] on div "Publish" at bounding box center [1075, 19] width 33 height 14
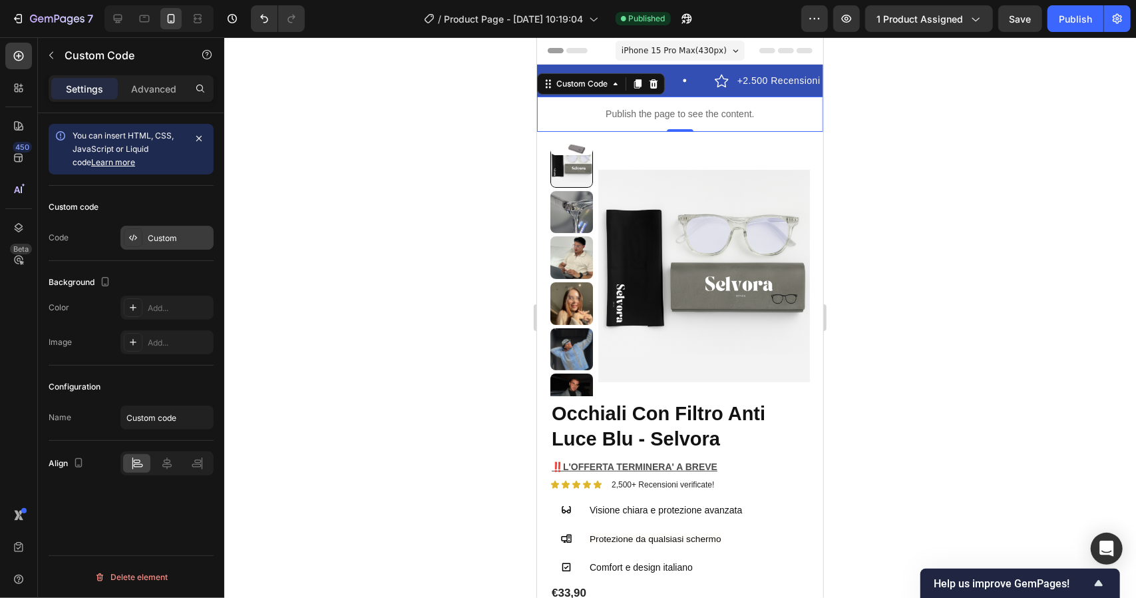
click at [182, 234] on div "Custom" at bounding box center [179, 238] width 63 height 12
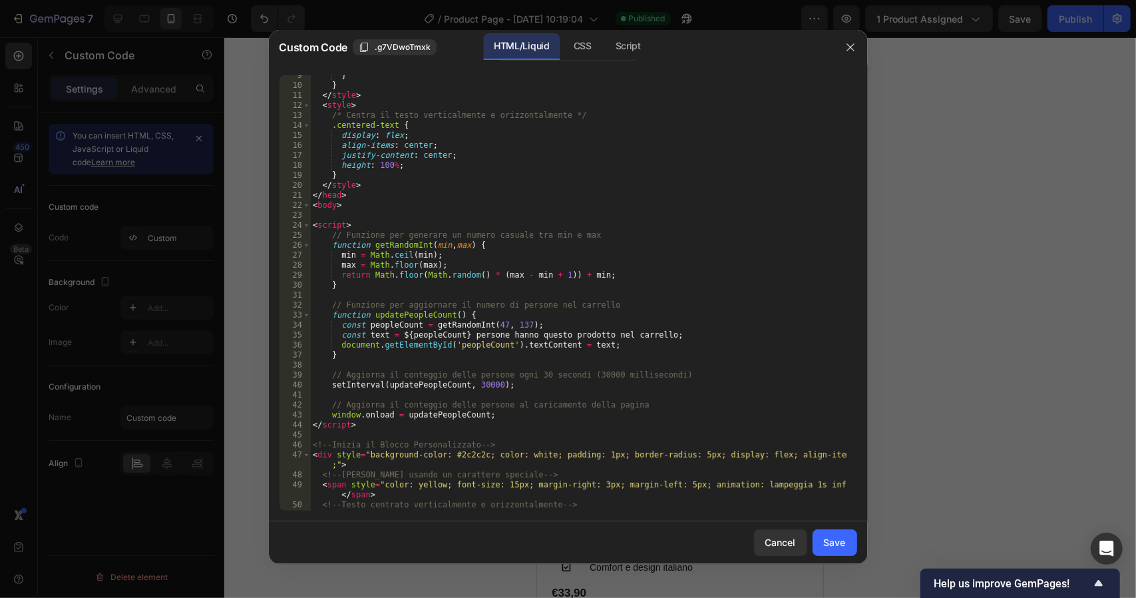
scroll to position [154, 0]
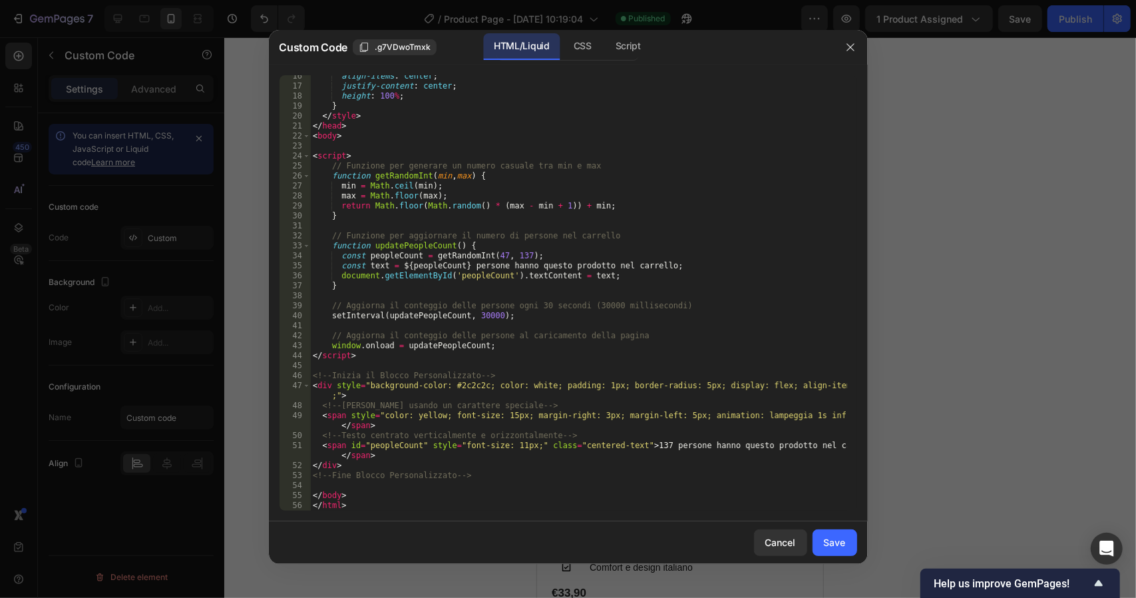
type textarea "const peopleCount = getRandomInt(47, 137);"
click at [487, 256] on div "align-items : center ; justify-content : center ; height : 100 % ; } </ style >…" at bounding box center [578, 298] width 537 height 455
click at [856, 44] on button "button" at bounding box center [850, 47] width 21 height 21
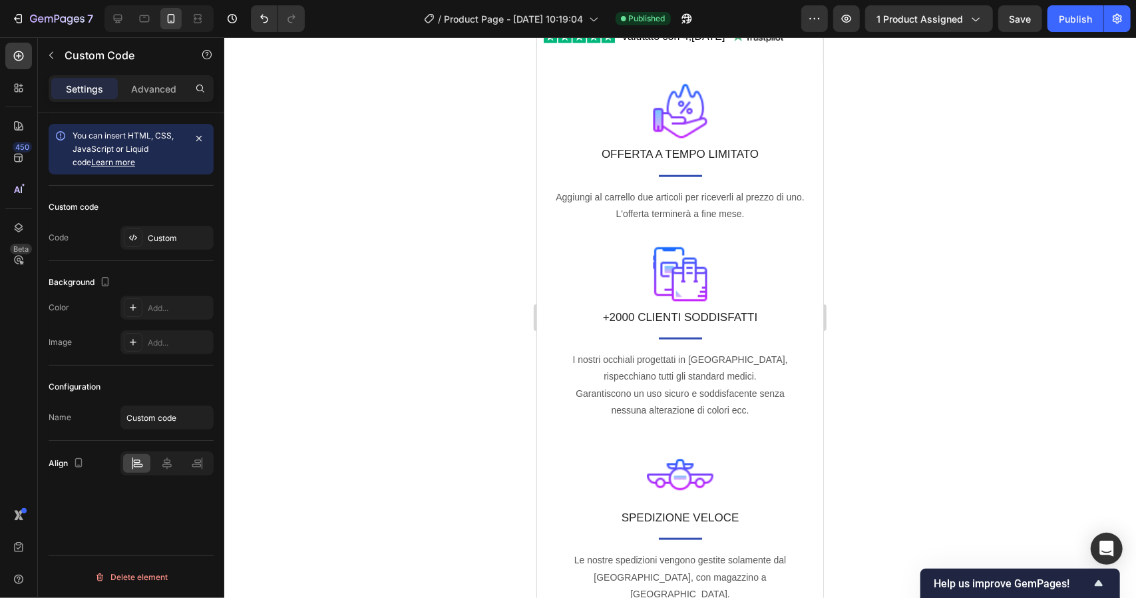
scroll to position [959, 0]
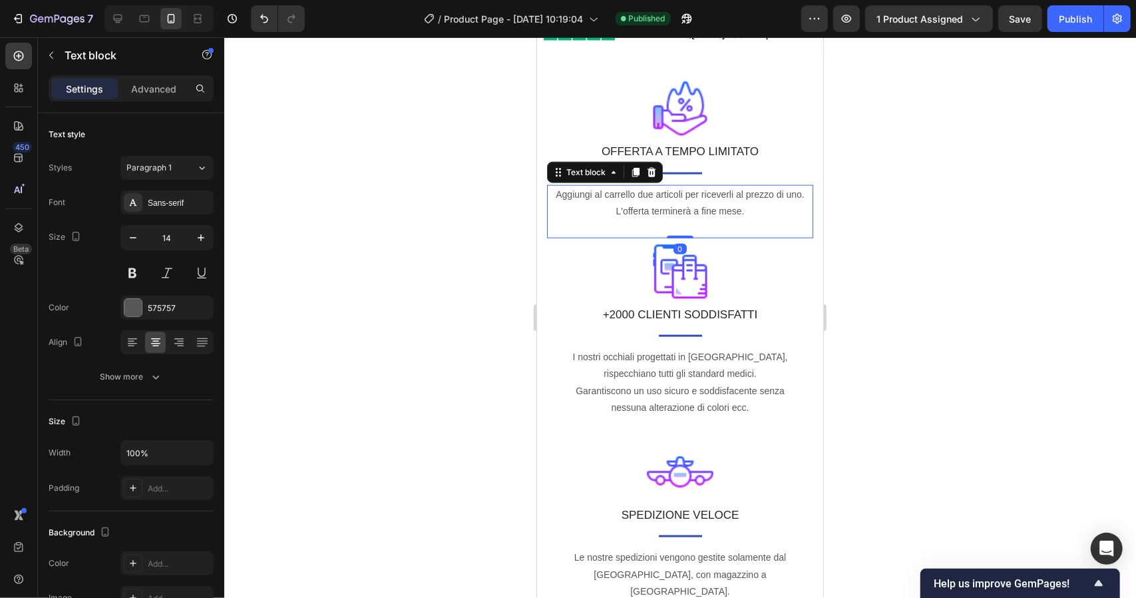
click at [558, 195] on p "Aggiungi al carrello due articoli per riceverli al prezzo di uno. L'offerta ter…" at bounding box center [680, 202] width 264 height 33
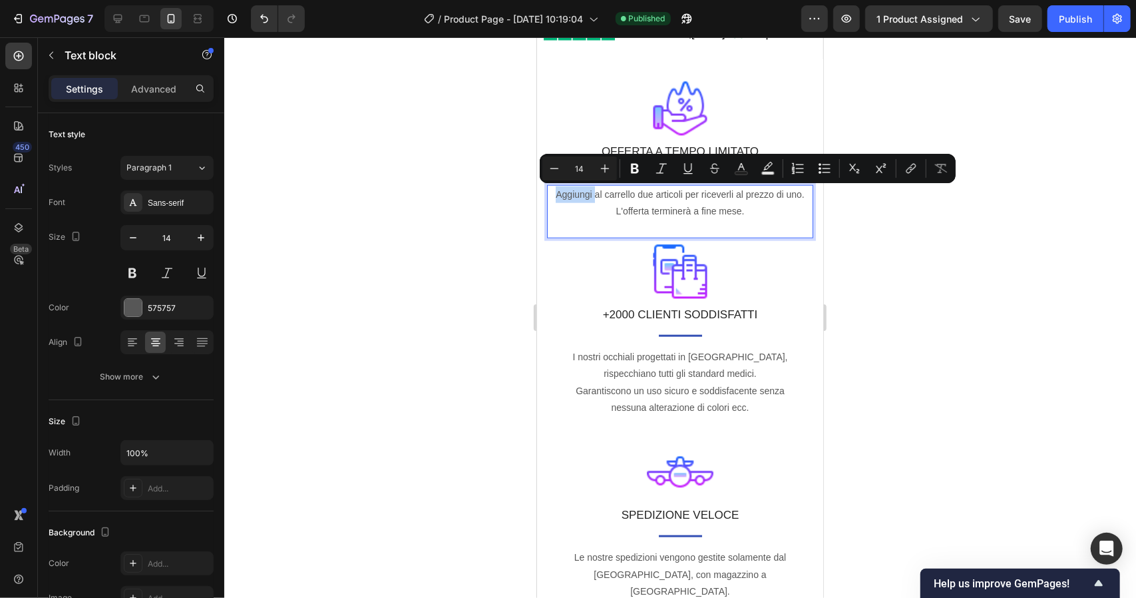
click at [558, 195] on p "Aggiungi al carrello due articoli per riceverli al prezzo di uno. L'offerta ter…" at bounding box center [680, 202] width 264 height 33
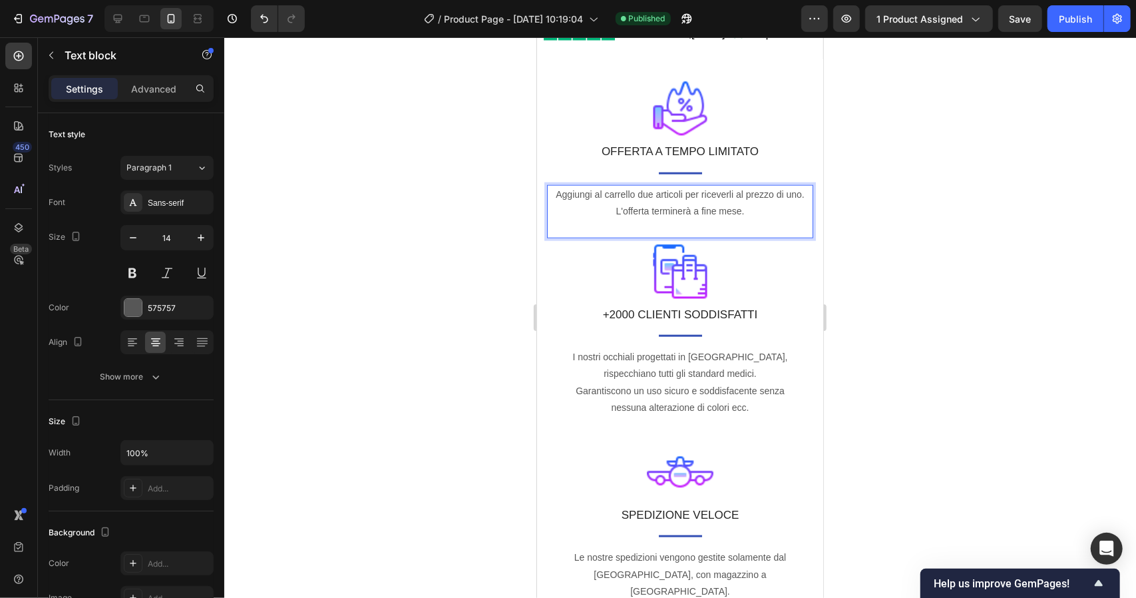
click at [558, 195] on p "Aggiungi al carrello due articoli per riceverli al prezzo di uno. L'offerta ter…" at bounding box center [680, 202] width 264 height 33
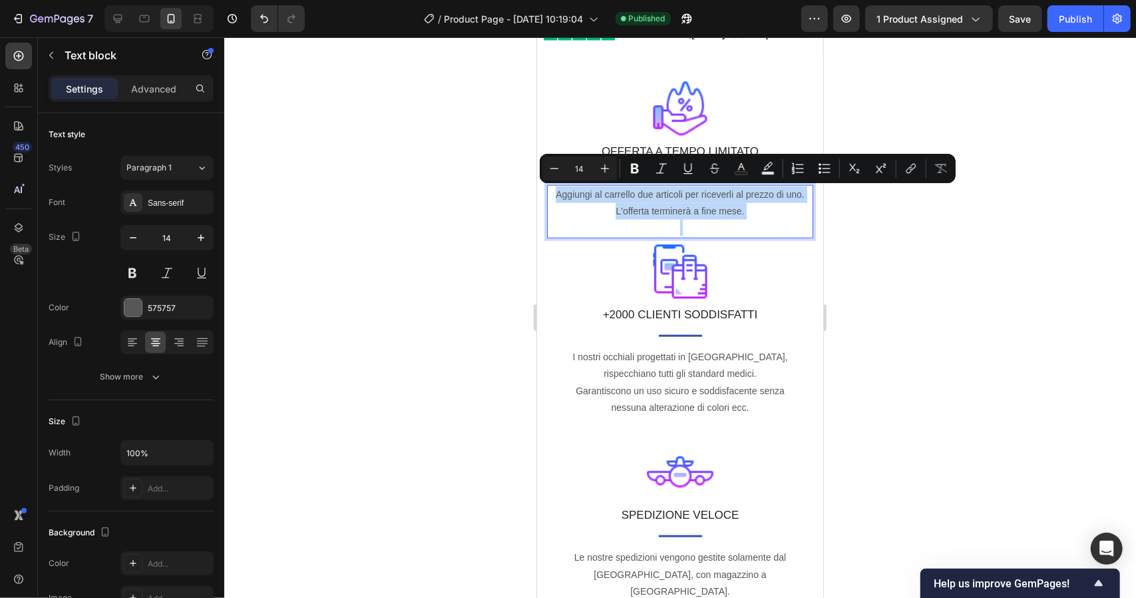
drag, startPoint x: 558, startPoint y: 195, endPoint x: 742, endPoint y: 206, distance: 184.1
click at [742, 206] on p "Aggiungi al carrello due articoli per riceverli al prezzo di uno. L'offerta ter…" at bounding box center [680, 202] width 264 height 33
click at [632, 165] on icon "Editor contextual toolbar" at bounding box center [635, 169] width 8 height 10
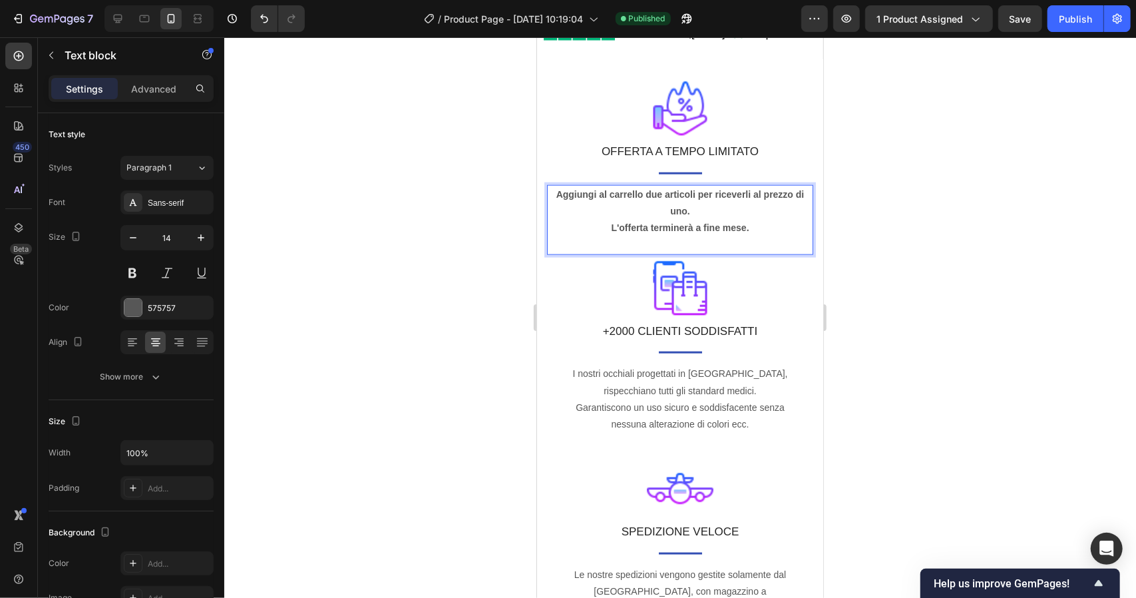
click at [686, 210] on p "Aggiungi al carrello due articoli per riceverli al prezzo di uno. L'offerta ter…" at bounding box center [680, 211] width 264 height 51
click at [204, 232] on icon "button" at bounding box center [200, 237] width 13 height 13
type input "15"
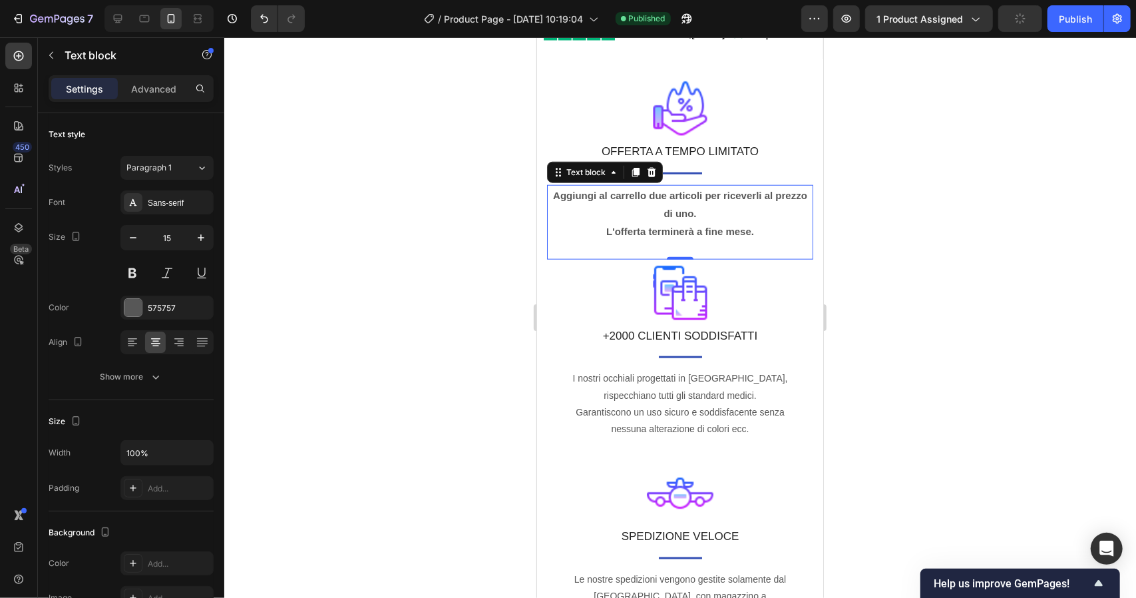
click at [494, 283] on div at bounding box center [680, 317] width 912 height 561
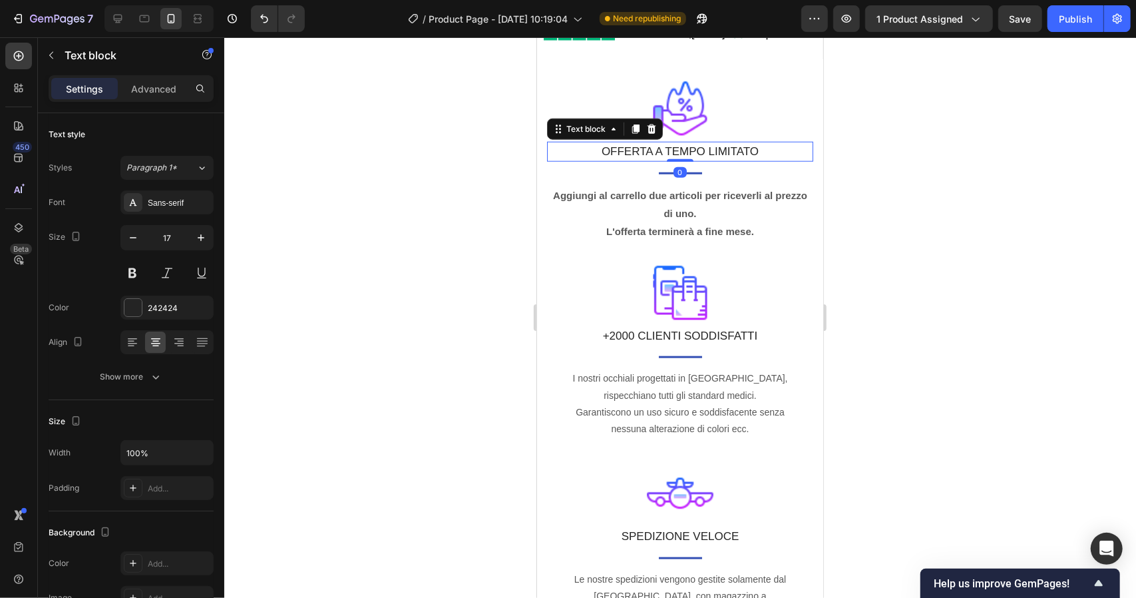
click at [592, 148] on p "OFFERTA A TEMPO LIMITATO" at bounding box center [680, 150] width 264 height 17
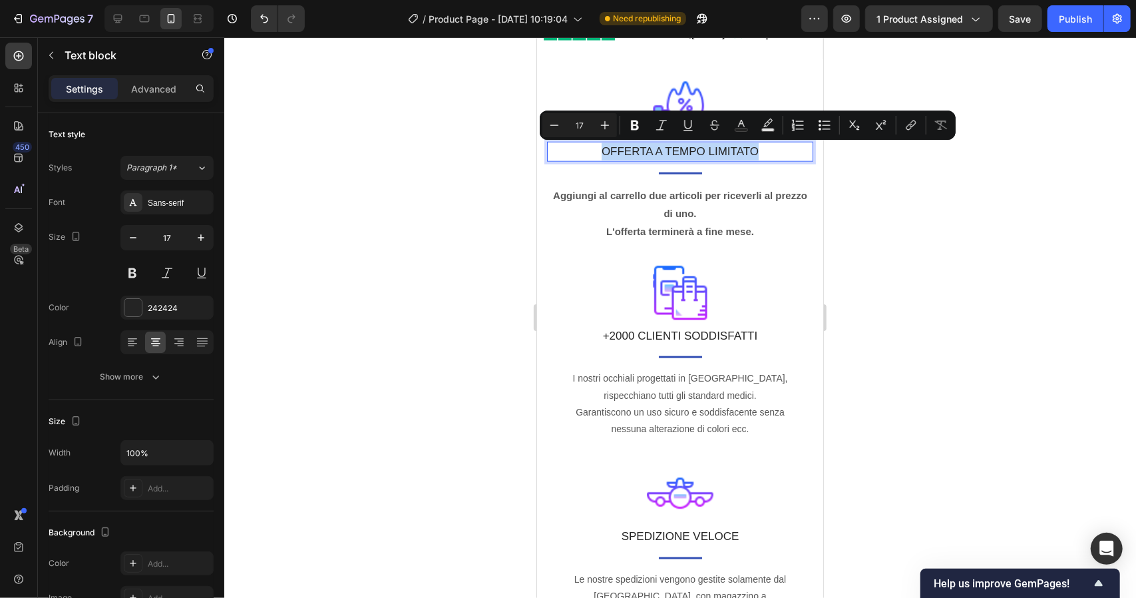
drag, startPoint x: 591, startPoint y: 148, endPoint x: 752, endPoint y: 144, distance: 161.1
click at [752, 144] on p "OFFERTA A TEMPO LIMITATO" at bounding box center [680, 150] width 264 height 17
click at [632, 128] on icon "Editor contextual toolbar" at bounding box center [635, 125] width 8 height 10
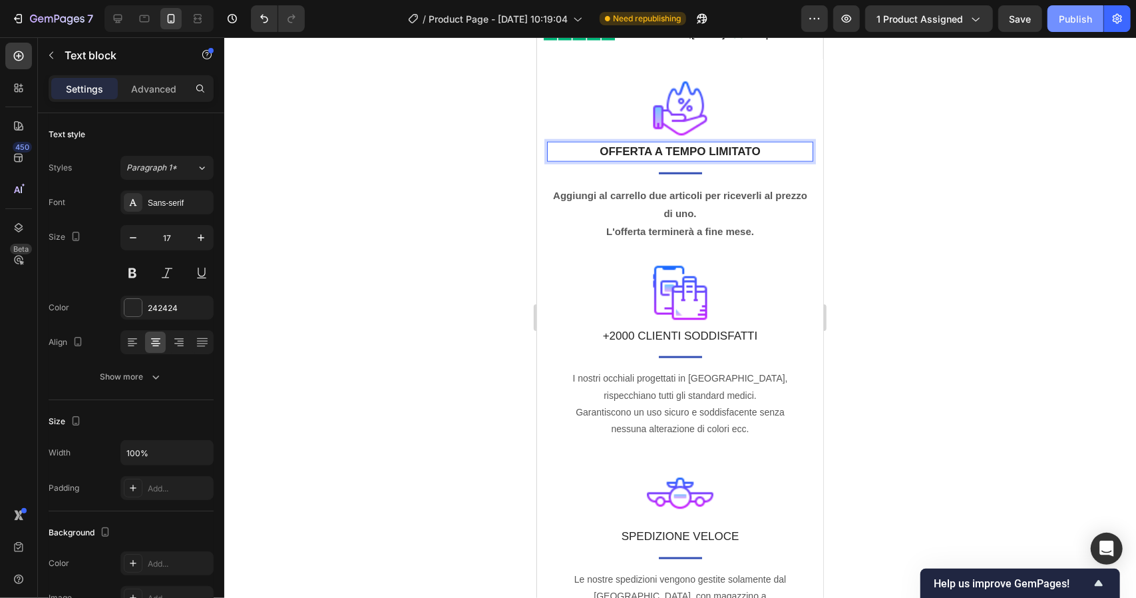
click at [1080, 27] on button "Publish" at bounding box center [1076, 18] width 56 height 27
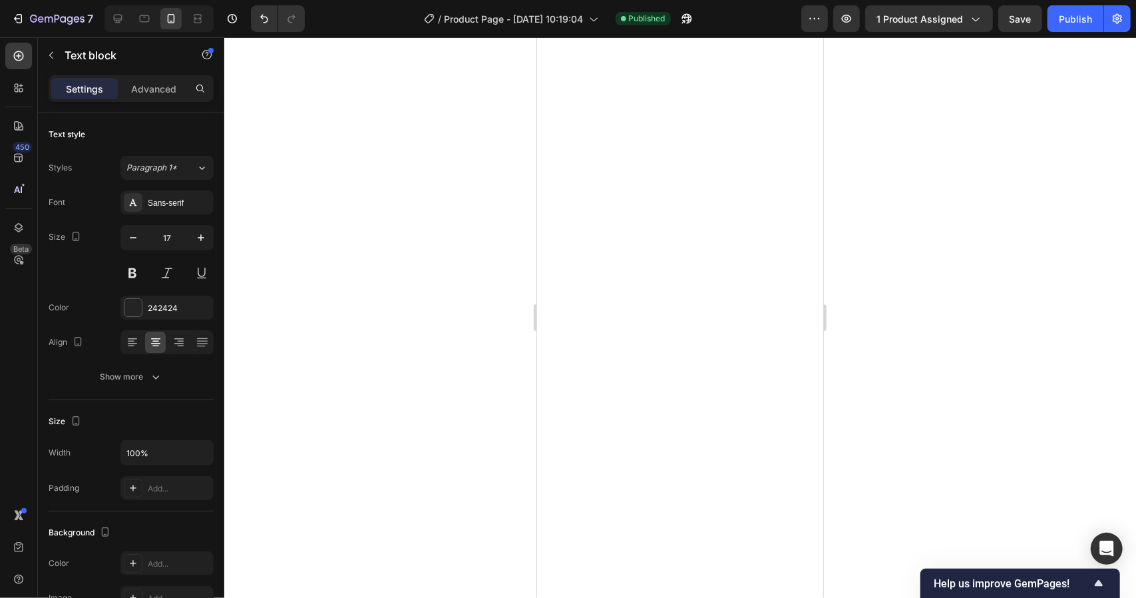
scroll to position [0, 0]
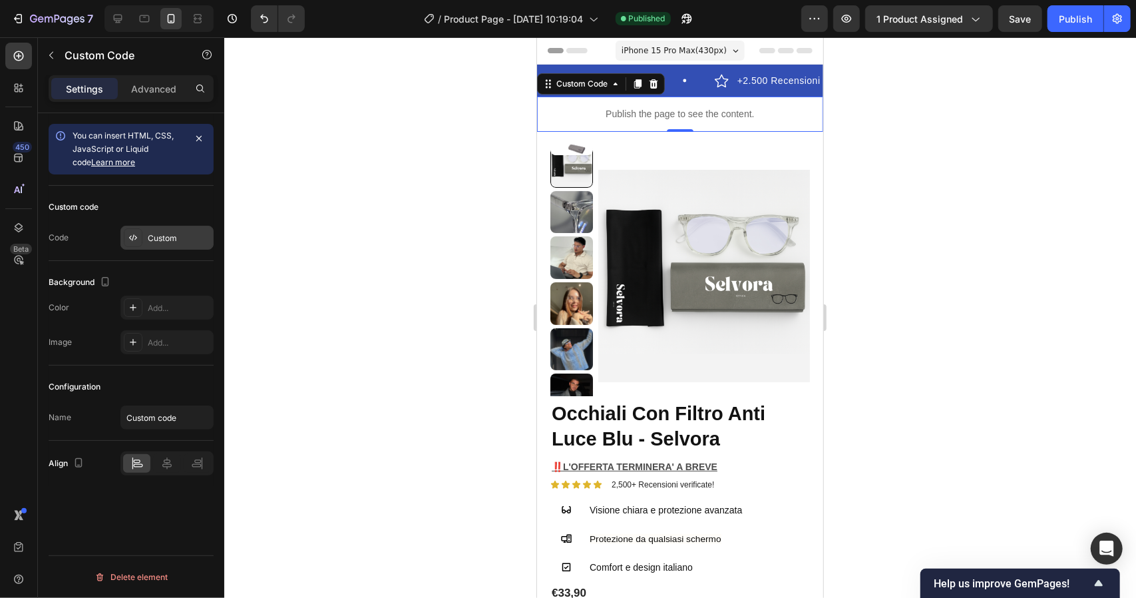
click at [186, 239] on div "Custom" at bounding box center [179, 238] width 63 height 12
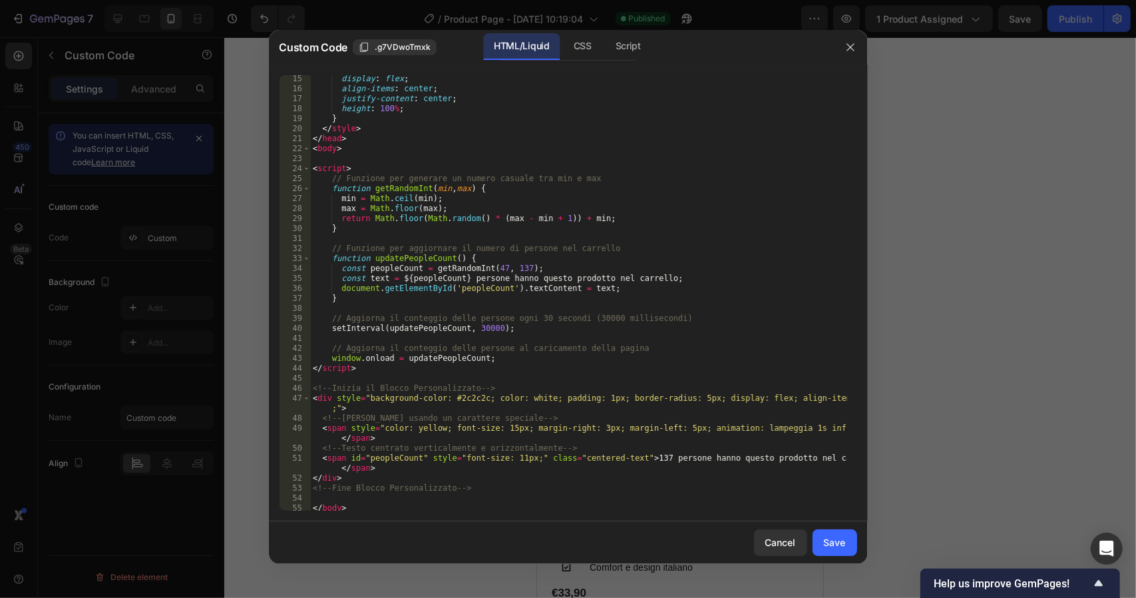
scroll to position [154, 0]
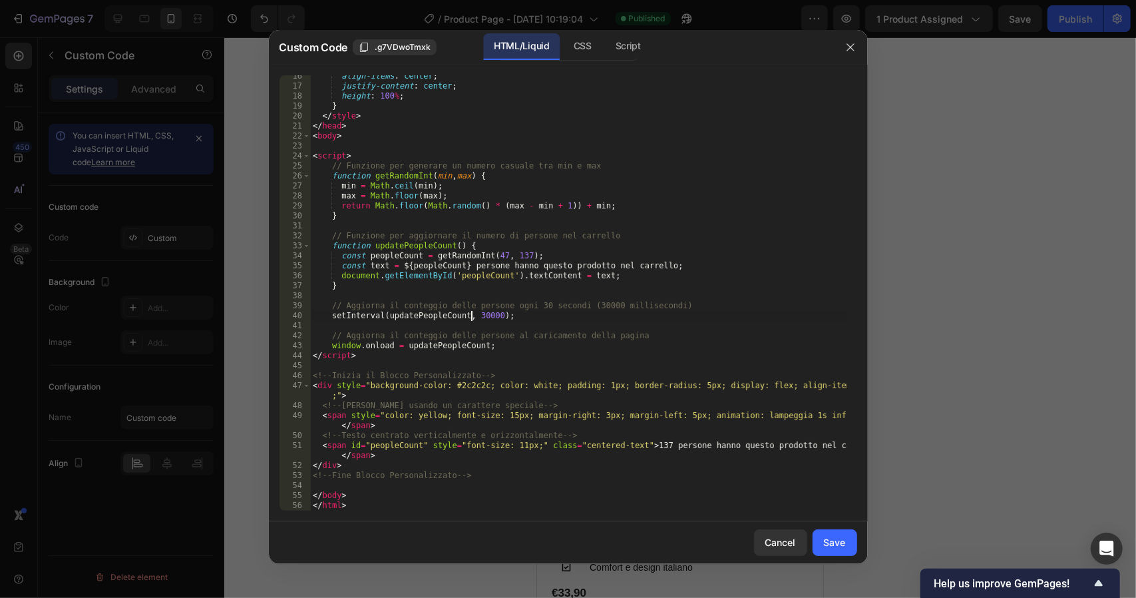
click at [469, 316] on div "align-items : center ; justify-content : center ; height : 100 % ; } </ style >…" at bounding box center [578, 298] width 537 height 455
click at [527, 305] on div "align-items : center ; justify-content : center ; height : 100 % ; } </ style >…" at bounding box center [578, 298] width 537 height 455
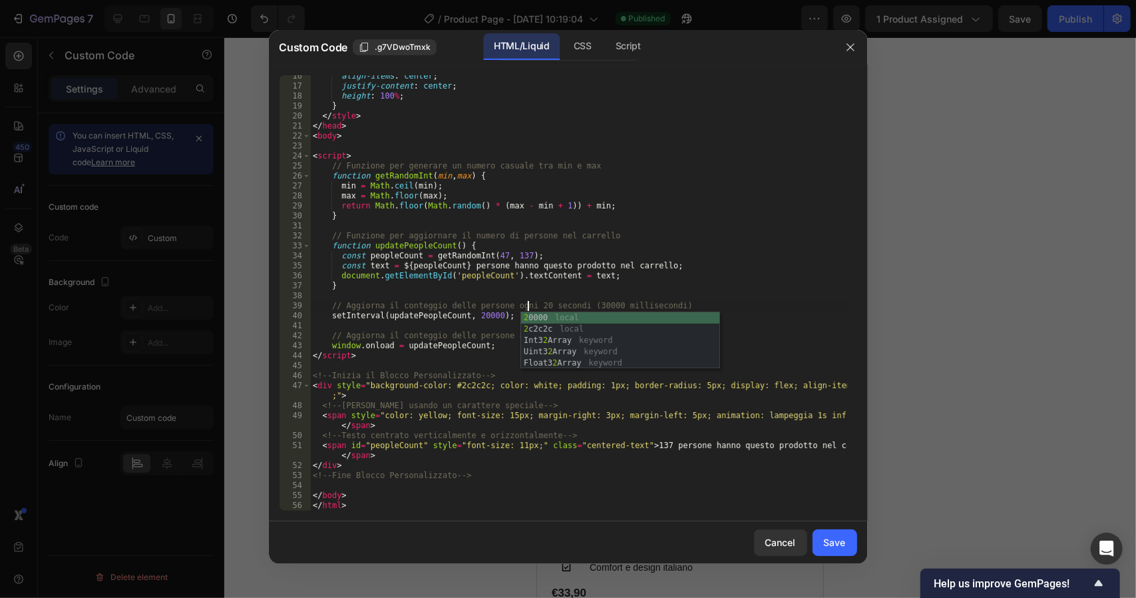
scroll to position [0, 18]
click at [760, 283] on div "align-items : center ; justify-content : center ; height : 100 % ; } </ style >…" at bounding box center [578, 298] width 537 height 455
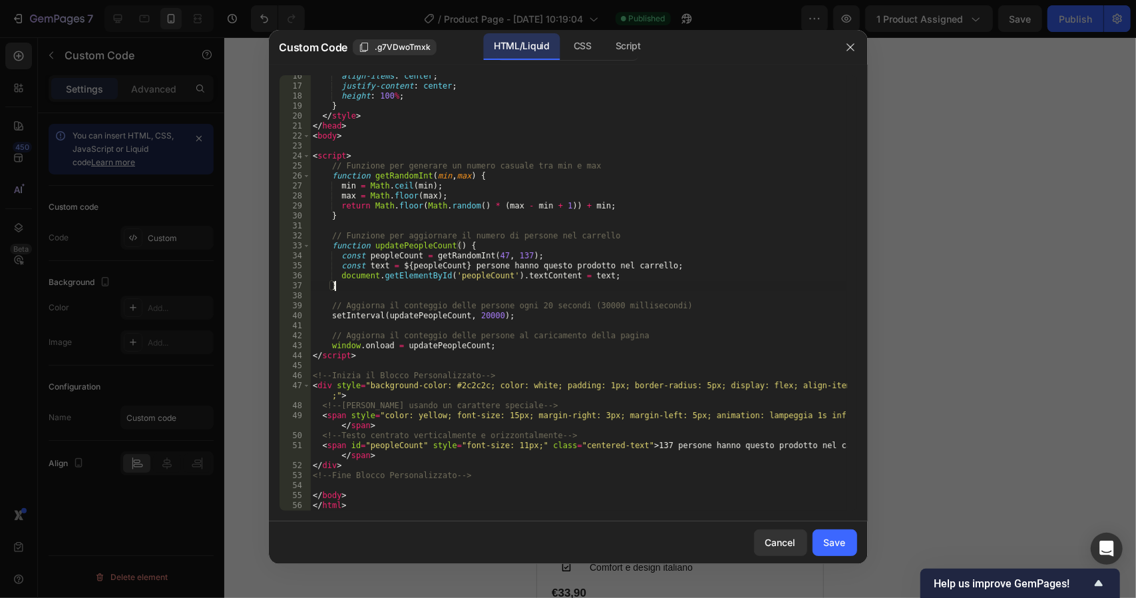
scroll to position [0, 1]
type textarea "}"
click at [825, 533] on button "Save" at bounding box center [835, 542] width 45 height 27
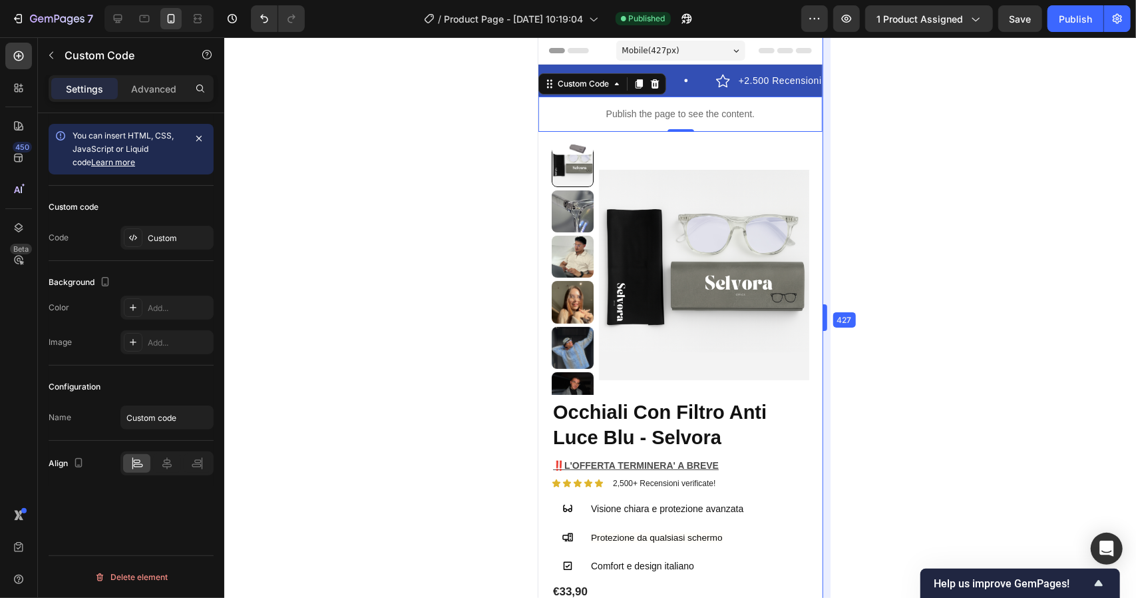
drag, startPoint x: 825, startPoint y: 533, endPoint x: 282, endPoint y: 487, distance: 544.5
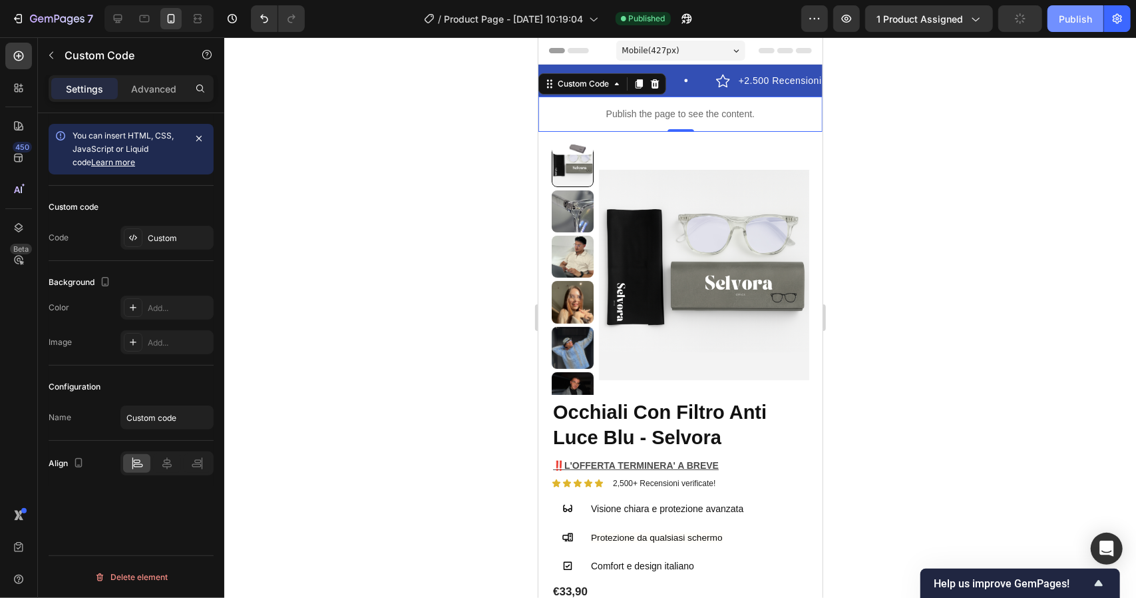
click at [1080, 17] on div "Publish" at bounding box center [1075, 19] width 33 height 14
click at [182, 239] on div "Custom" at bounding box center [179, 238] width 63 height 12
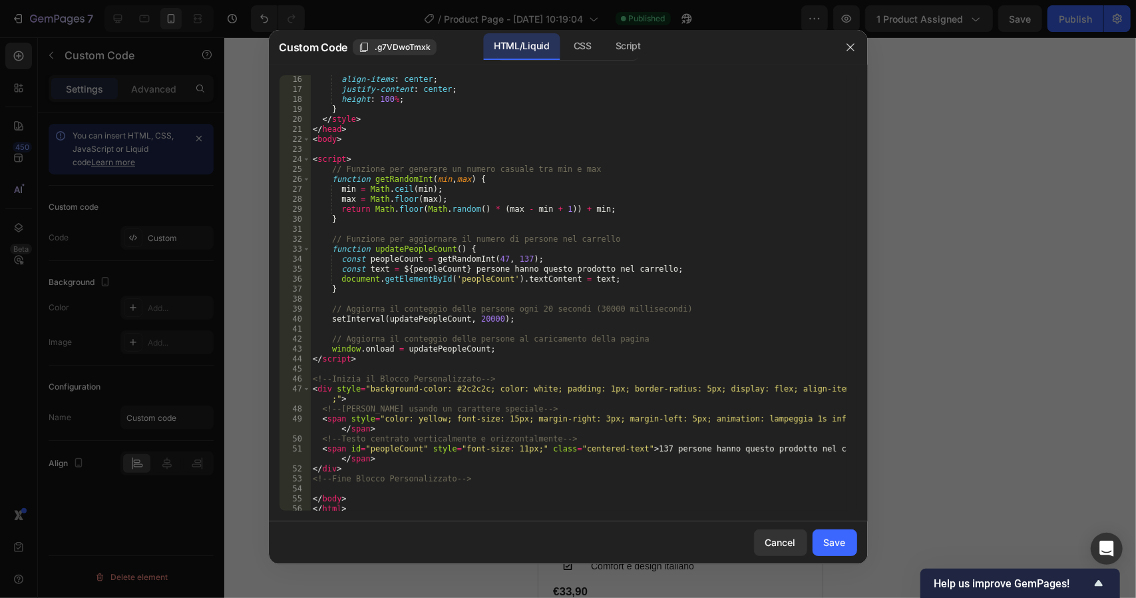
scroll to position [153, 0]
click at [510, 254] on div "align-items : center ; justify-content : center ; height : 100 % ; } </ style >…" at bounding box center [578, 299] width 537 height 455
type textarea "const peopleCount = getRandomInt(47, 136);"
click at [851, 543] on button "Save" at bounding box center [835, 542] width 45 height 27
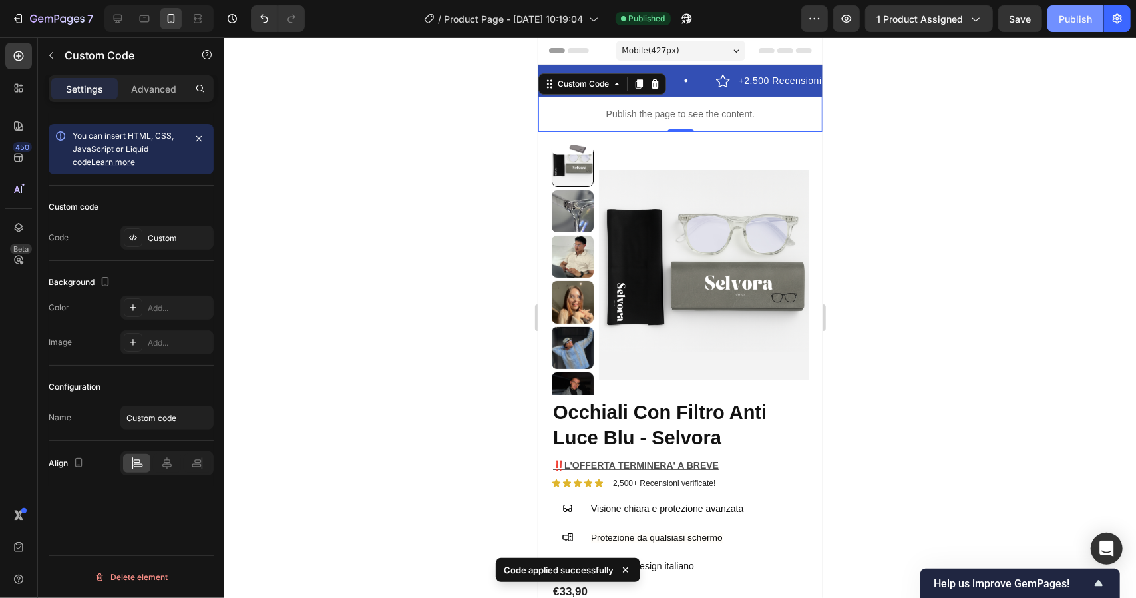
click at [1080, 19] on div "Publish" at bounding box center [1075, 19] width 33 height 14
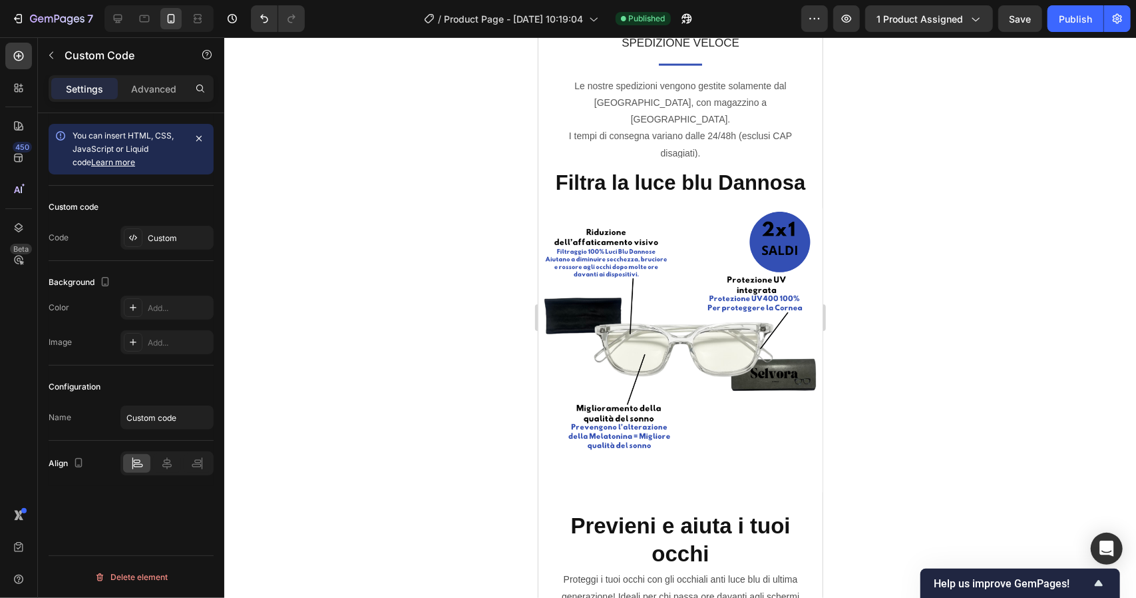
scroll to position [1426, 0]
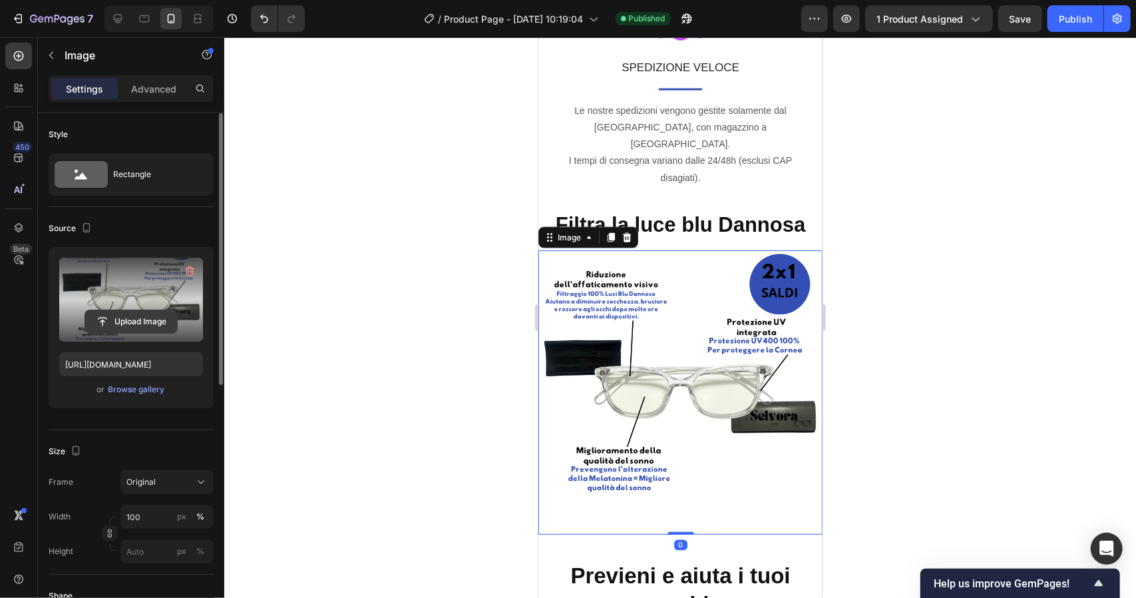
click at [124, 317] on input "file" at bounding box center [131, 321] width 92 height 23
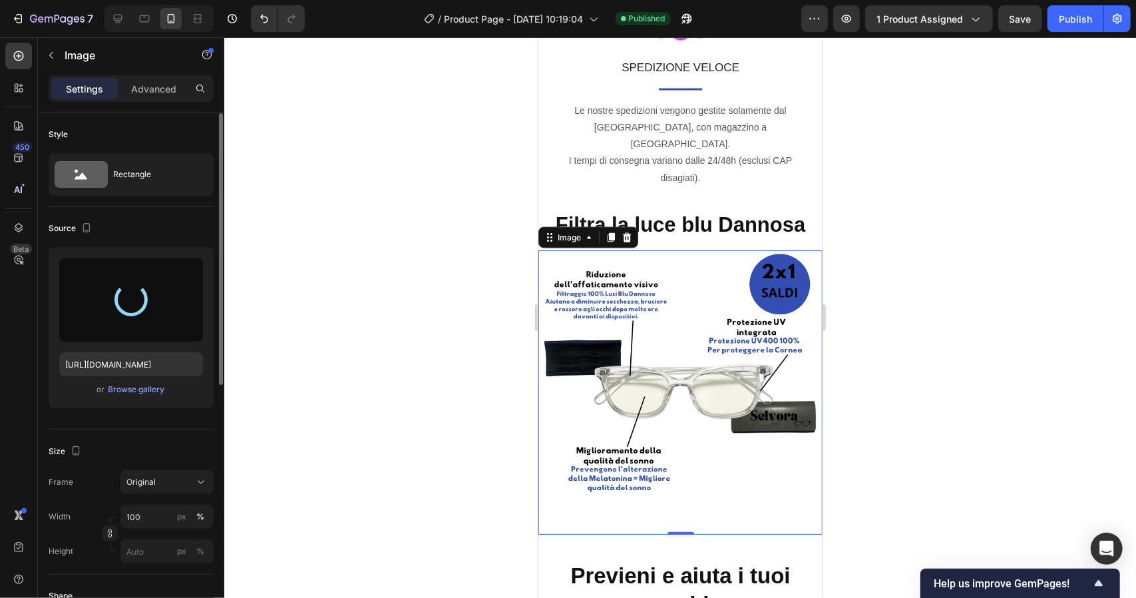
type input "[URL][DOMAIN_NAME]"
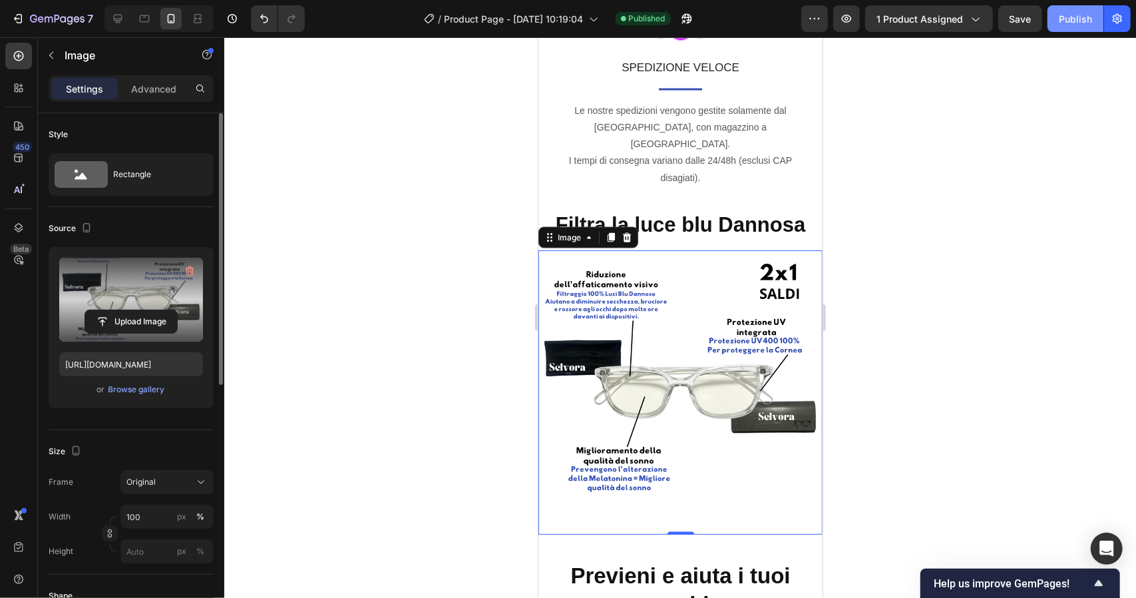
click at [1075, 23] on div "Publish" at bounding box center [1075, 19] width 33 height 14
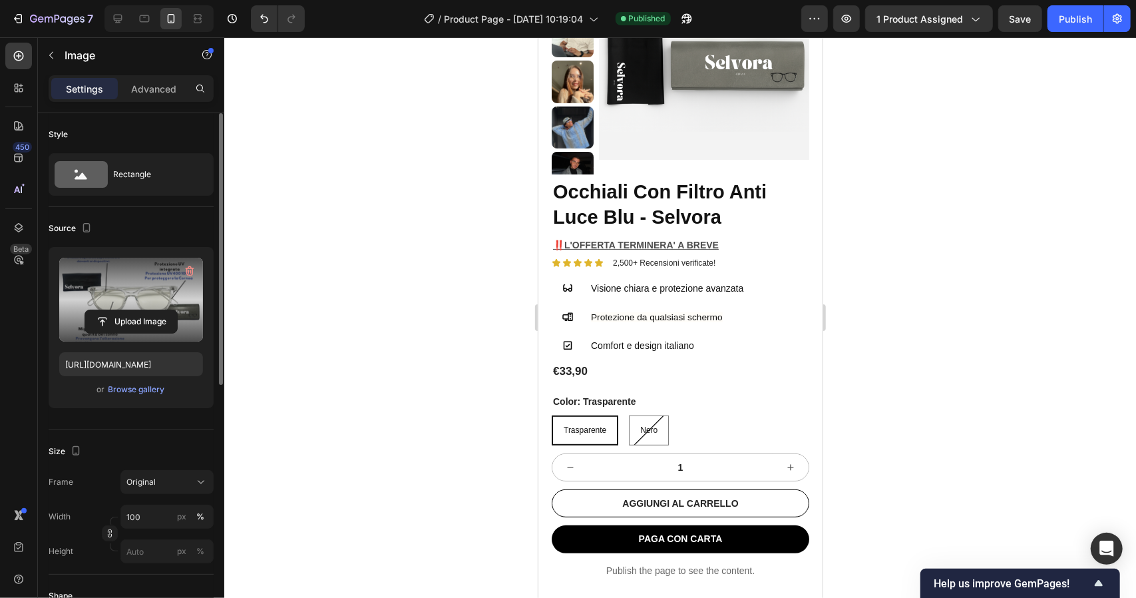
scroll to position [0, 0]
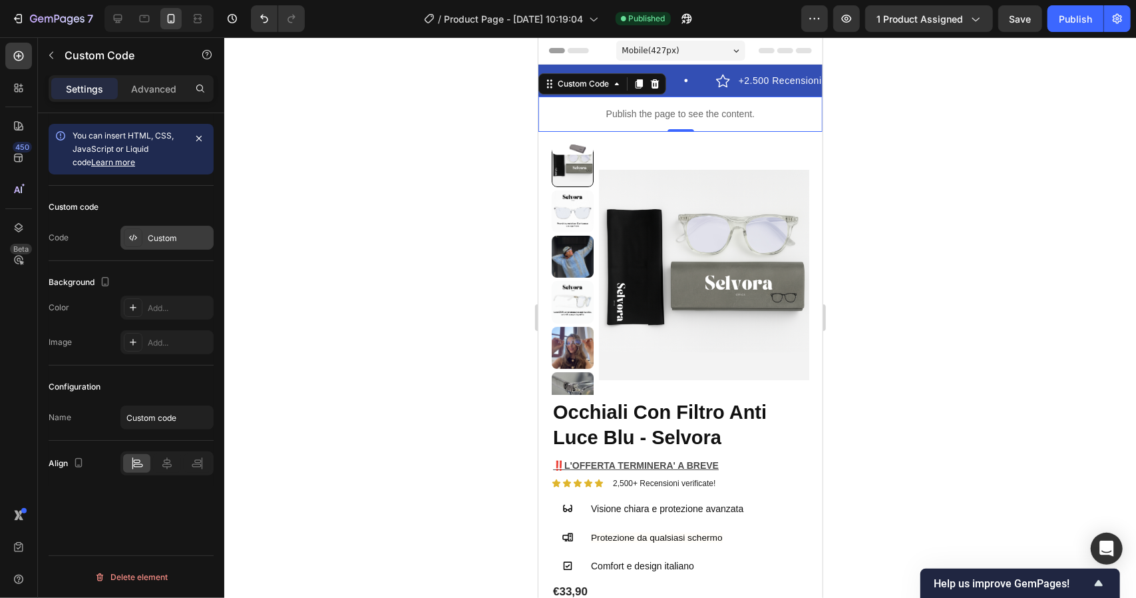
click at [178, 232] on div "Custom" at bounding box center [179, 238] width 63 height 12
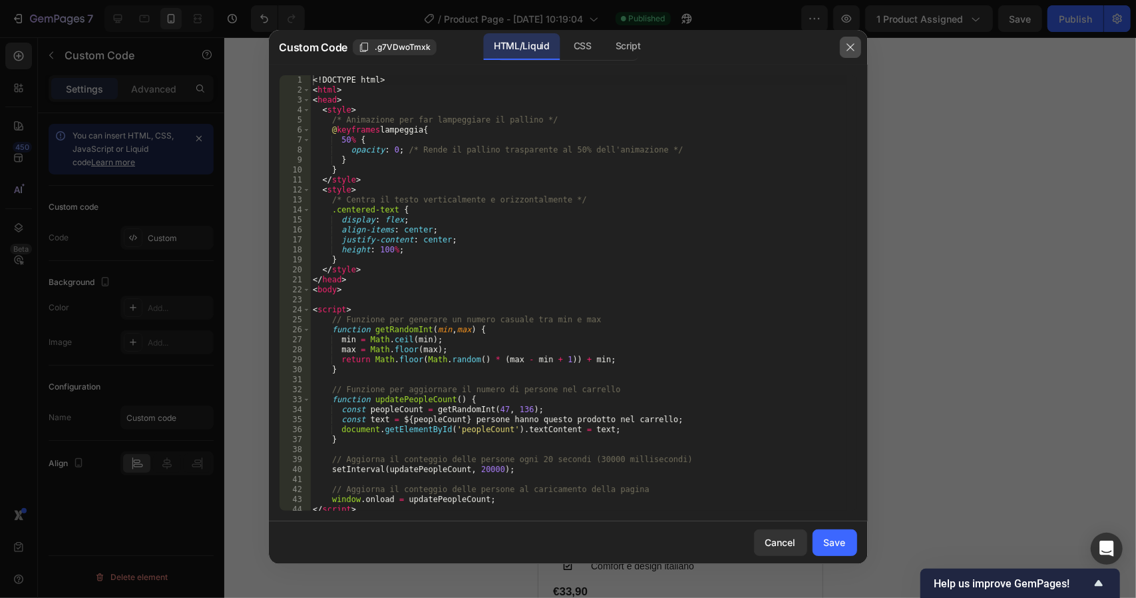
click at [856, 49] on button "button" at bounding box center [850, 47] width 21 height 21
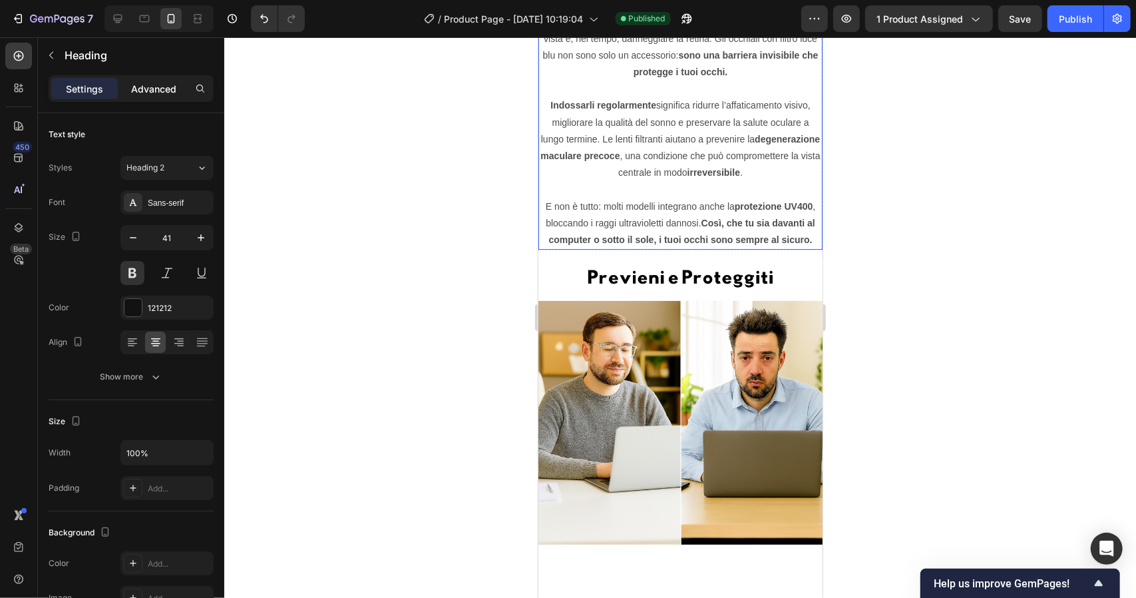
click at [154, 90] on p "Advanced" at bounding box center [153, 89] width 45 height 14
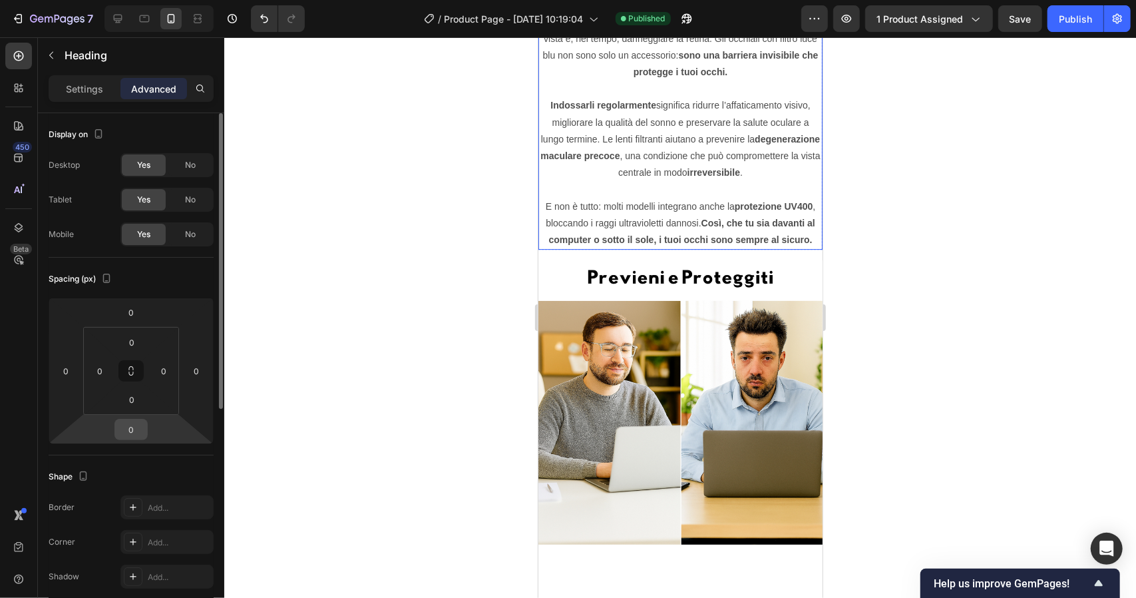
click at [138, 426] on input "0" at bounding box center [131, 429] width 27 height 20
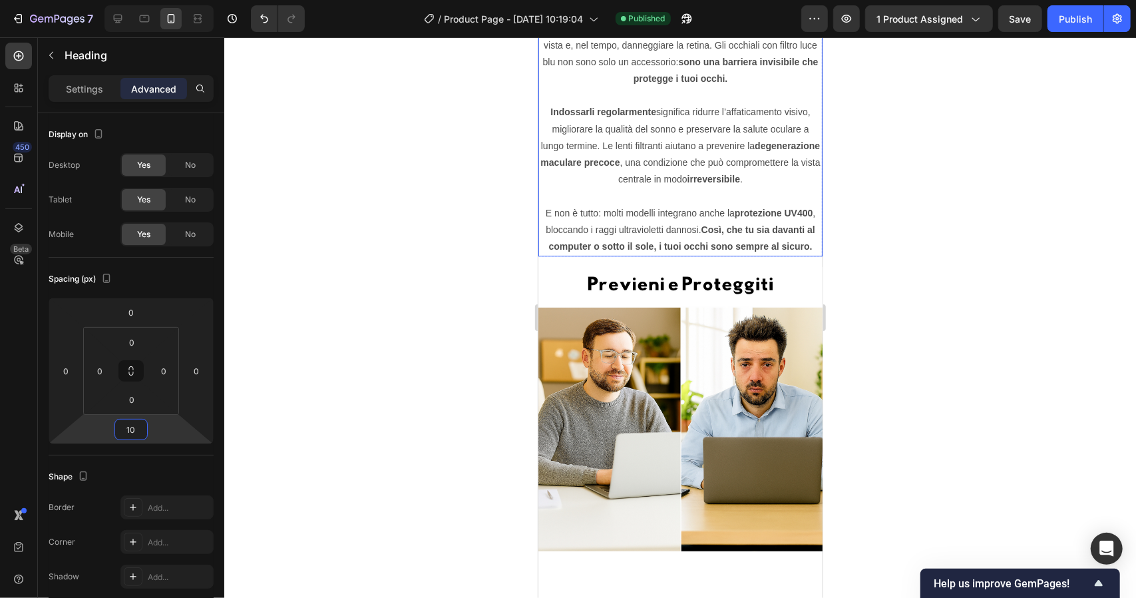
type input "10"
click at [379, 456] on div at bounding box center [680, 317] width 912 height 561
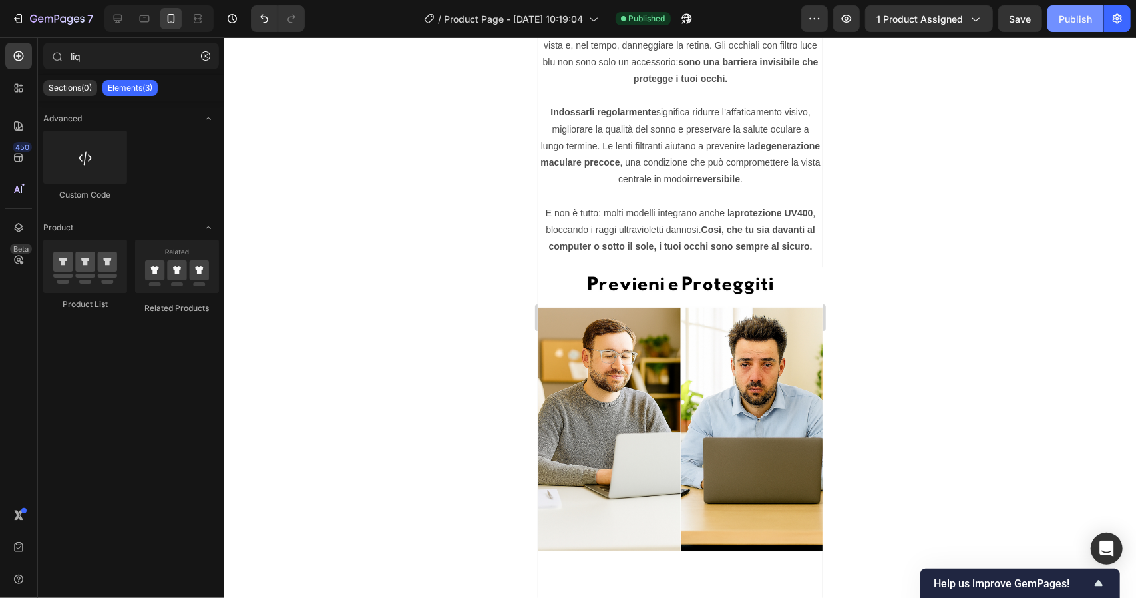
click at [1076, 25] on div "Publish" at bounding box center [1075, 19] width 33 height 14
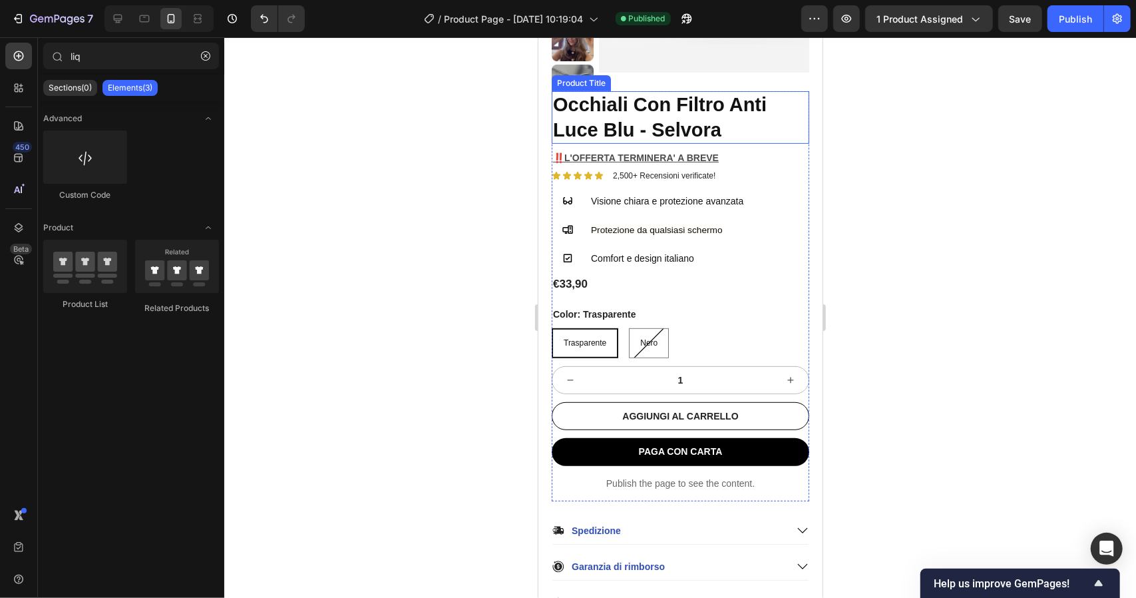
scroll to position [308, 0]
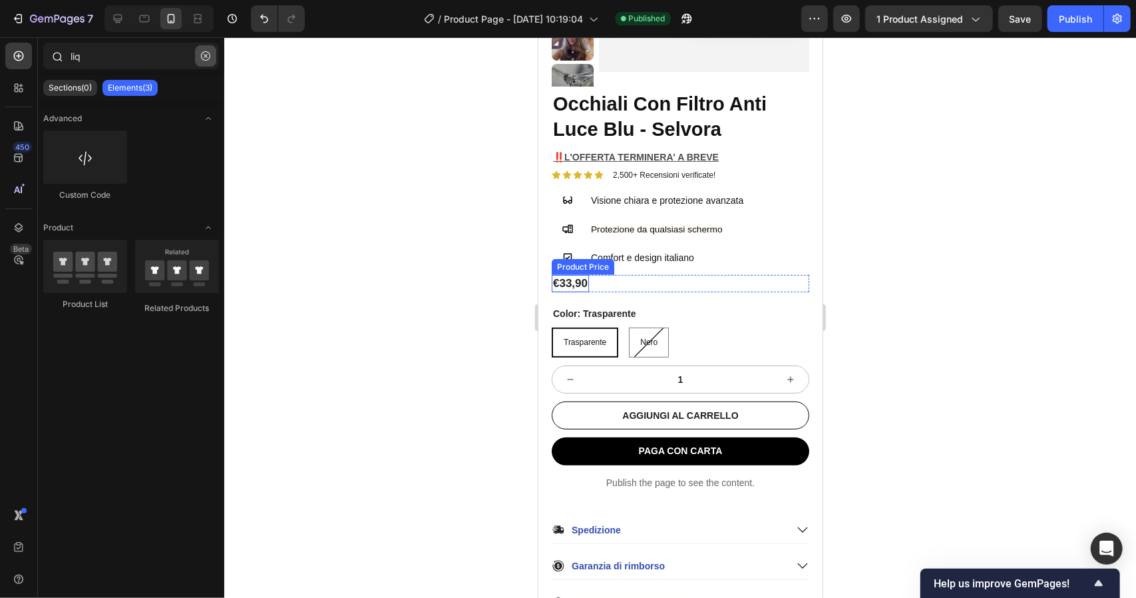
click at [209, 51] on icon "button" at bounding box center [205, 55] width 9 height 9
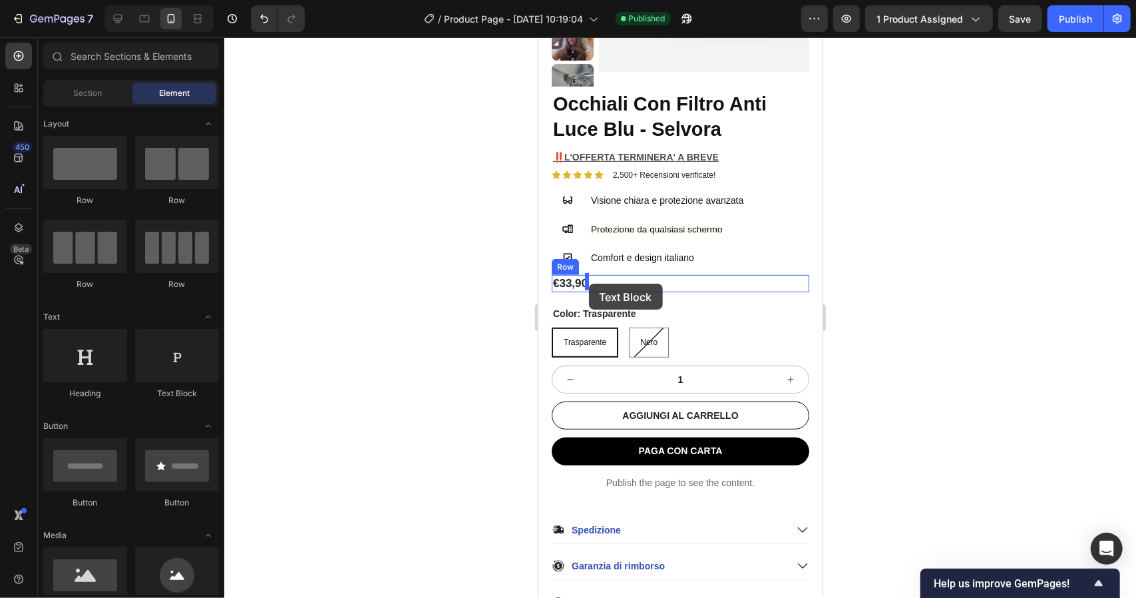
drag, startPoint x: 708, startPoint y: 379, endPoint x: 588, endPoint y: 283, distance: 154.0
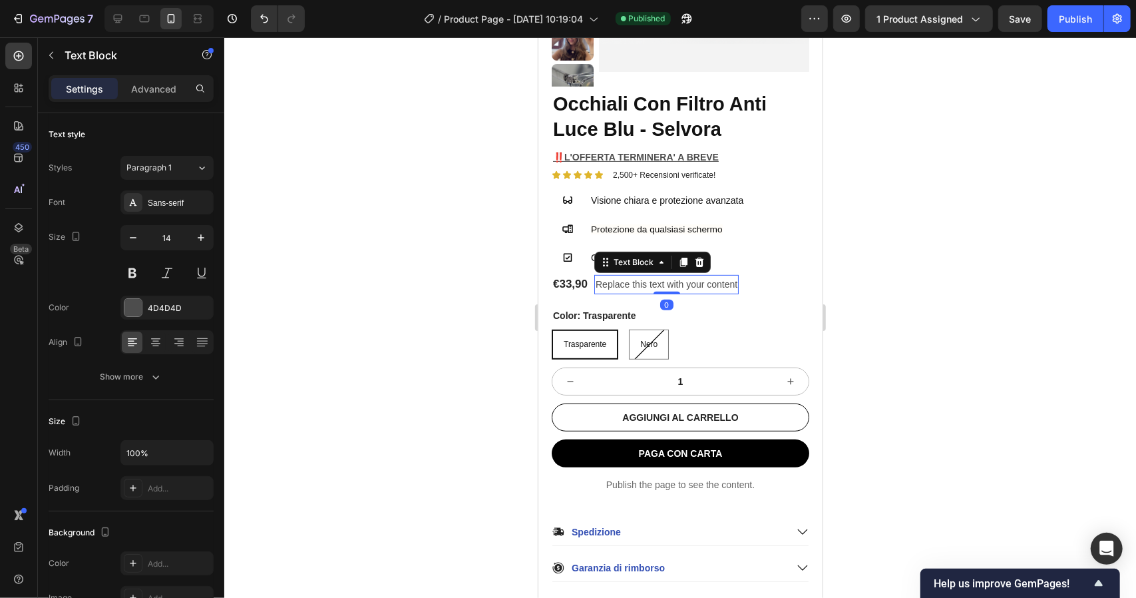
click at [681, 282] on p "Replace this text with your content" at bounding box center [666, 284] width 142 height 17
click at [704, 282] on p "Replace this text with your content" at bounding box center [666, 284] width 142 height 17
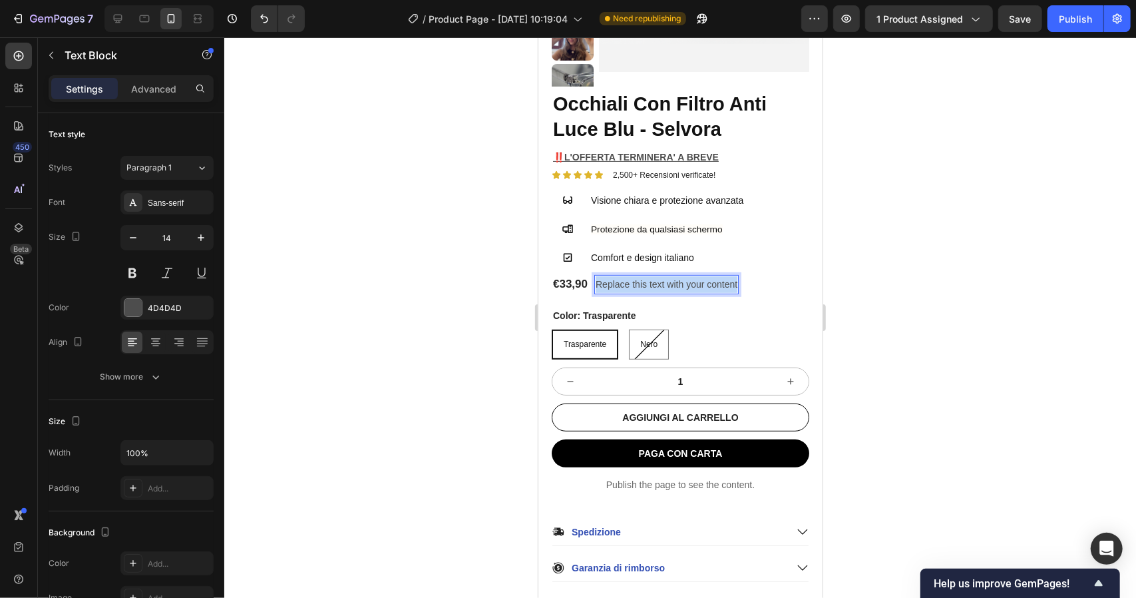
click at [704, 282] on p "Replace this text with your content" at bounding box center [666, 284] width 142 height 17
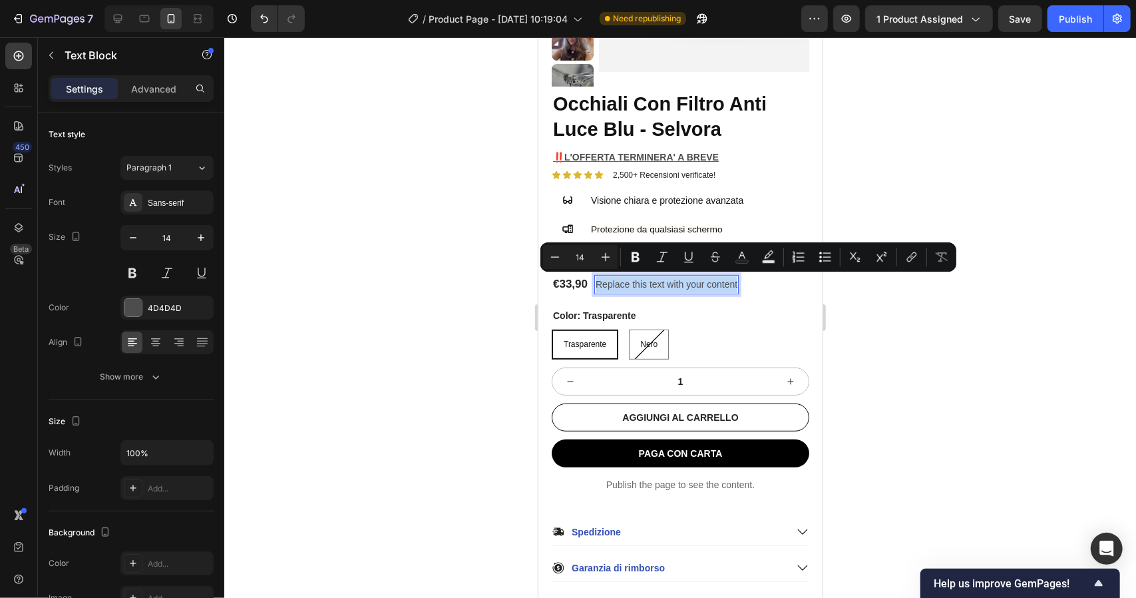
click at [704, 282] on p "Replace this text with your content" at bounding box center [666, 284] width 142 height 17
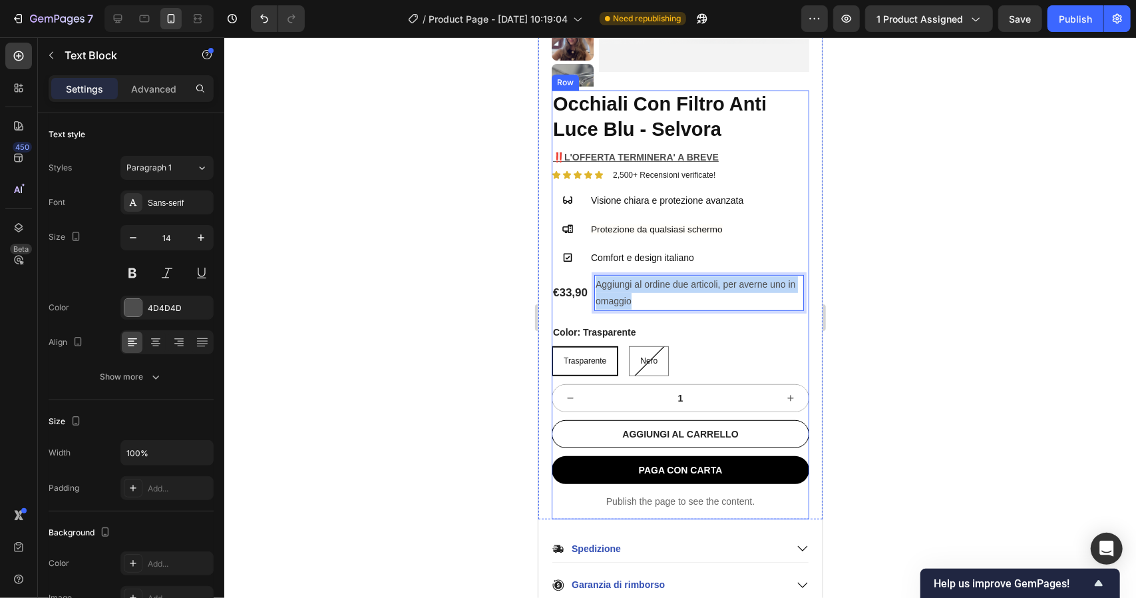
drag, startPoint x: 651, startPoint y: 301, endPoint x: 582, endPoint y: 269, distance: 76.3
click at [582, 269] on div "Occhiali Con Filtro Anti Luce Blu - Selvora Product Title ‼️L'OFFERTA TERMINERA…" at bounding box center [680, 304] width 258 height 429
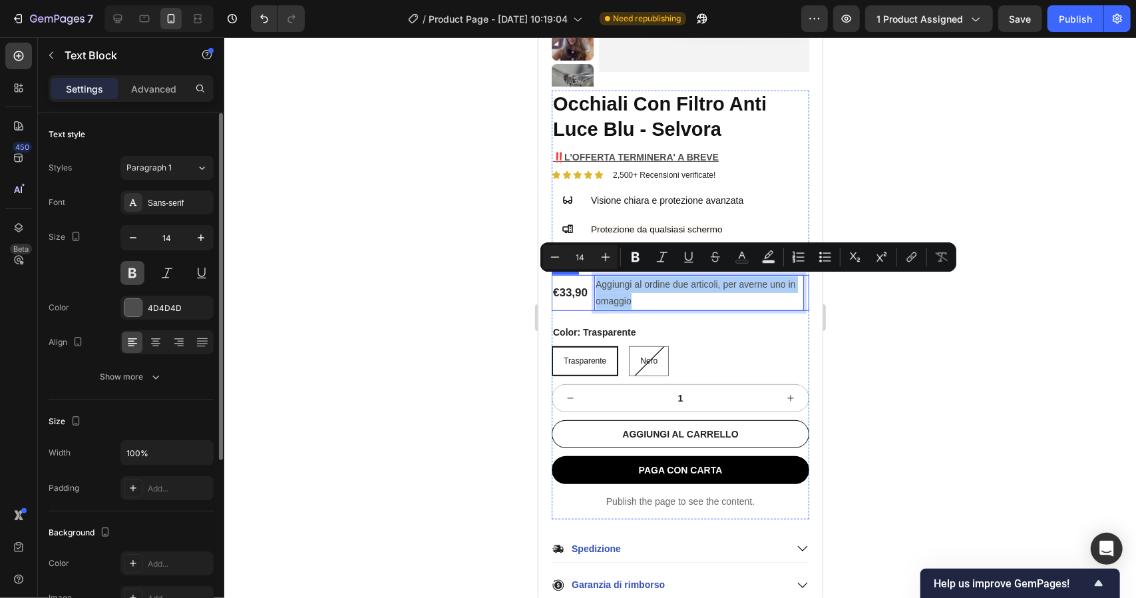
click at [138, 266] on button at bounding box center [132, 273] width 24 height 24
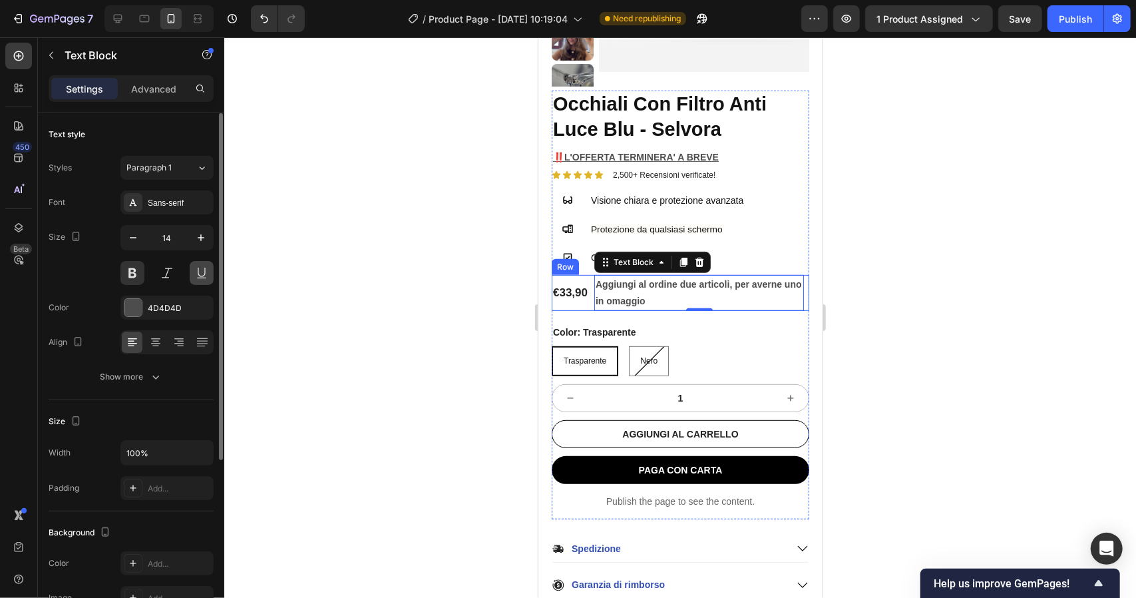
click at [204, 269] on button at bounding box center [202, 273] width 24 height 24
click at [596, 282] on p "Aggiungi al ordine due articoli, per averne uno in omaggio" at bounding box center [698, 292] width 207 height 33
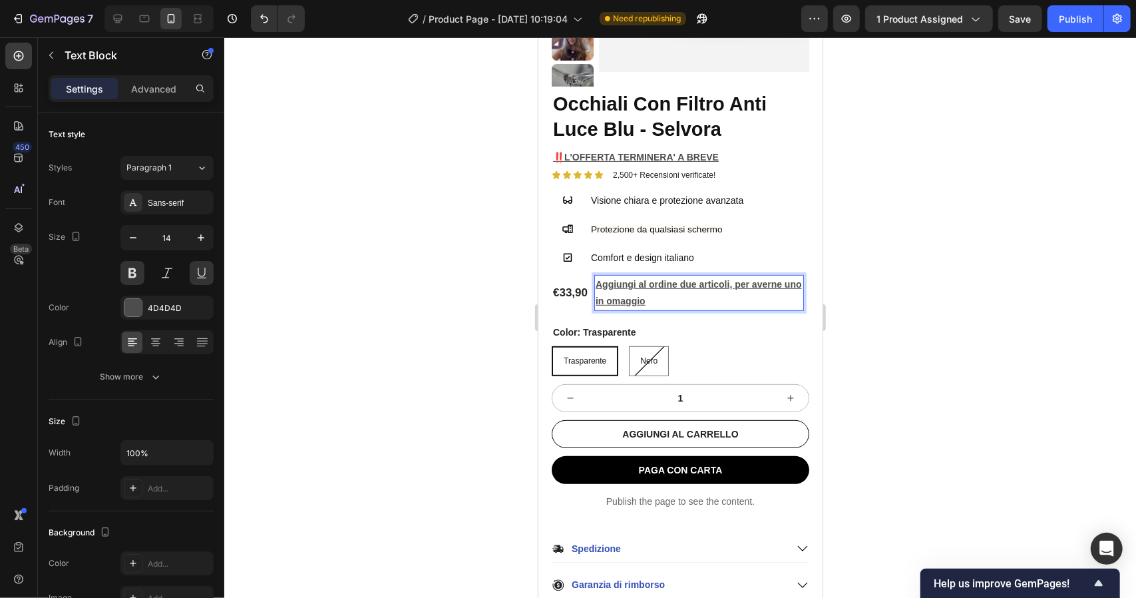
click at [596, 282] on p "Aggiungi al ordine due articoli, per averne uno in omaggio" at bounding box center [698, 292] width 207 height 33
click at [910, 228] on div at bounding box center [680, 317] width 912 height 561
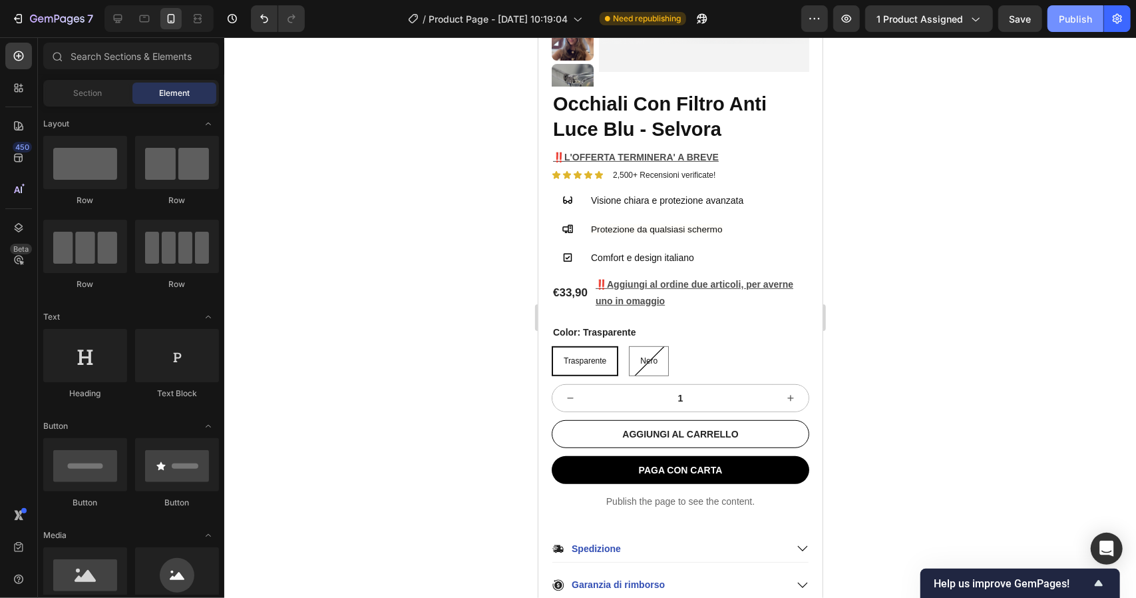
click at [1063, 21] on div "Publish" at bounding box center [1075, 19] width 33 height 14
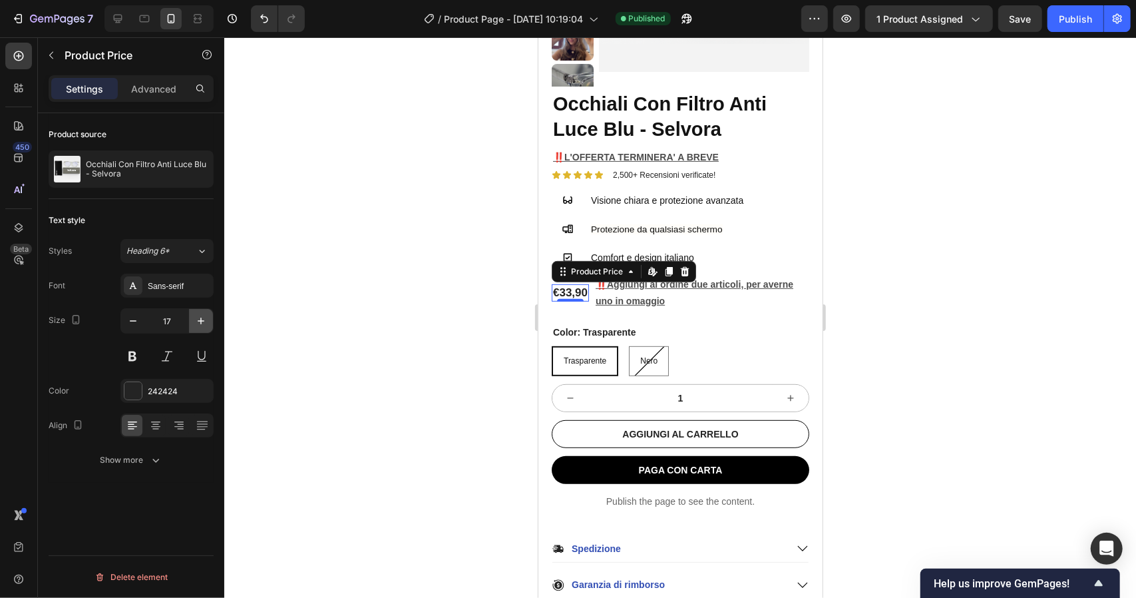
click at [198, 319] on icon "button" at bounding box center [200, 320] width 13 height 13
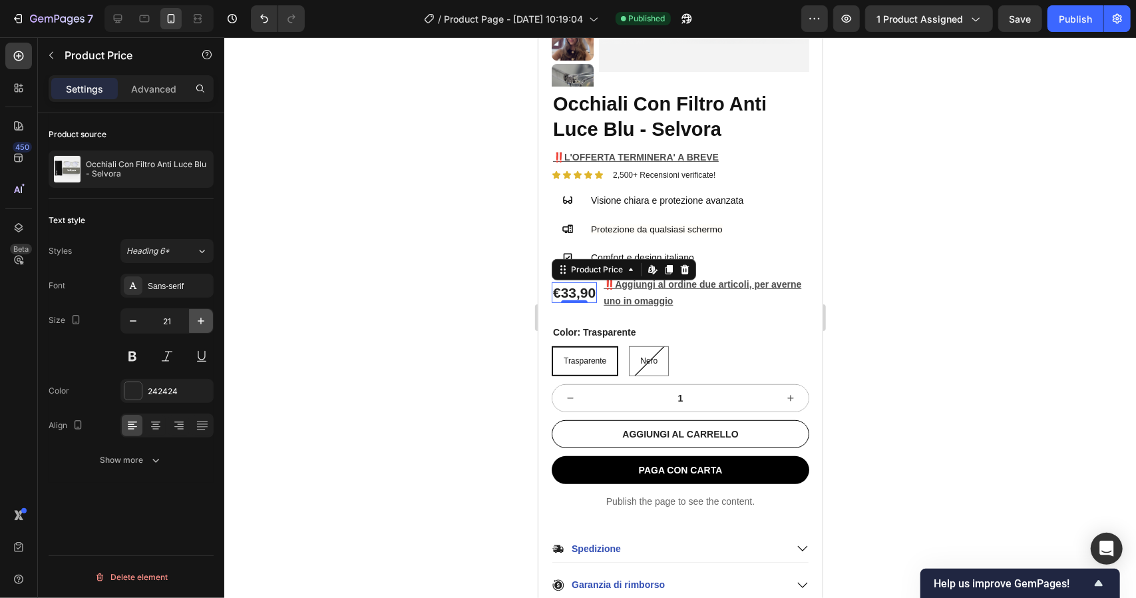
type input "22"
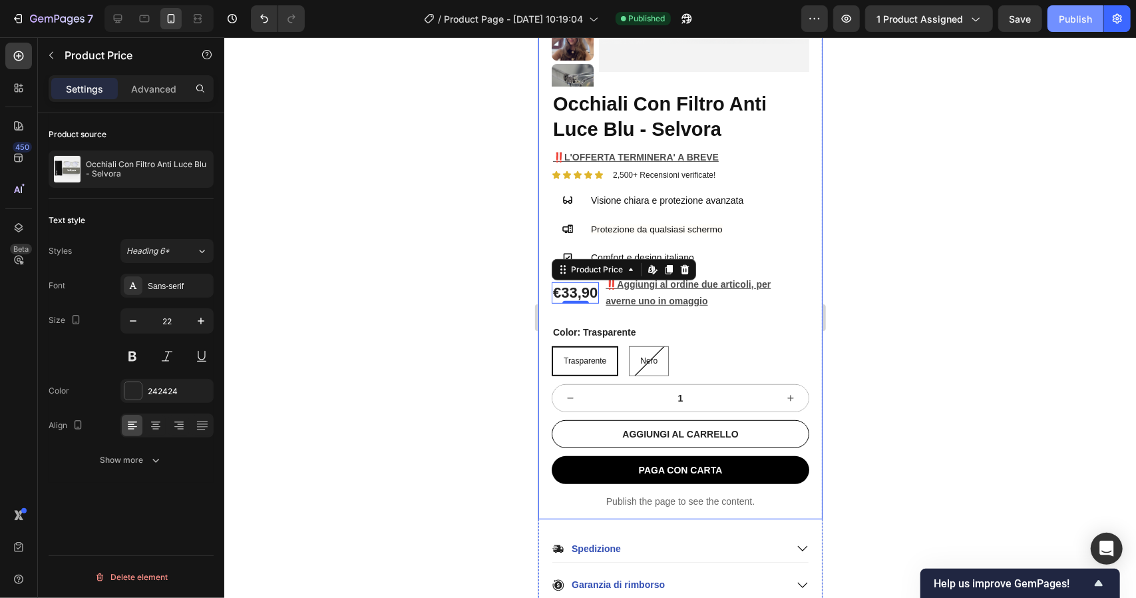
click at [1086, 21] on div "Publish" at bounding box center [1075, 19] width 33 height 14
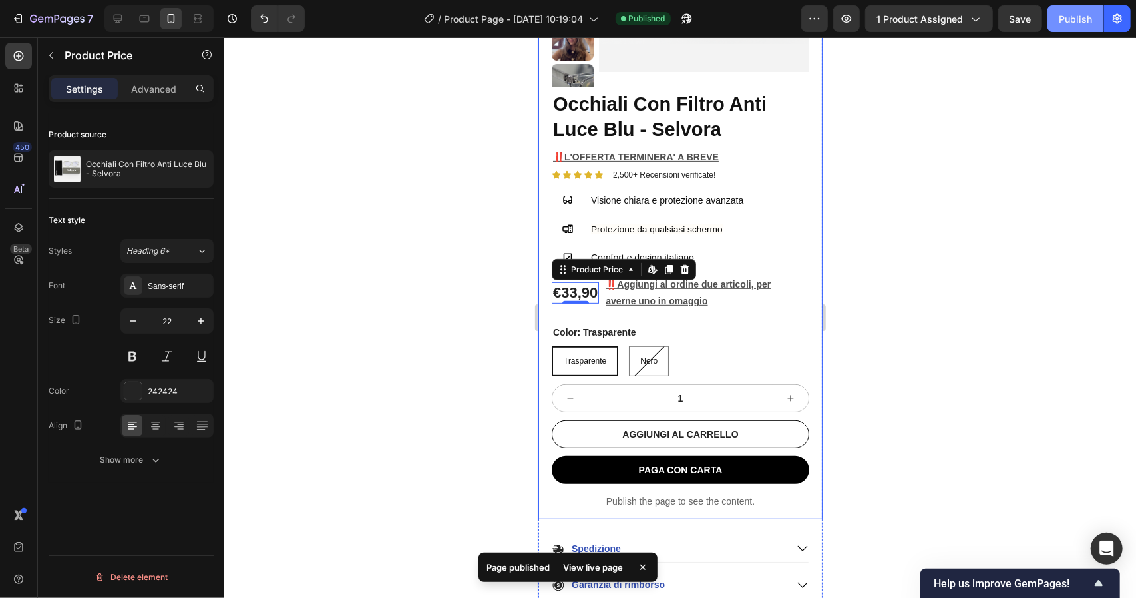
click at [1086, 21] on div "Publish" at bounding box center [1075, 19] width 33 height 14
click at [1063, 155] on div at bounding box center [680, 317] width 912 height 561
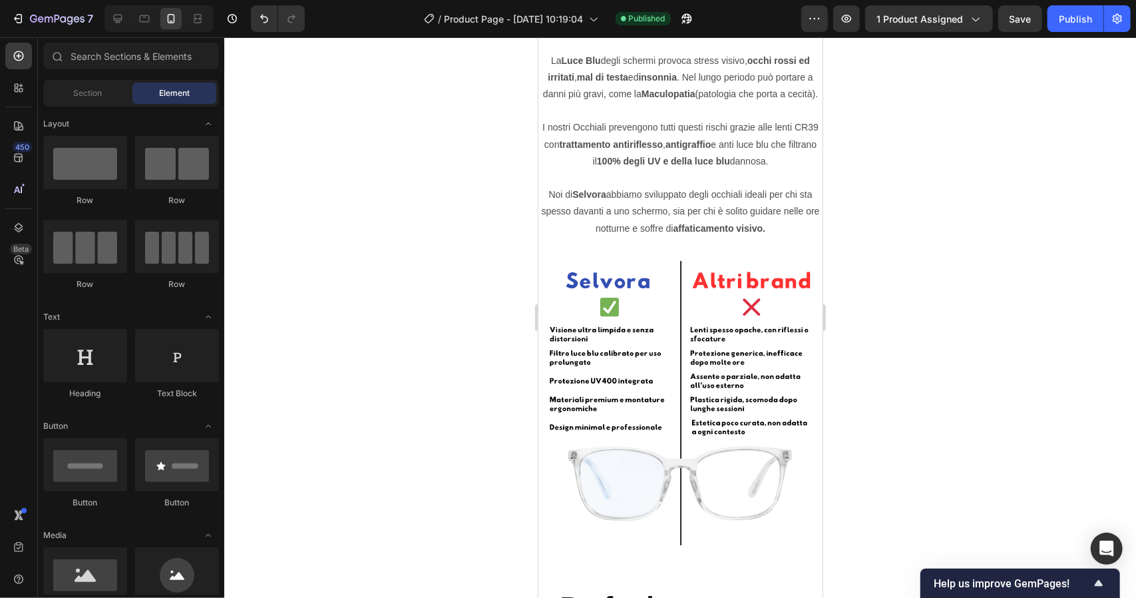
scroll to position [2448, 0]
